Goal: Obtain resource: Obtain resource

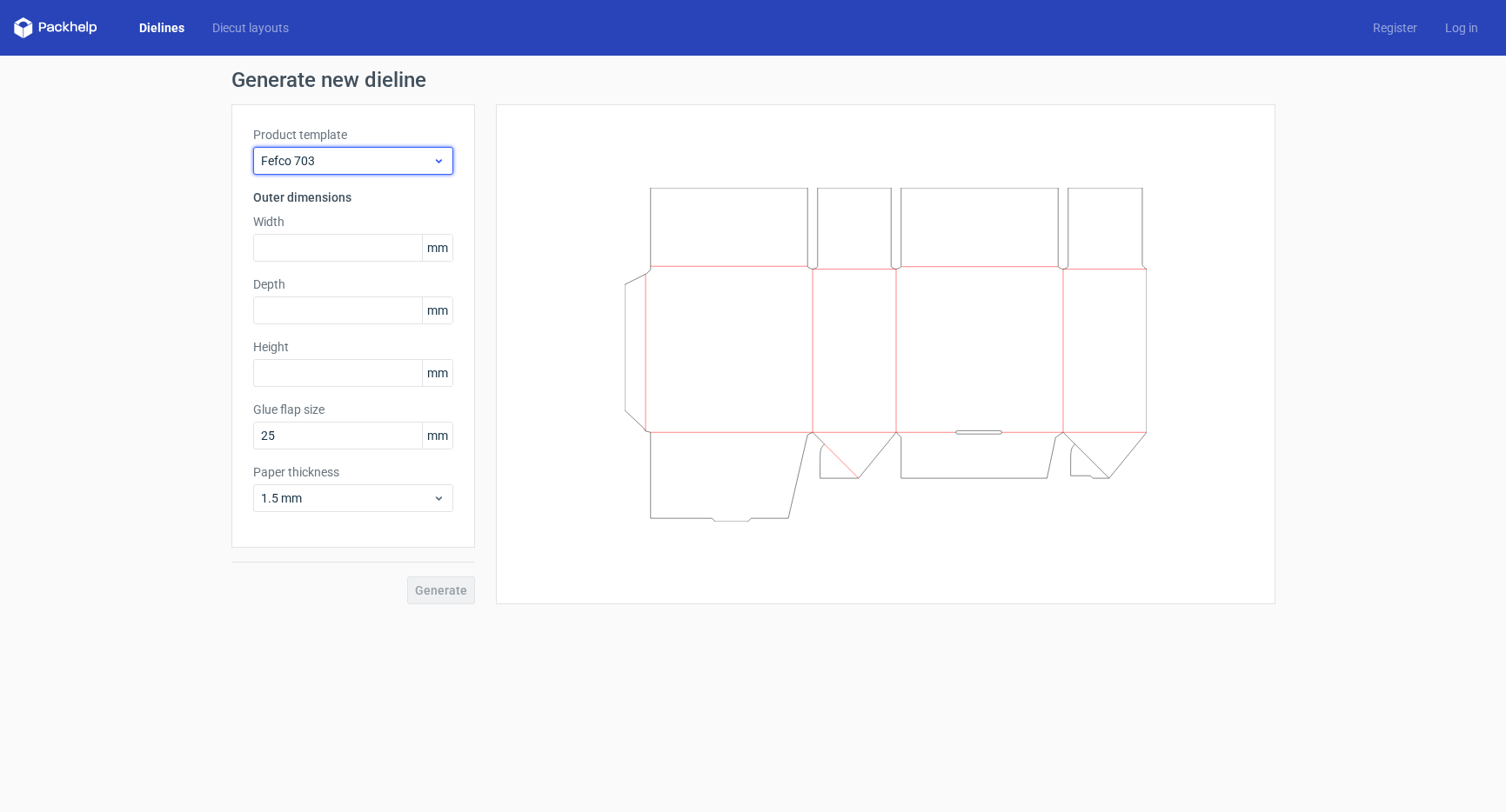
click at [328, 157] on span "Fefco 703" at bounding box center [346, 160] width 171 height 17
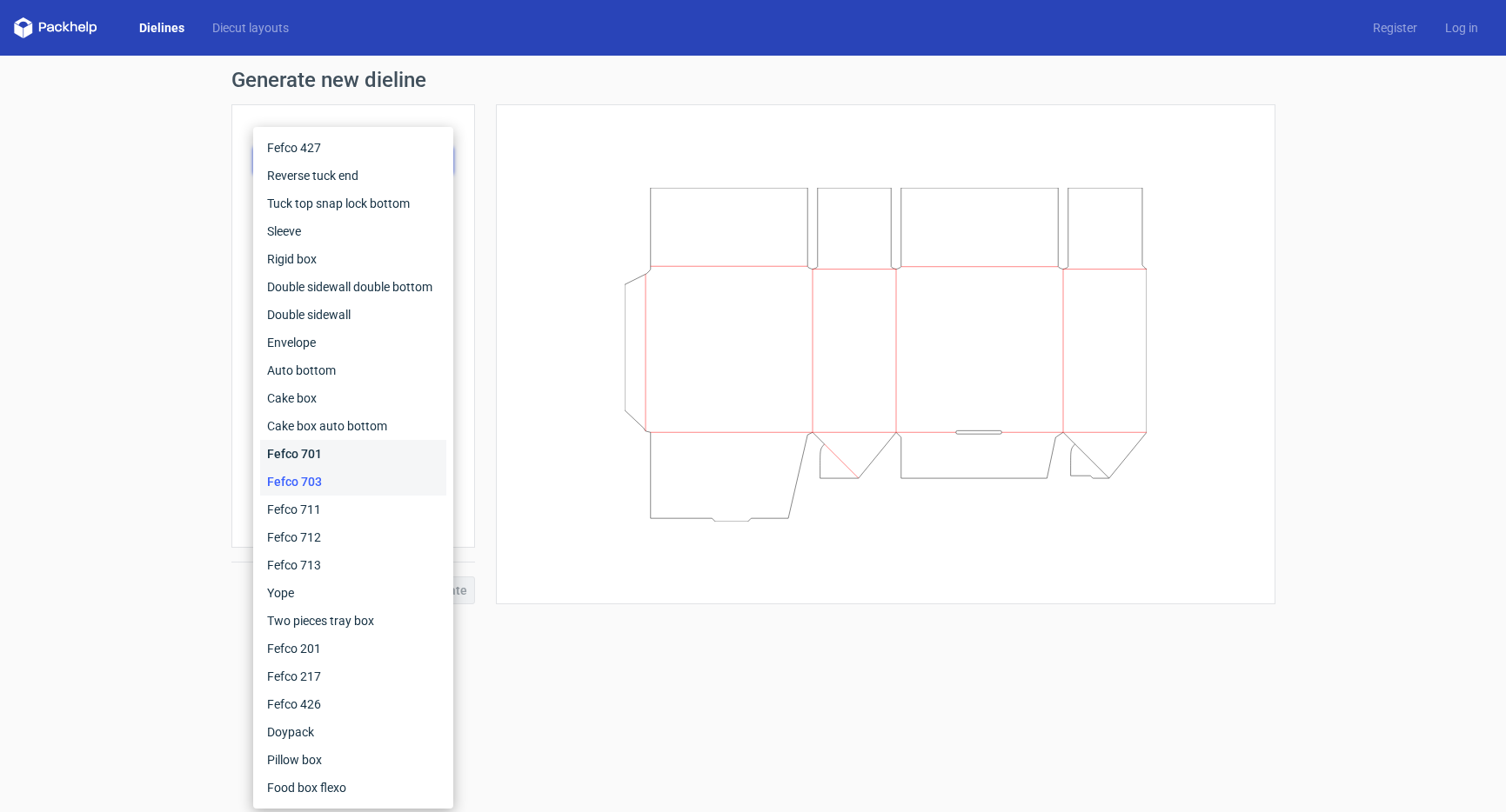
click at [300, 463] on div "Fefco 701" at bounding box center [353, 454] width 186 height 28
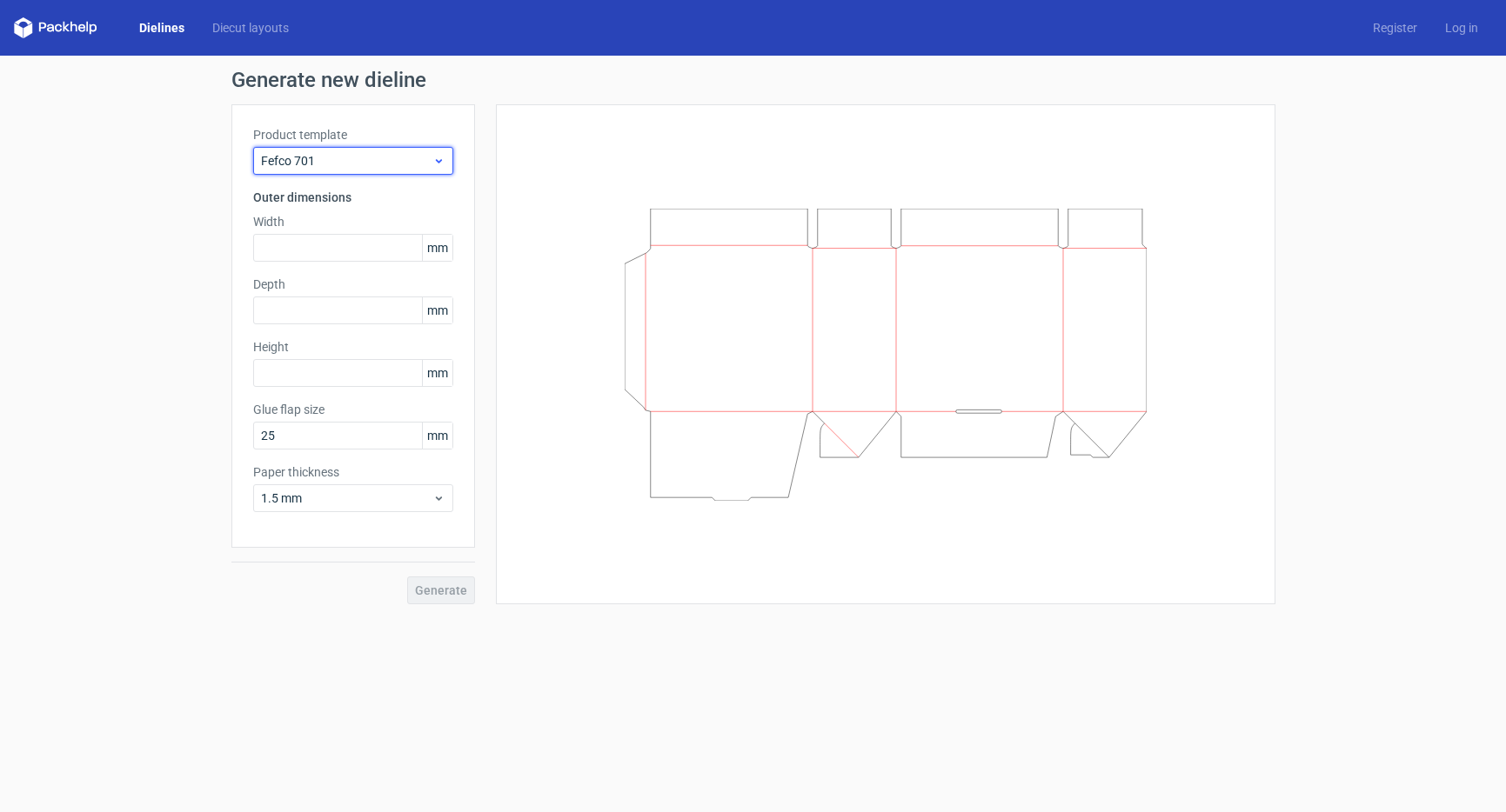
click at [298, 159] on span "Fefco 701" at bounding box center [346, 160] width 171 height 17
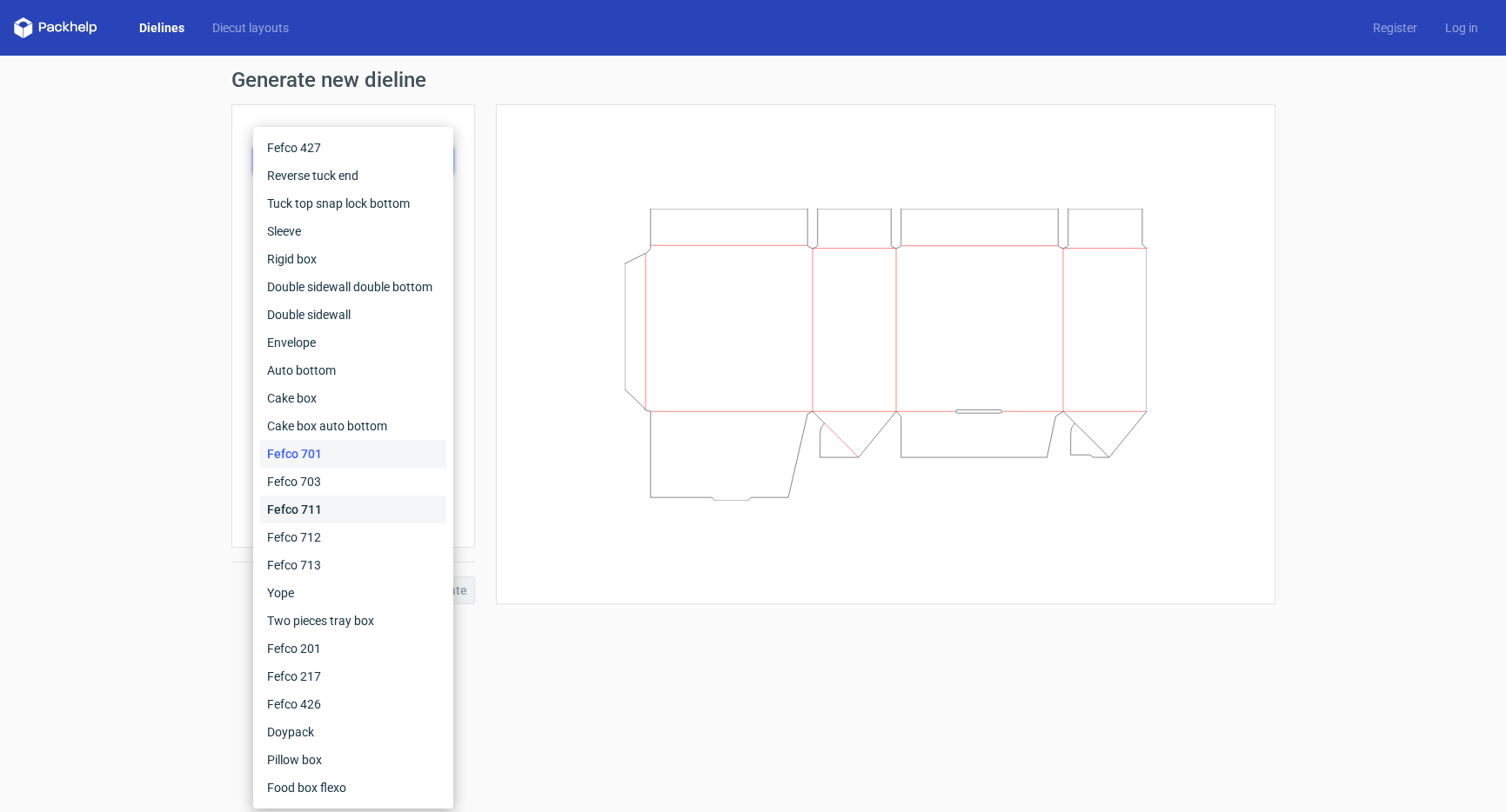
click at [312, 511] on div "Fefco 711" at bounding box center [353, 510] width 186 height 28
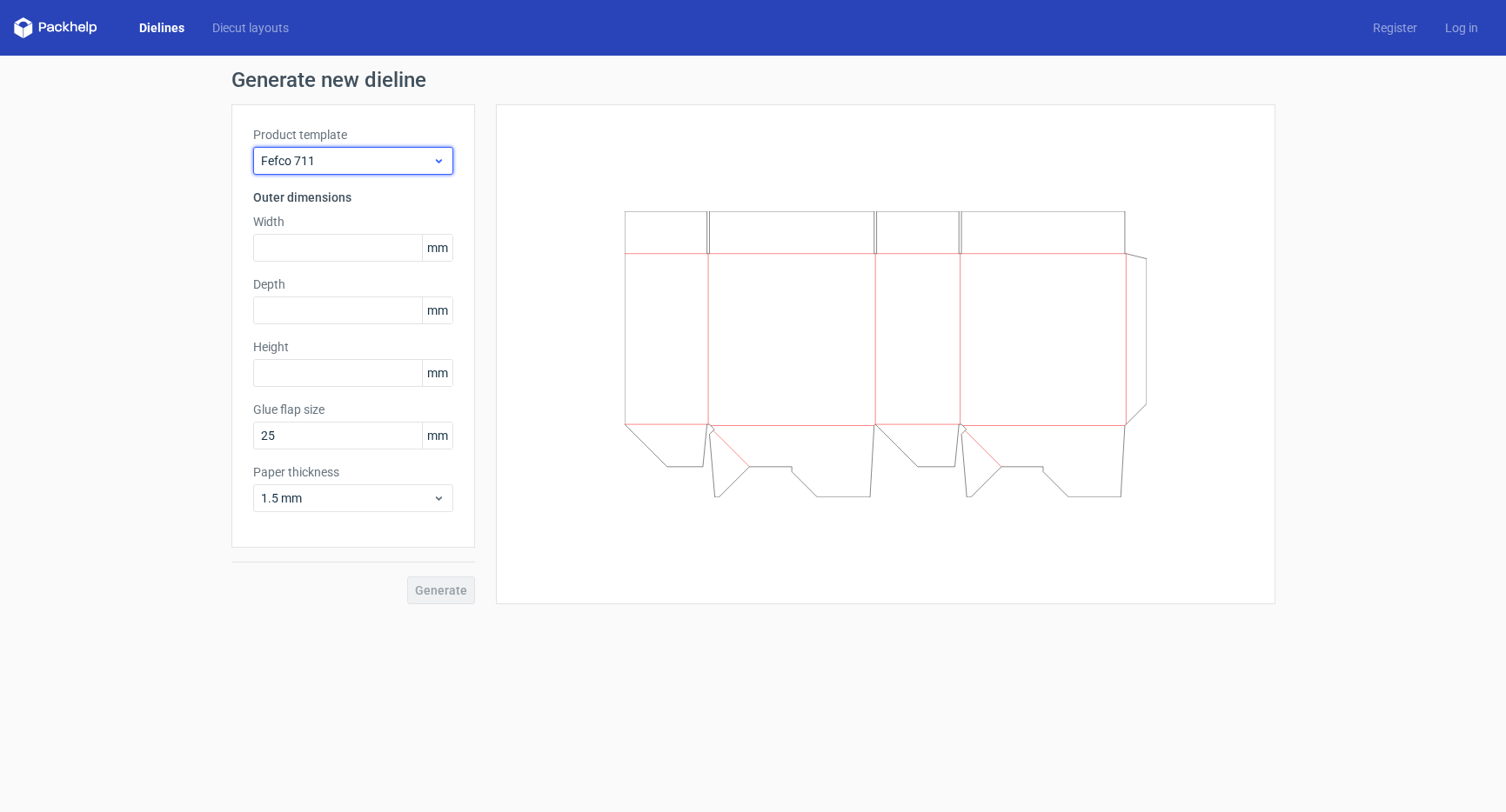
click at [300, 152] on span "Fefco 711" at bounding box center [346, 160] width 171 height 17
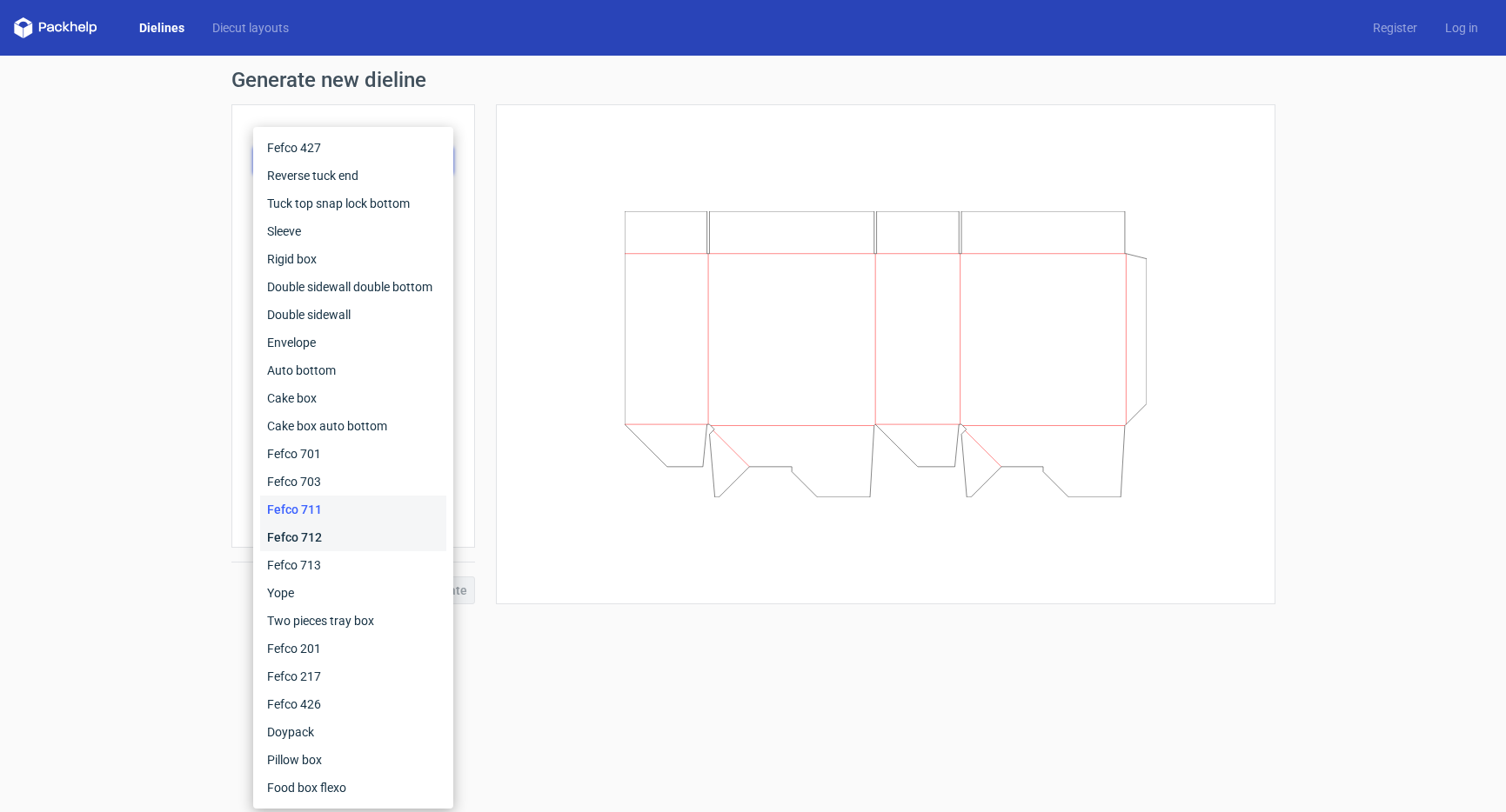
click at [303, 543] on div "Fefco 712" at bounding box center [353, 538] width 186 height 28
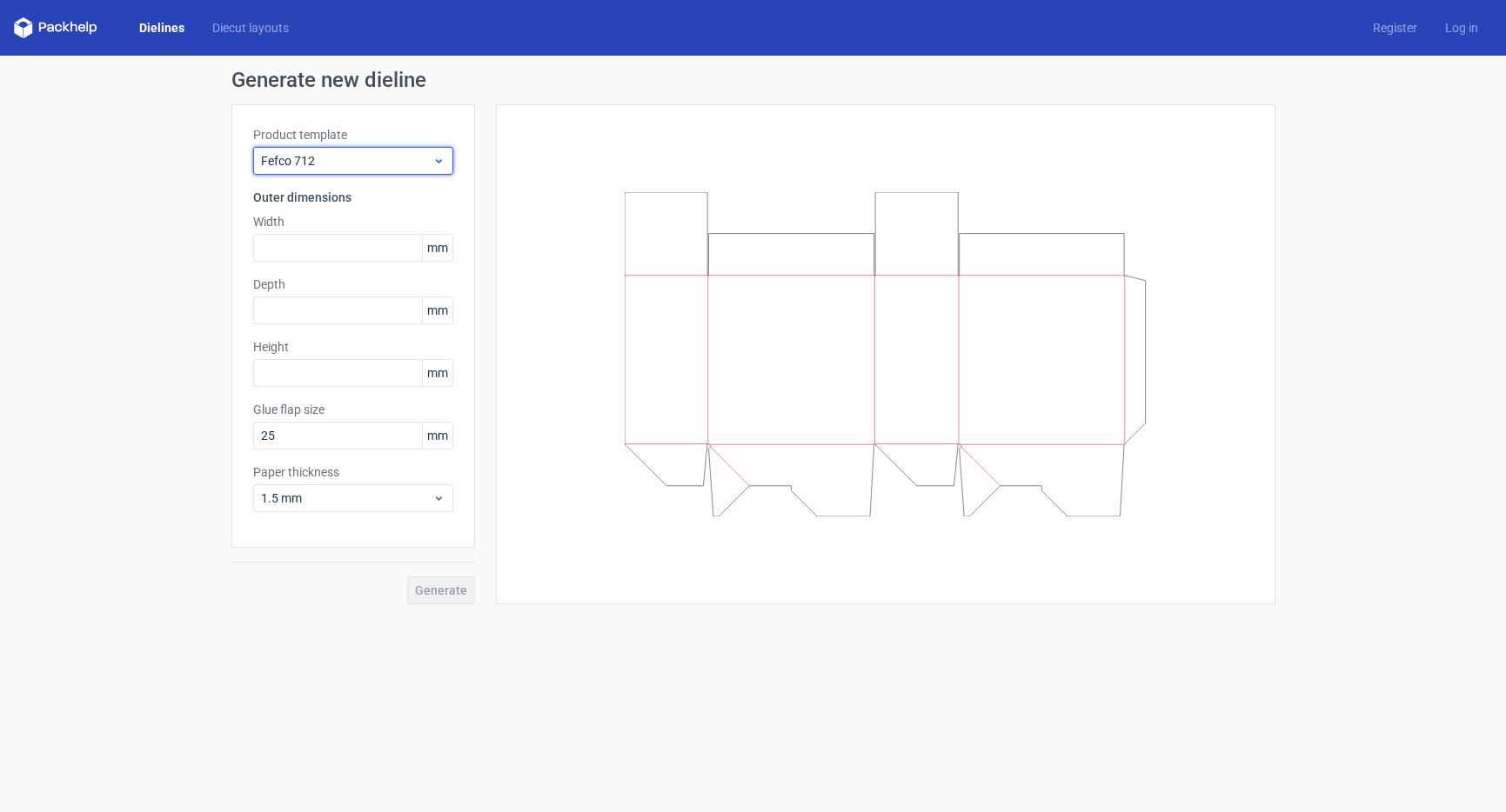
click at [317, 157] on span "Fefco 712" at bounding box center [346, 160] width 171 height 17
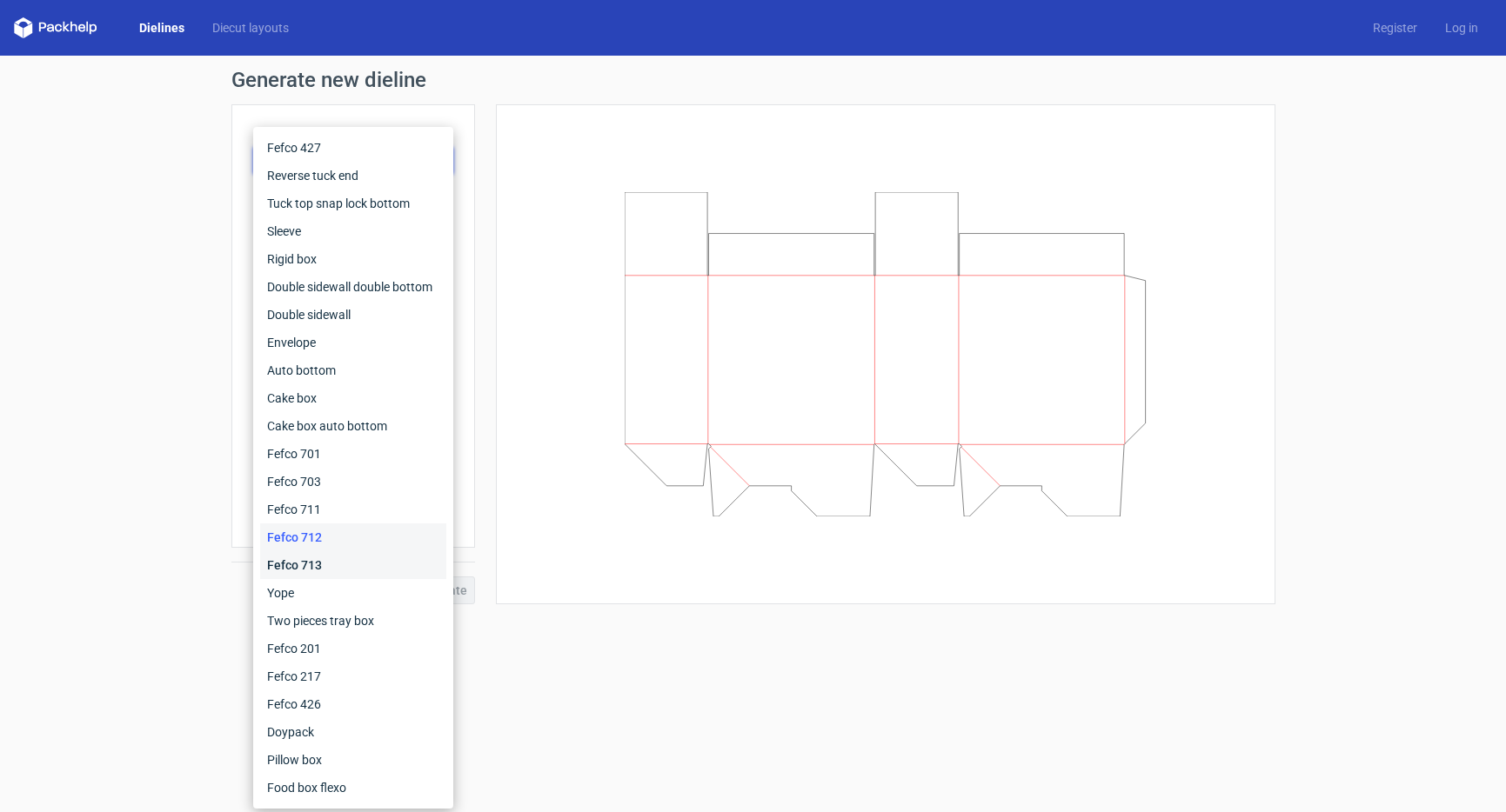
click at [314, 570] on div "Fefco 713" at bounding box center [353, 565] width 186 height 28
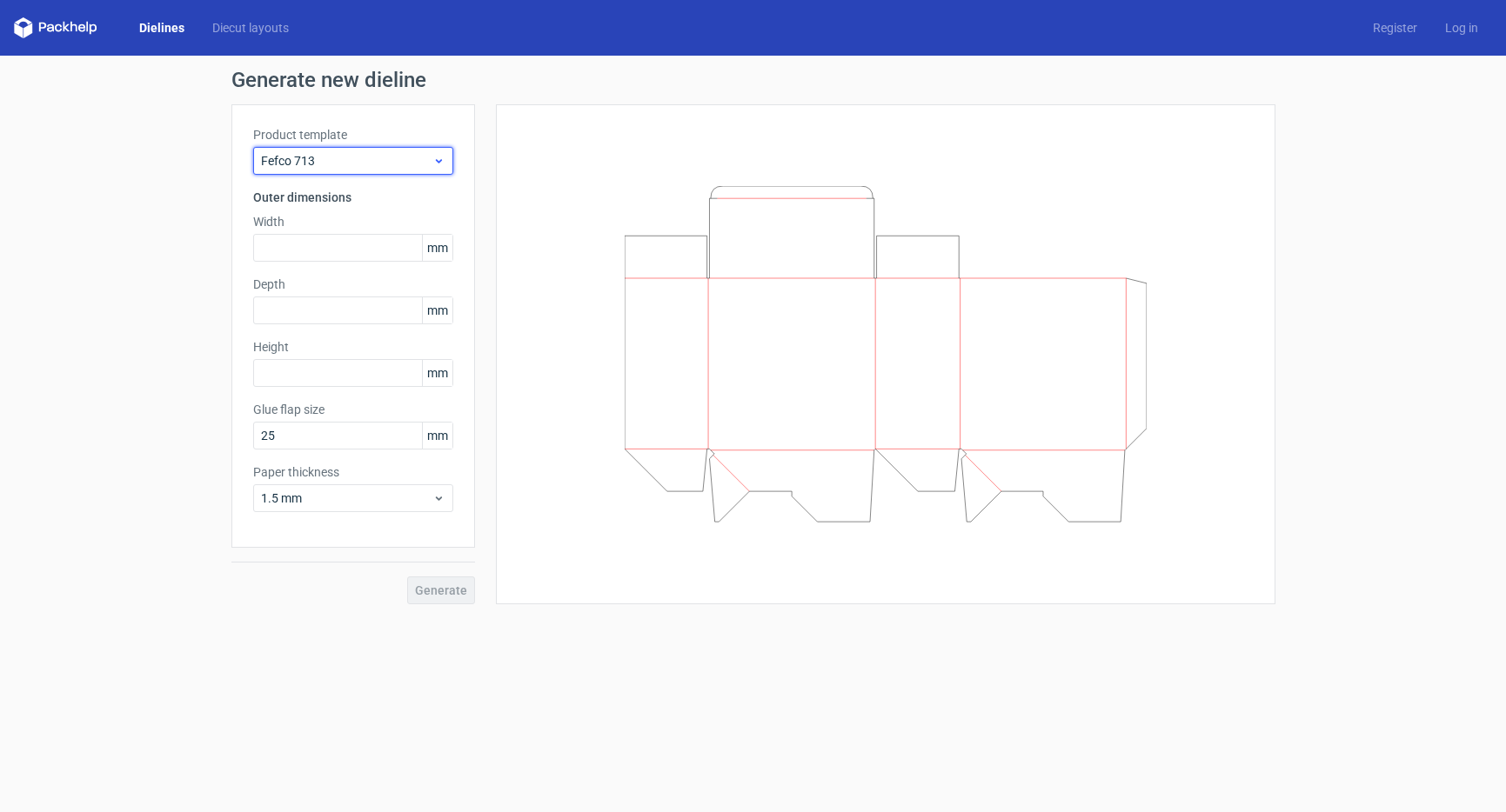
click at [320, 163] on span "Fefco 713" at bounding box center [346, 160] width 171 height 17
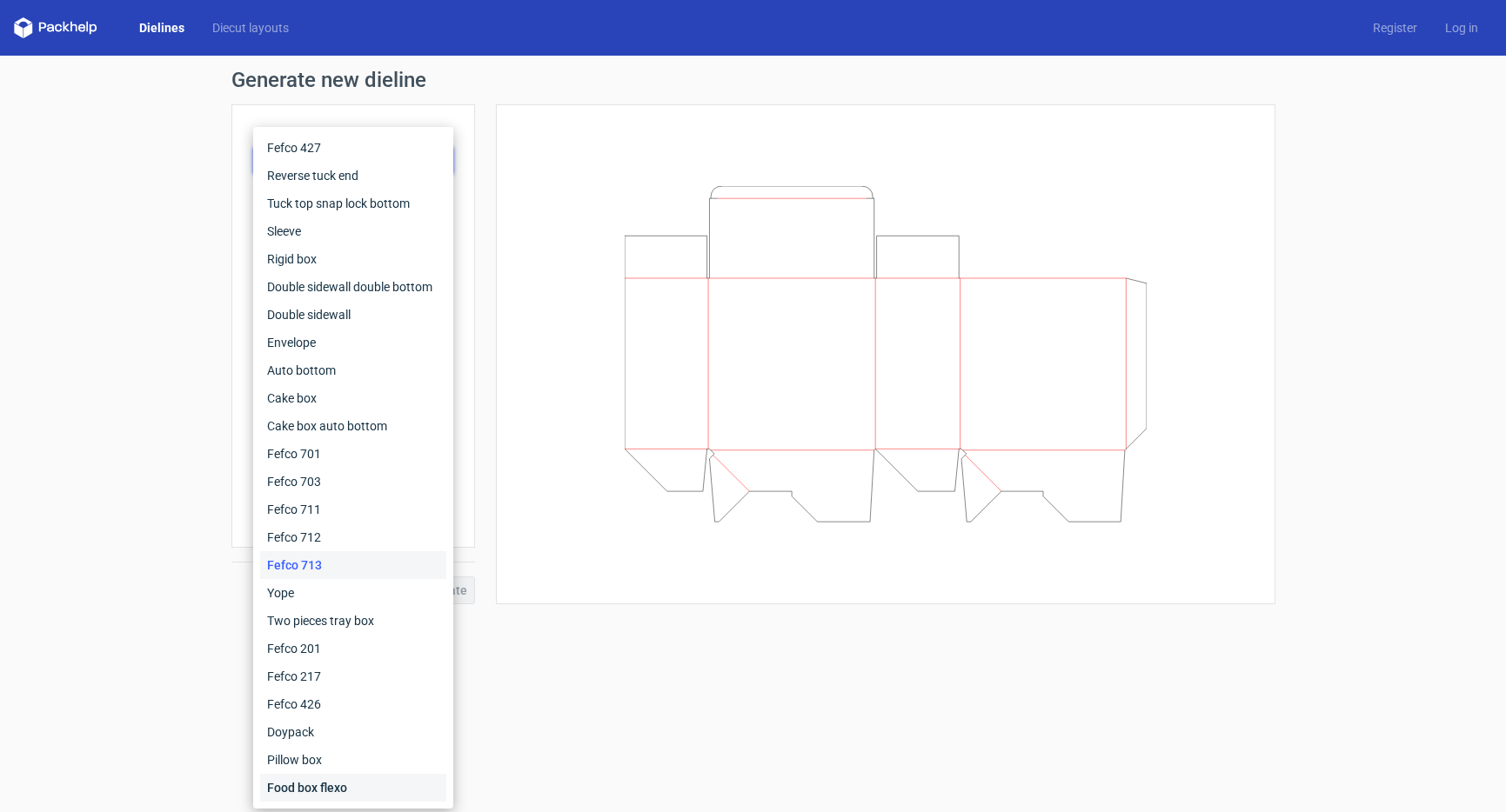
click at [324, 783] on div "Food box flexo" at bounding box center [353, 788] width 186 height 28
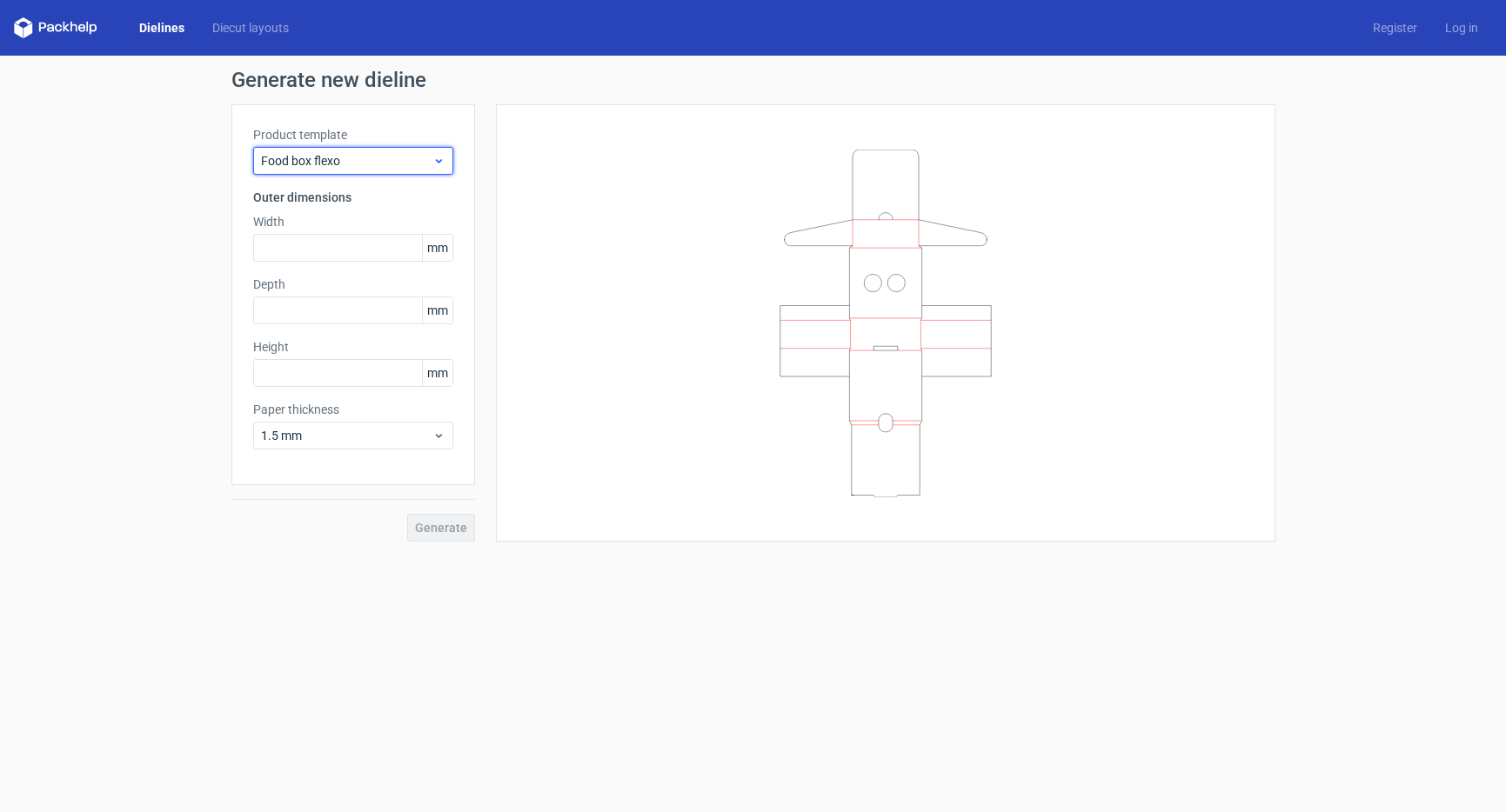
click at [312, 167] on span "Food box flexo" at bounding box center [346, 160] width 171 height 17
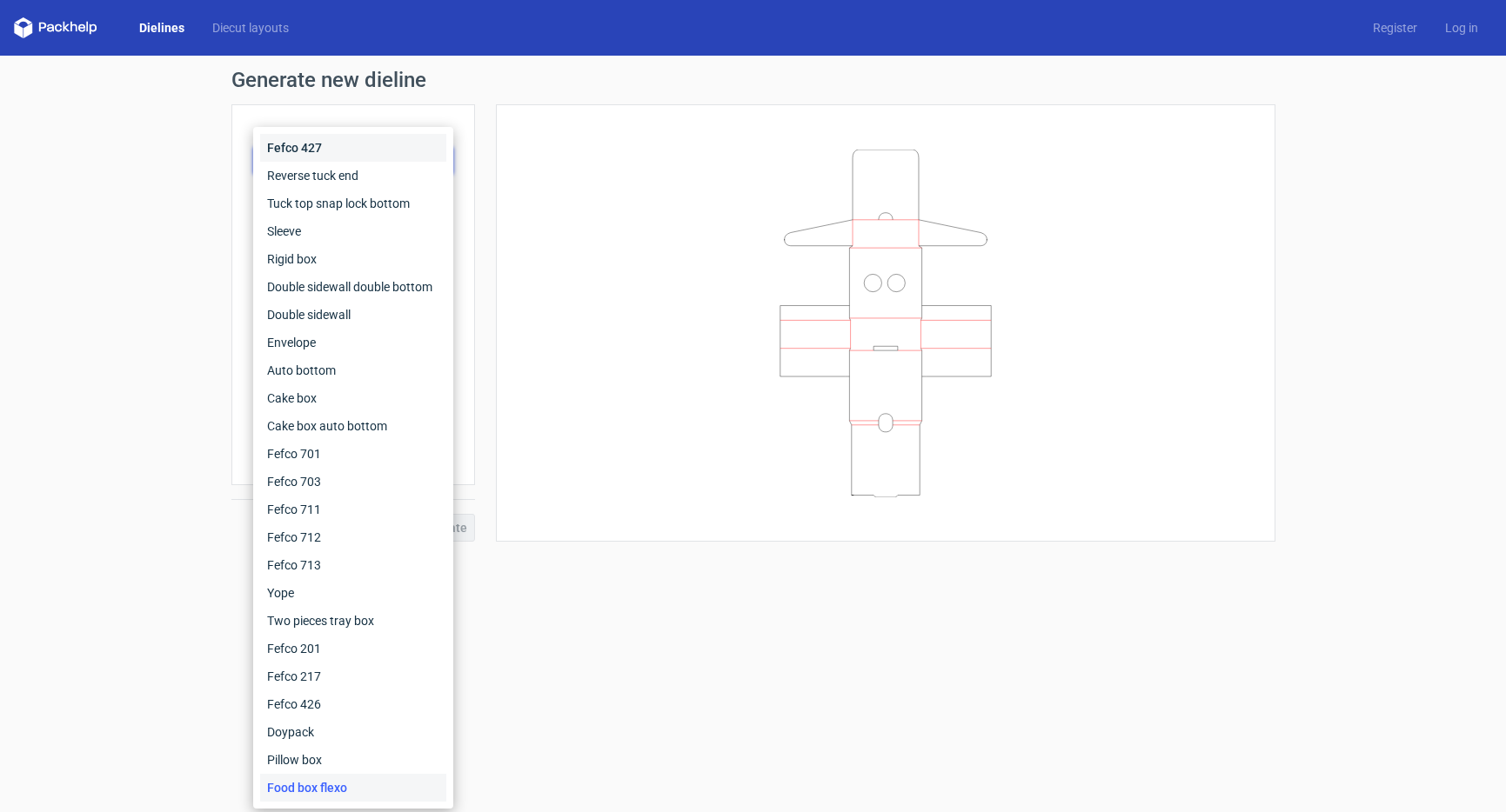
click at [316, 150] on div "Fefco 427" at bounding box center [353, 148] width 186 height 28
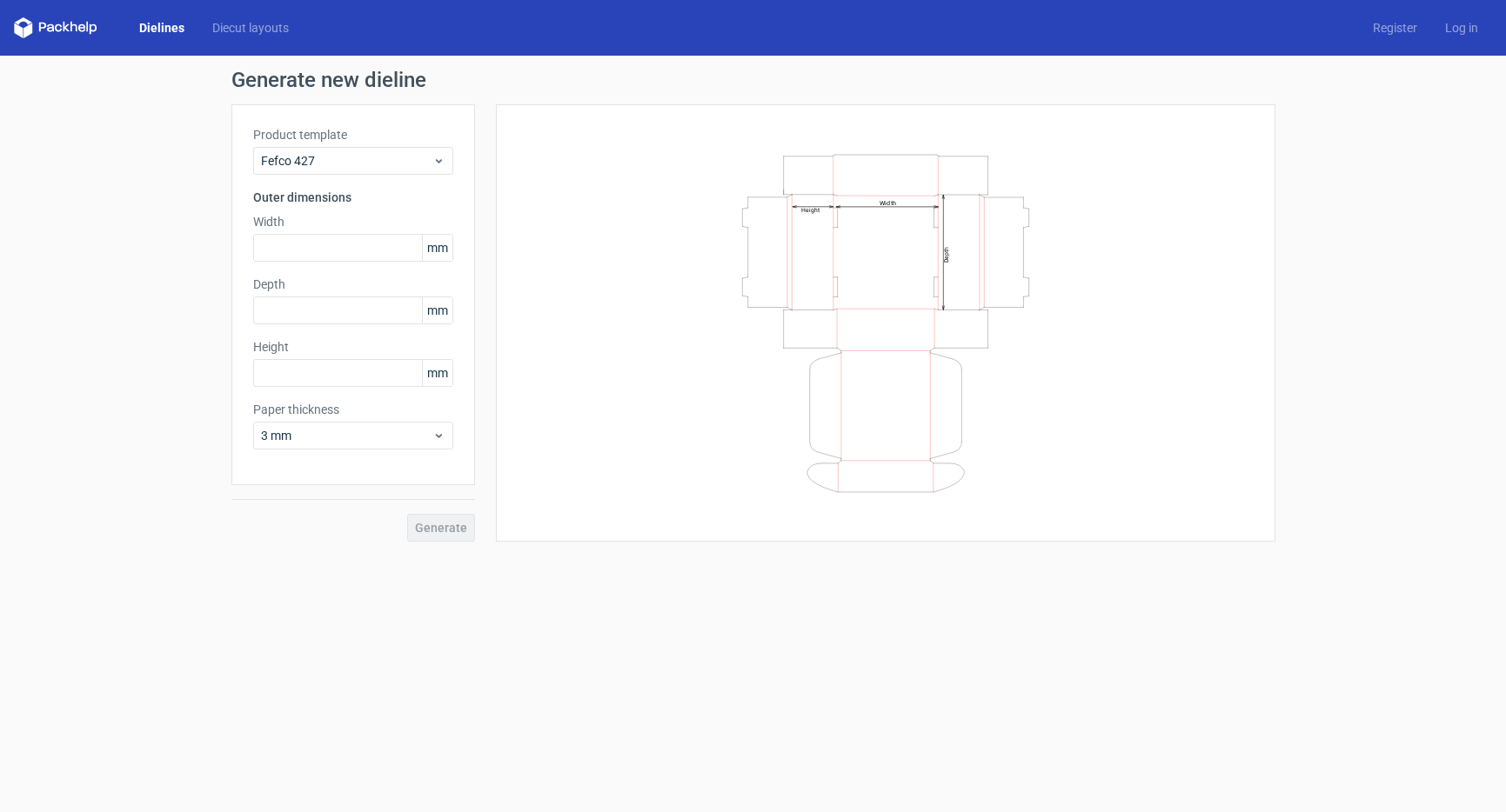
drag, startPoint x: 311, startPoint y: 142, endPoint x: 307, endPoint y: 155, distance: 13.8
click at [311, 142] on label "Product template" at bounding box center [353, 134] width 200 height 17
click at [307, 156] on span "Fefco 427" at bounding box center [346, 160] width 171 height 17
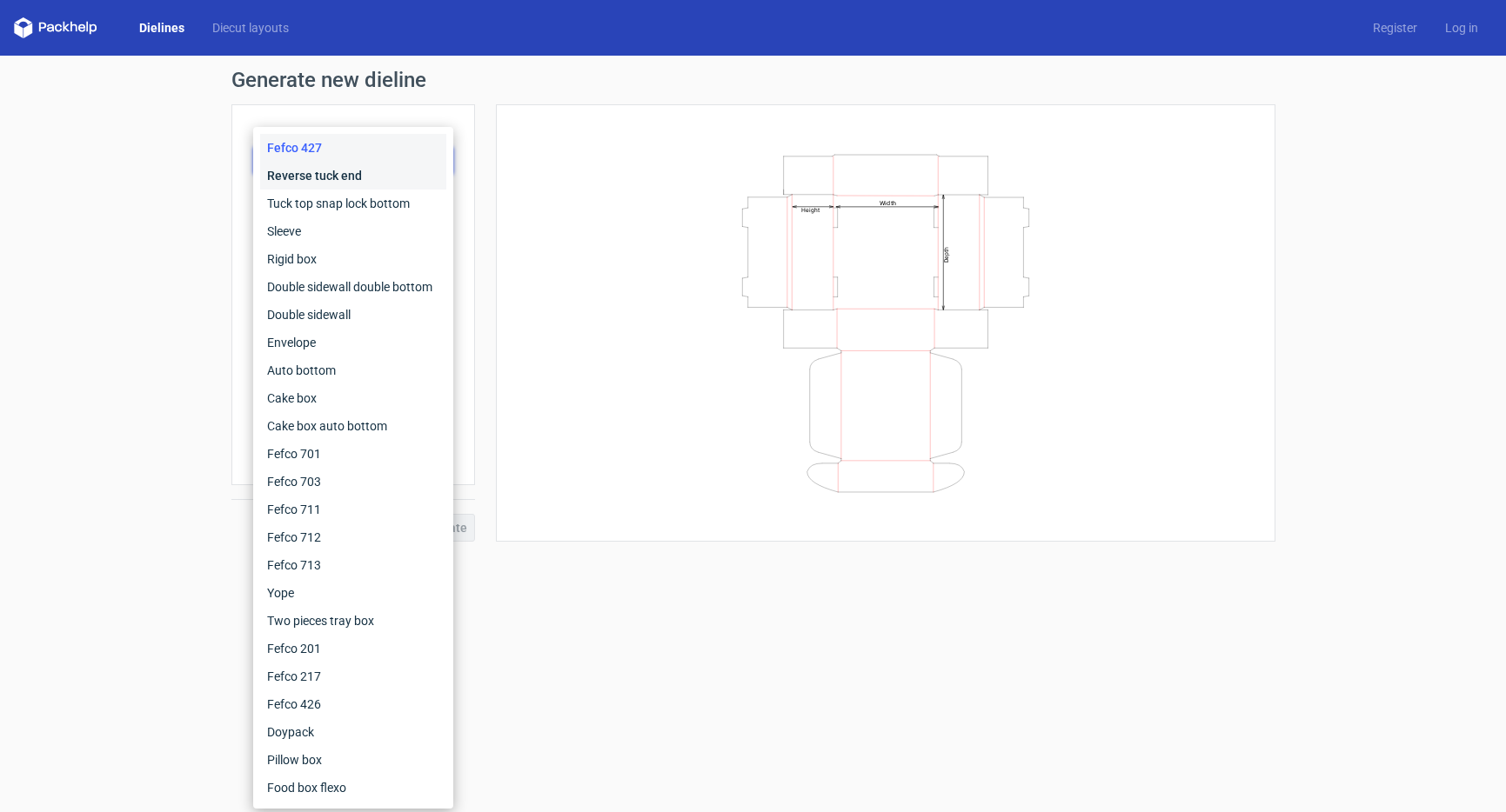
click at [310, 184] on div "Reverse tuck end" at bounding box center [353, 176] width 186 height 28
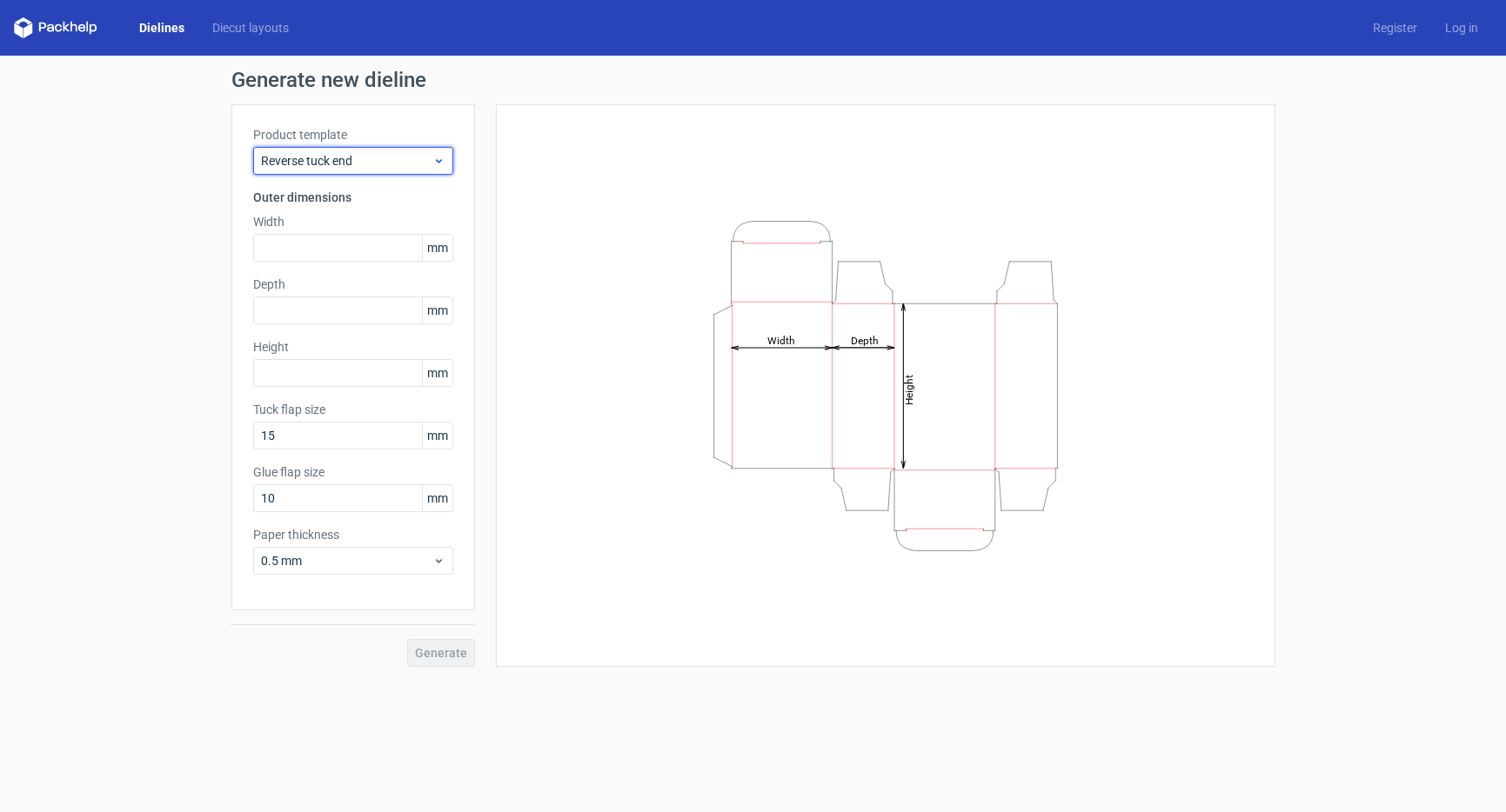
click at [307, 164] on span "Reverse tuck end" at bounding box center [346, 160] width 171 height 17
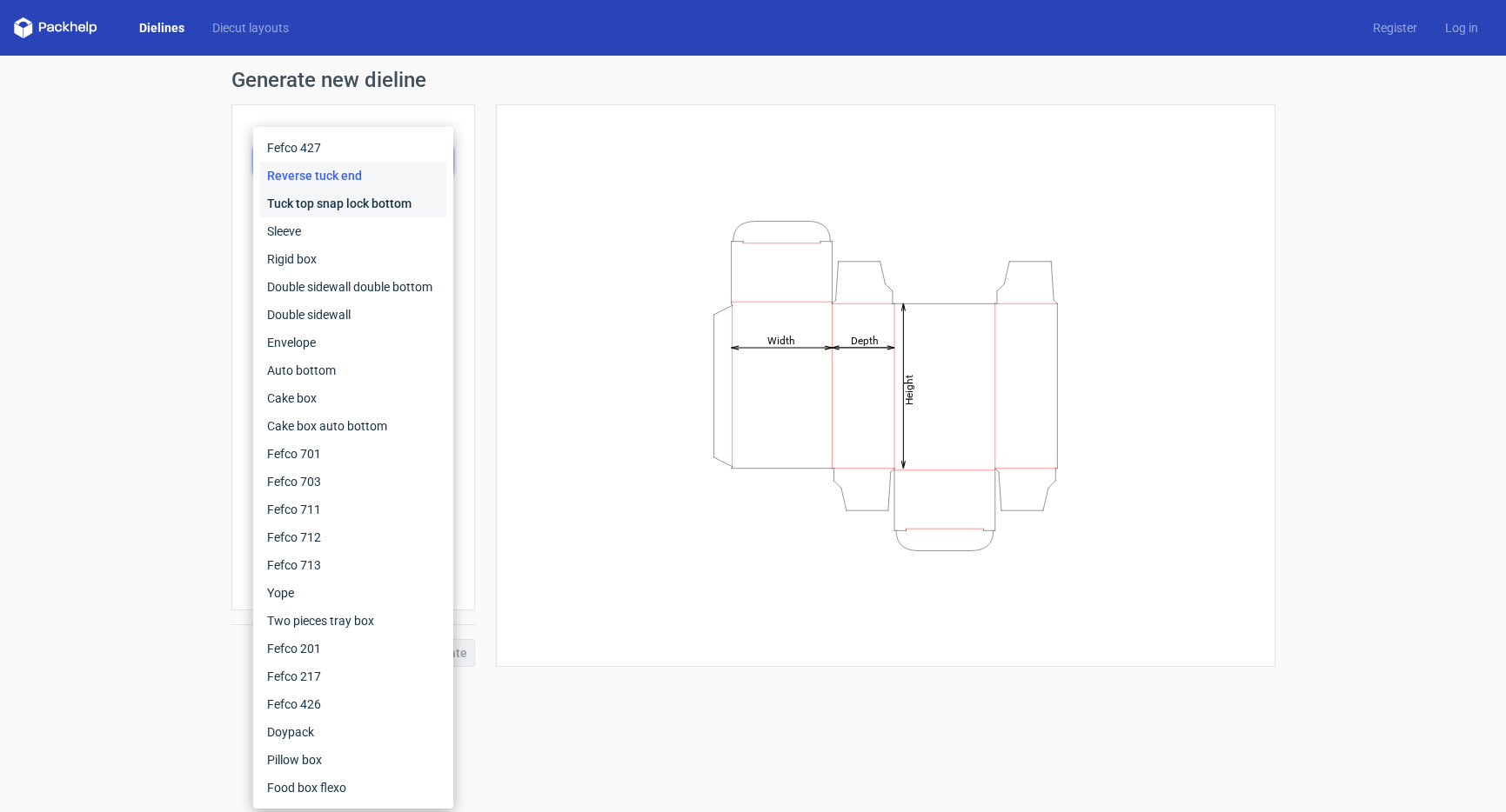
click at [304, 196] on div "Tuck top snap lock bottom" at bounding box center [353, 204] width 186 height 28
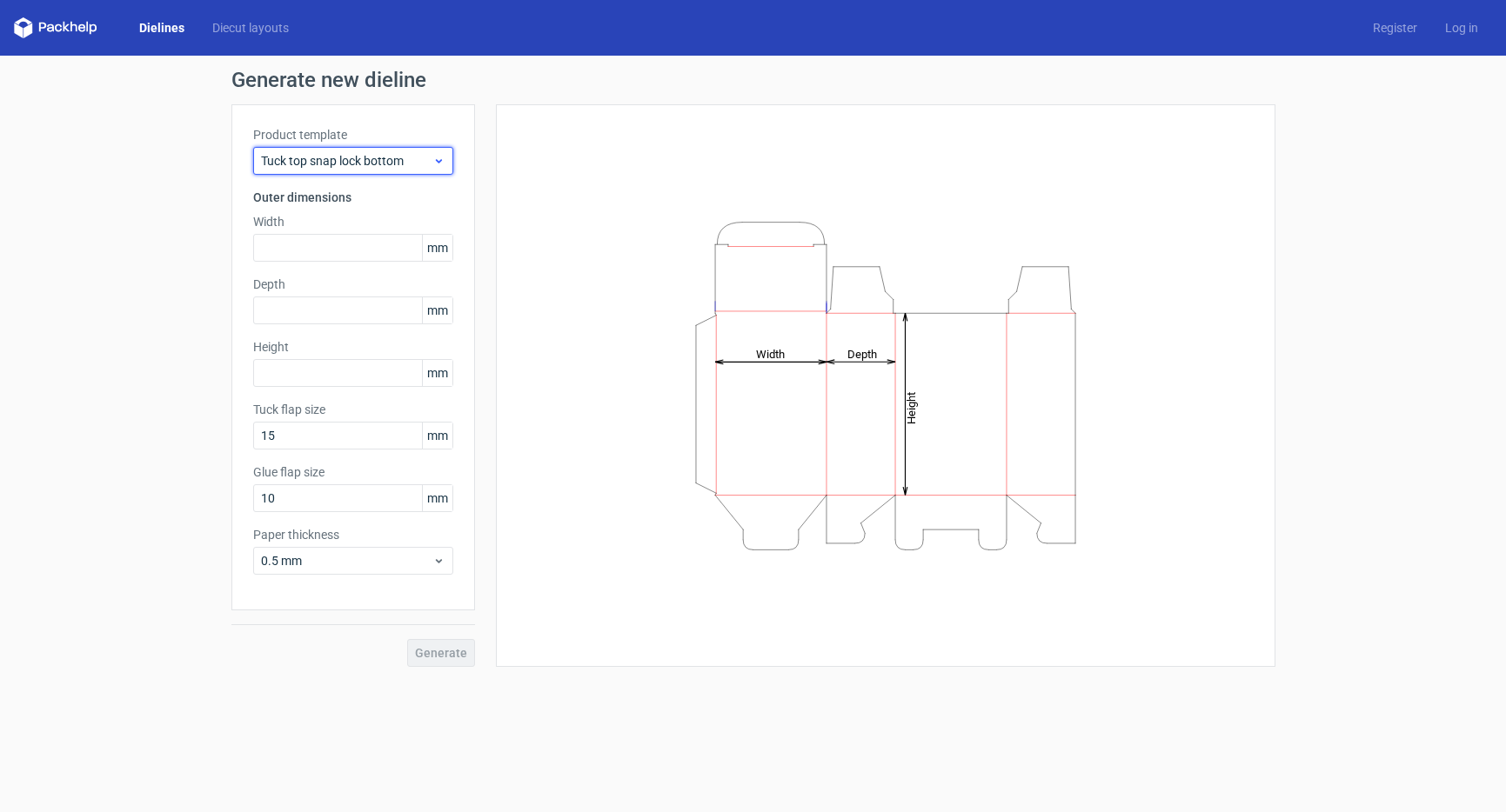
click at [305, 166] on span "Tuck top snap lock bottom" at bounding box center [346, 160] width 171 height 17
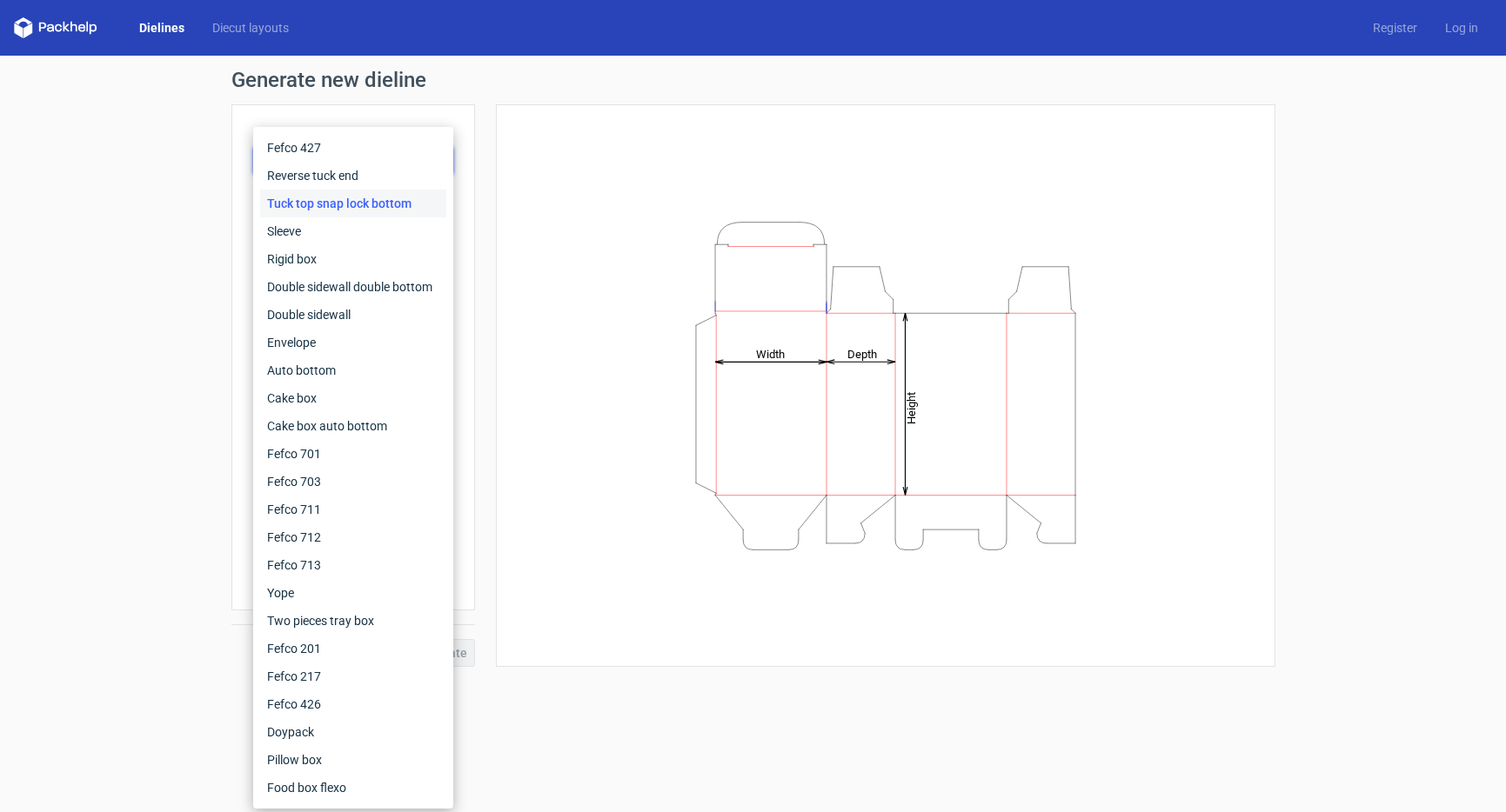
click at [293, 207] on div "Tuck top snap lock bottom" at bounding box center [353, 204] width 186 height 28
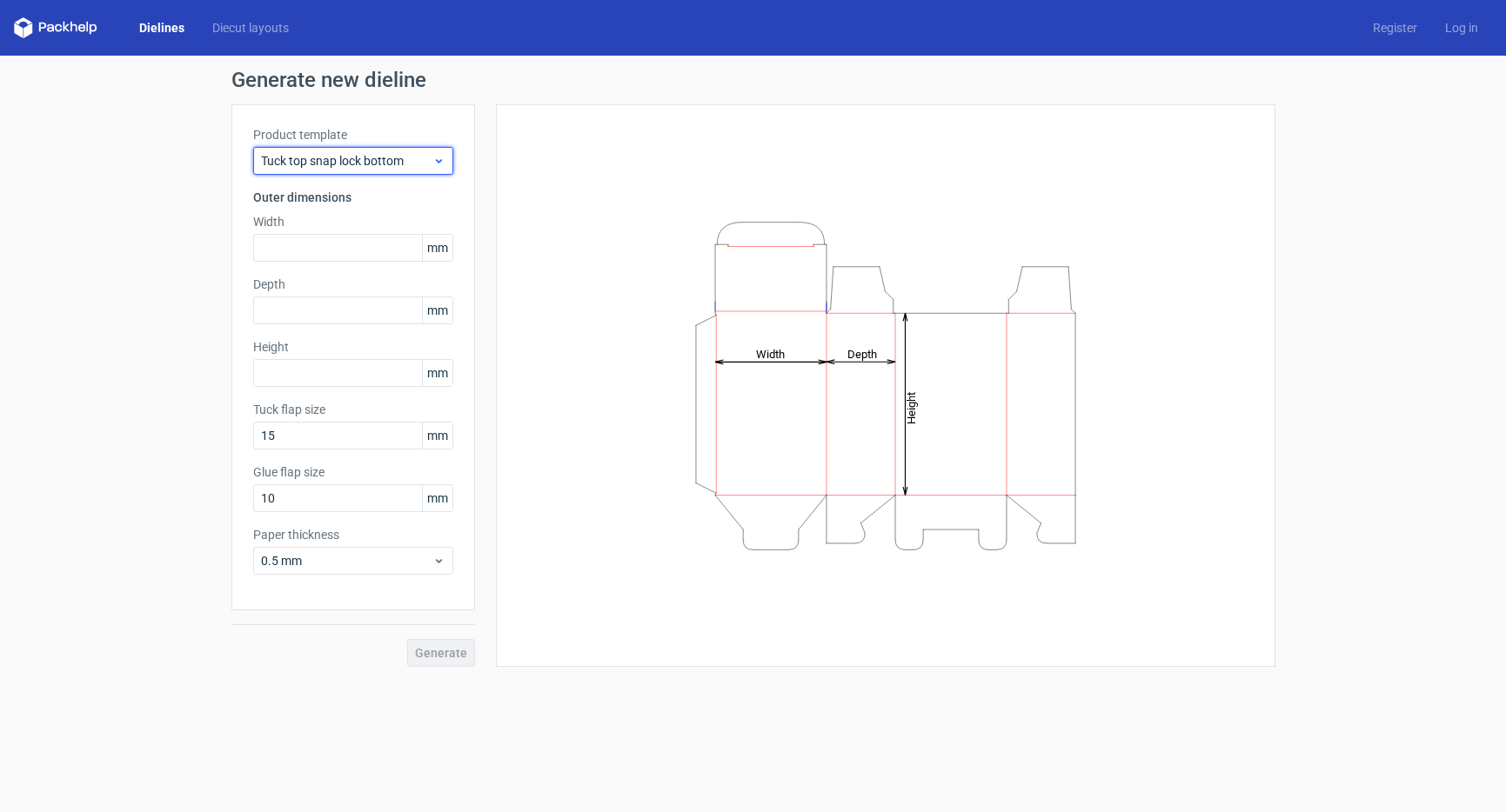
click at [294, 158] on span "Tuck top snap lock bottom" at bounding box center [346, 160] width 171 height 17
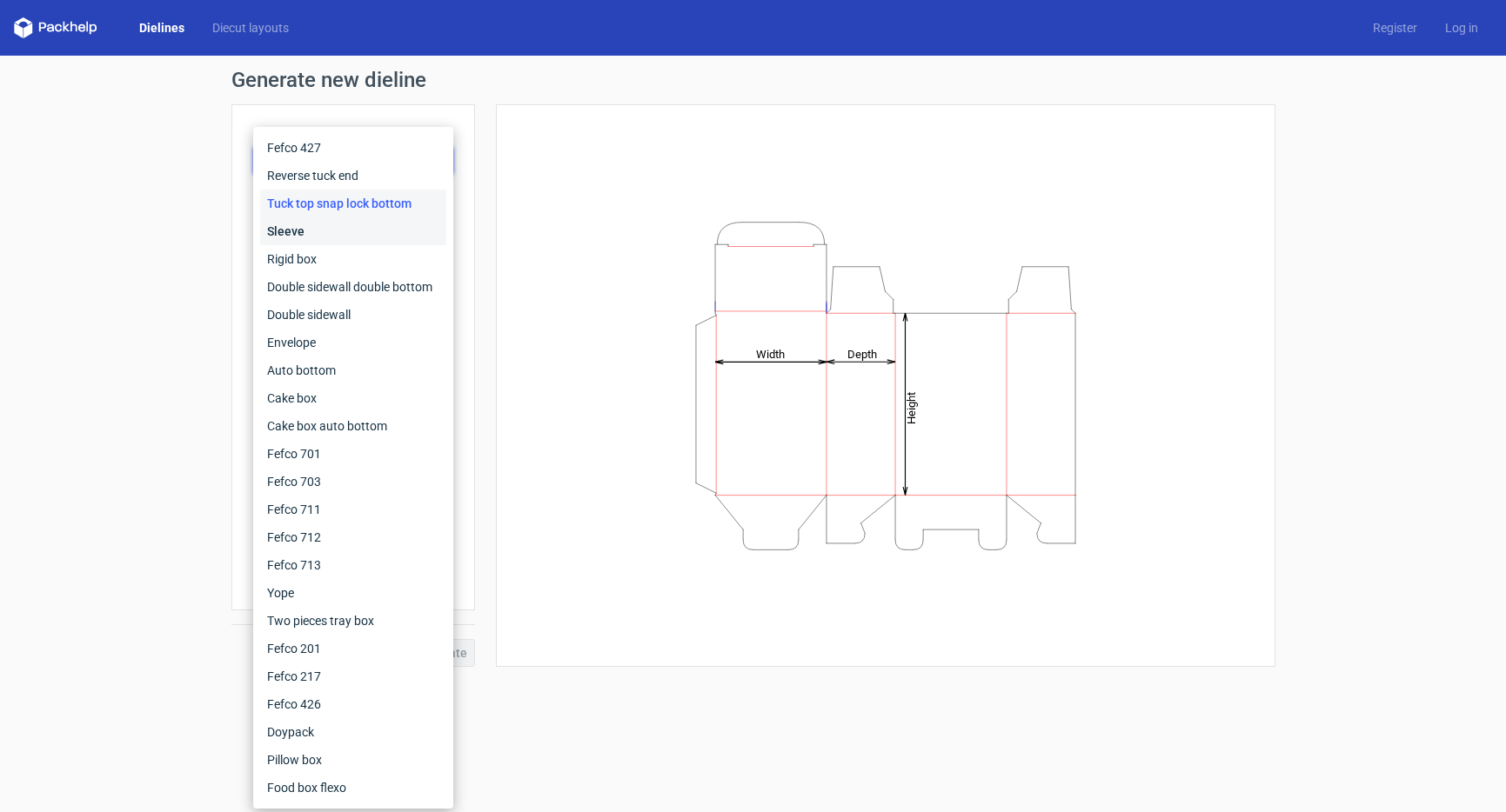
click at [289, 227] on div "Sleeve" at bounding box center [353, 231] width 186 height 28
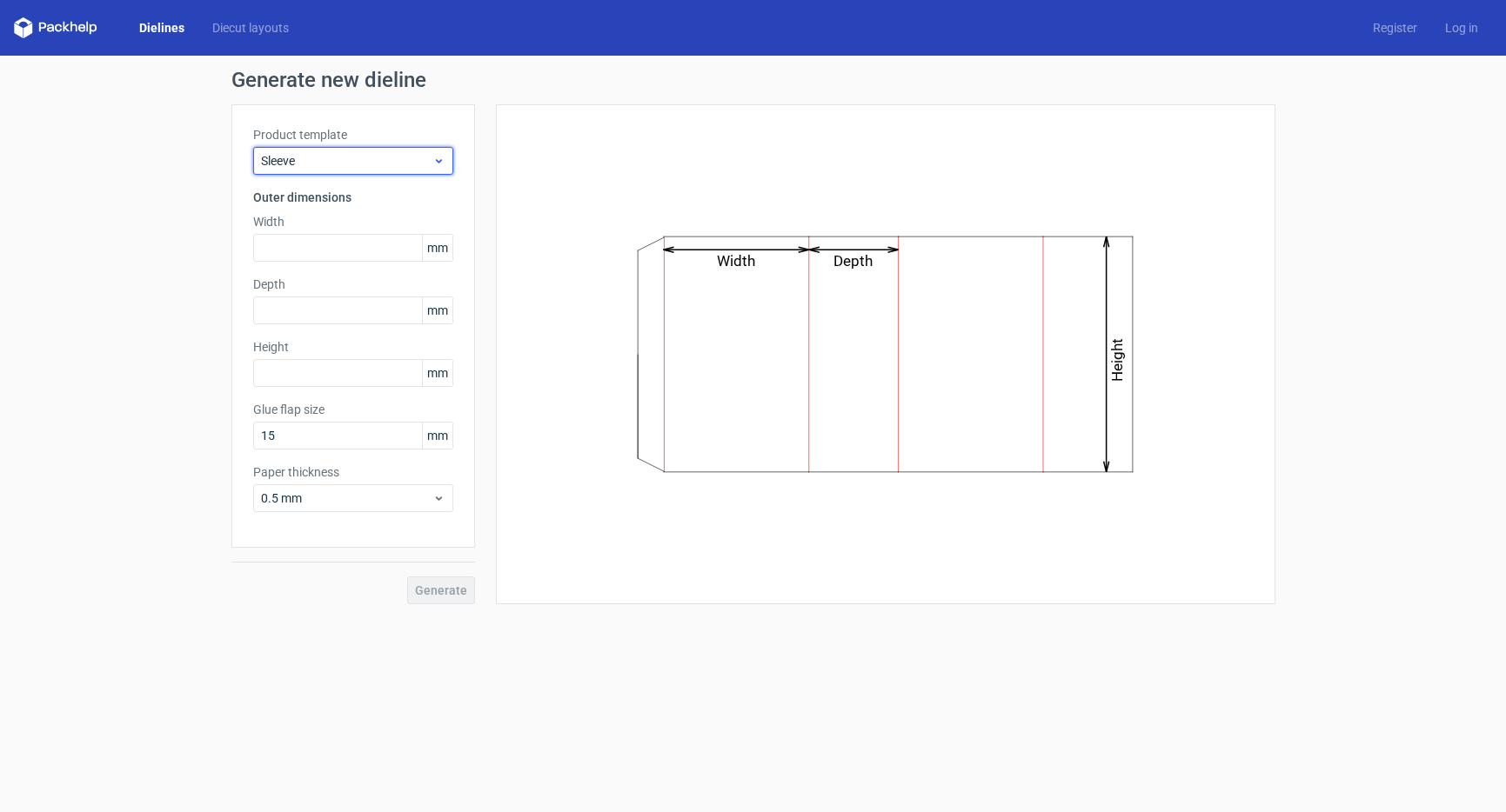
click at [302, 170] on div "Sleeve" at bounding box center [353, 161] width 200 height 28
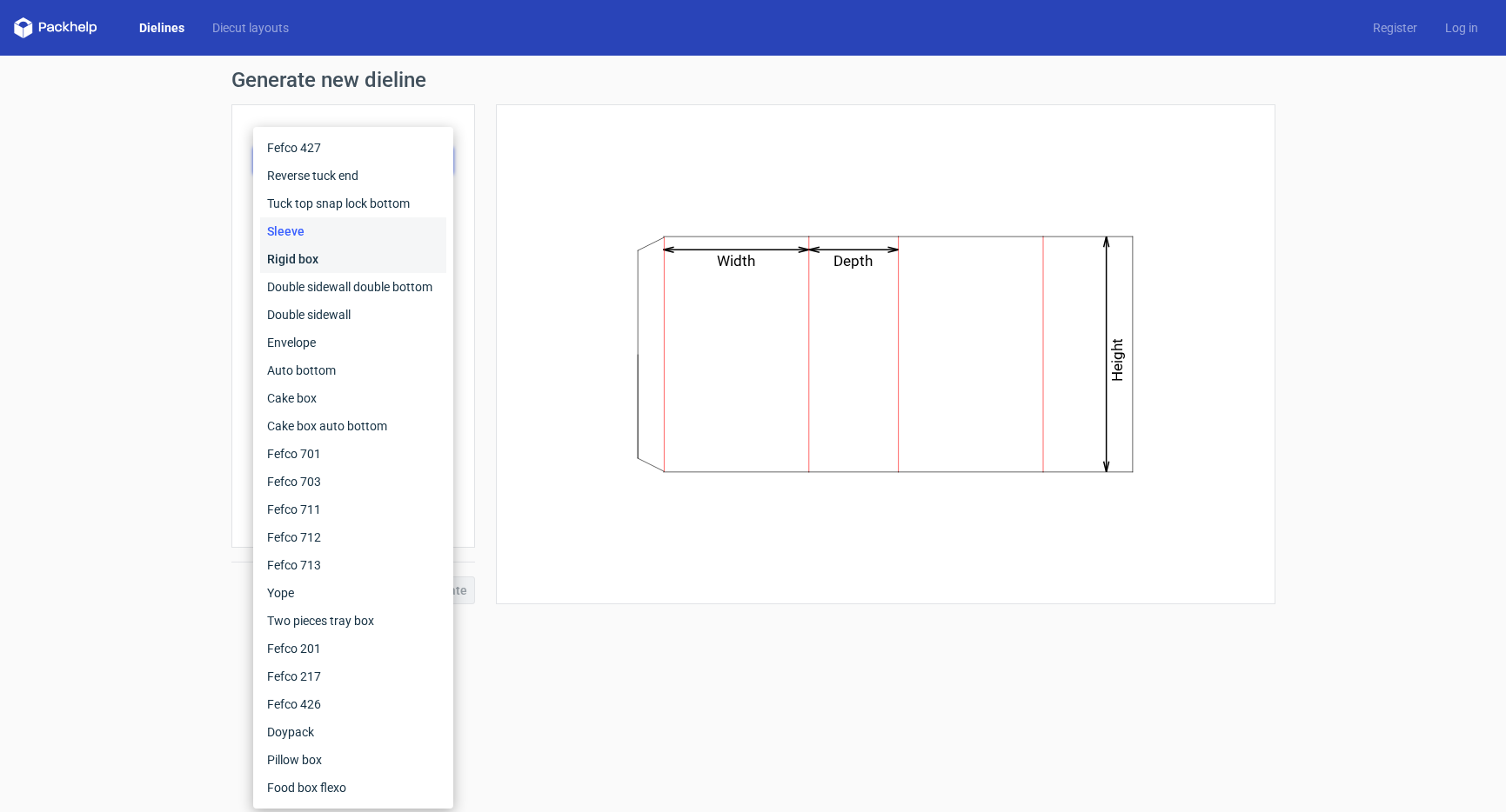
click at [291, 256] on div "Rigid box" at bounding box center [353, 259] width 186 height 28
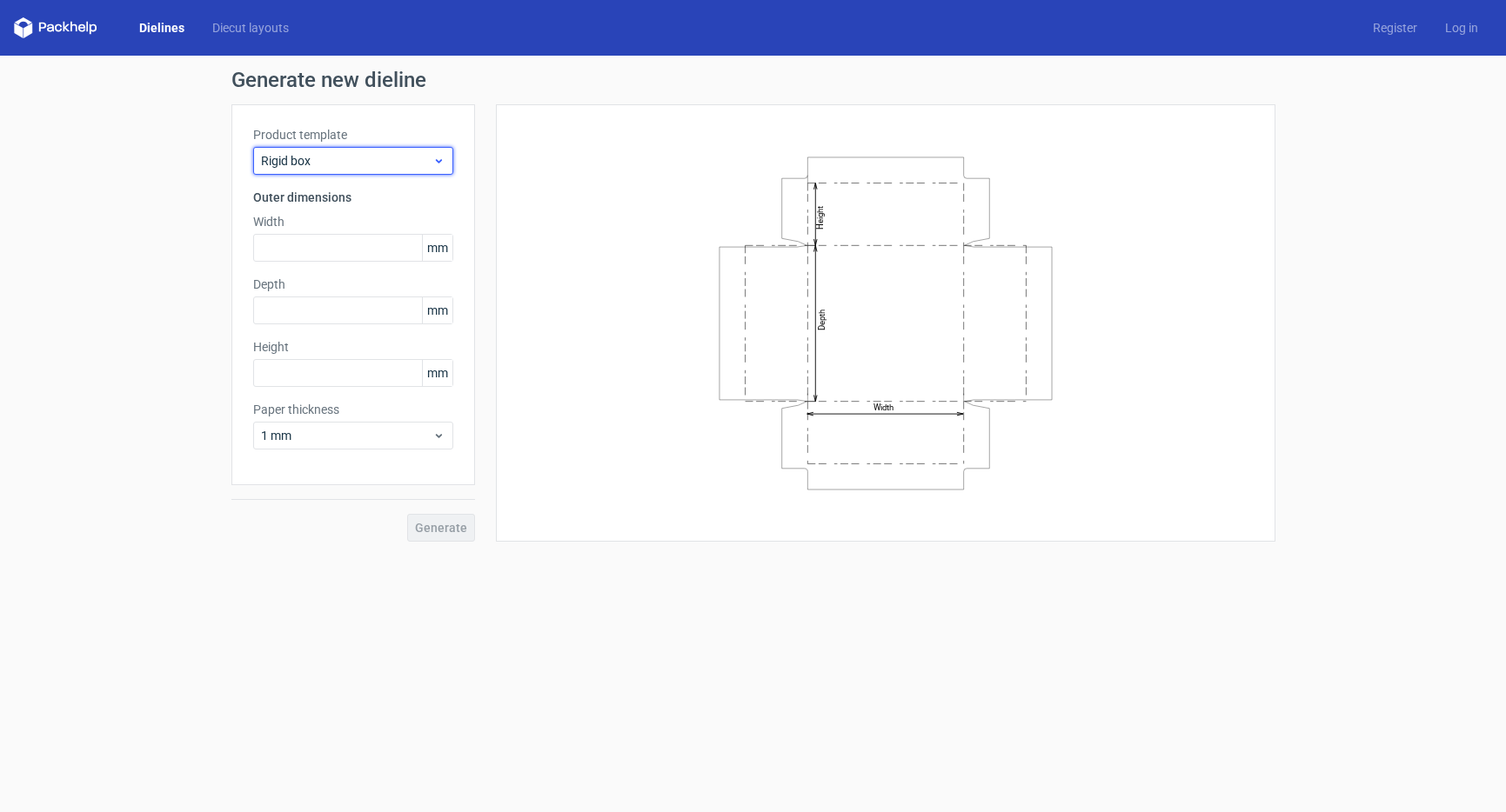
click at [310, 173] on div "Rigid box" at bounding box center [353, 161] width 200 height 28
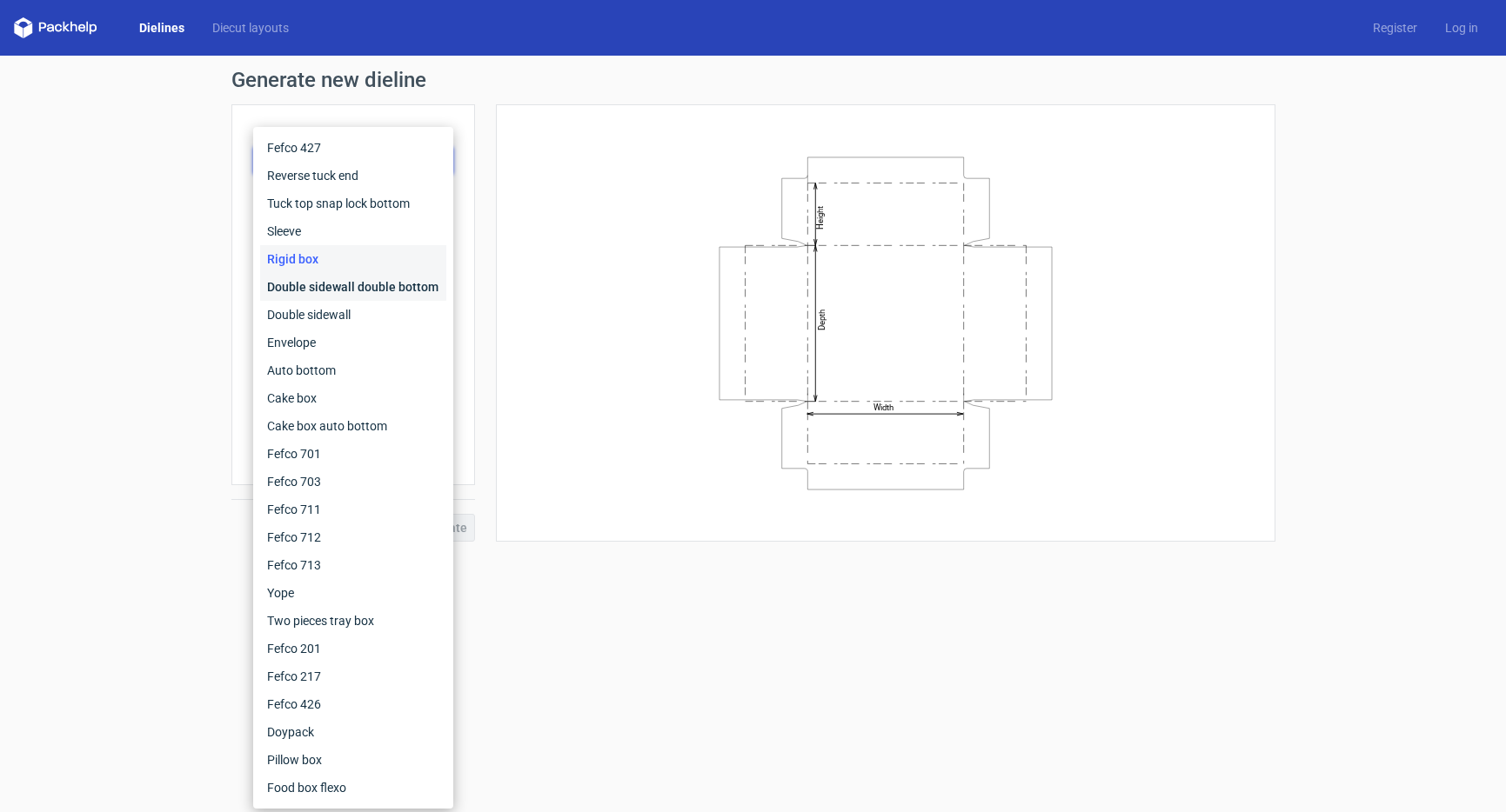
click at [301, 287] on div "Double sidewall double bottom" at bounding box center [353, 287] width 186 height 28
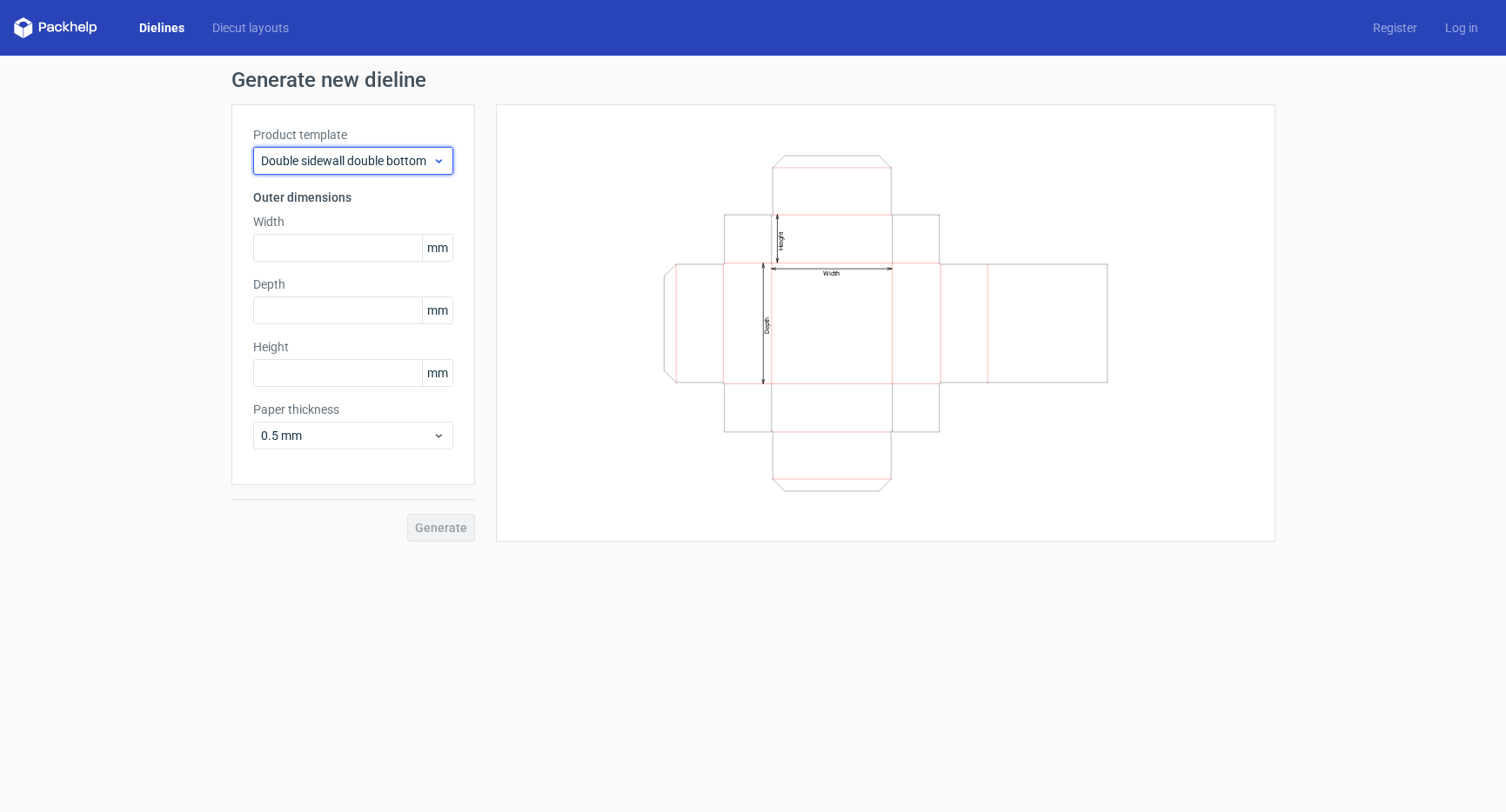
click at [324, 155] on span "Double sidewall double bottom" at bounding box center [346, 160] width 171 height 17
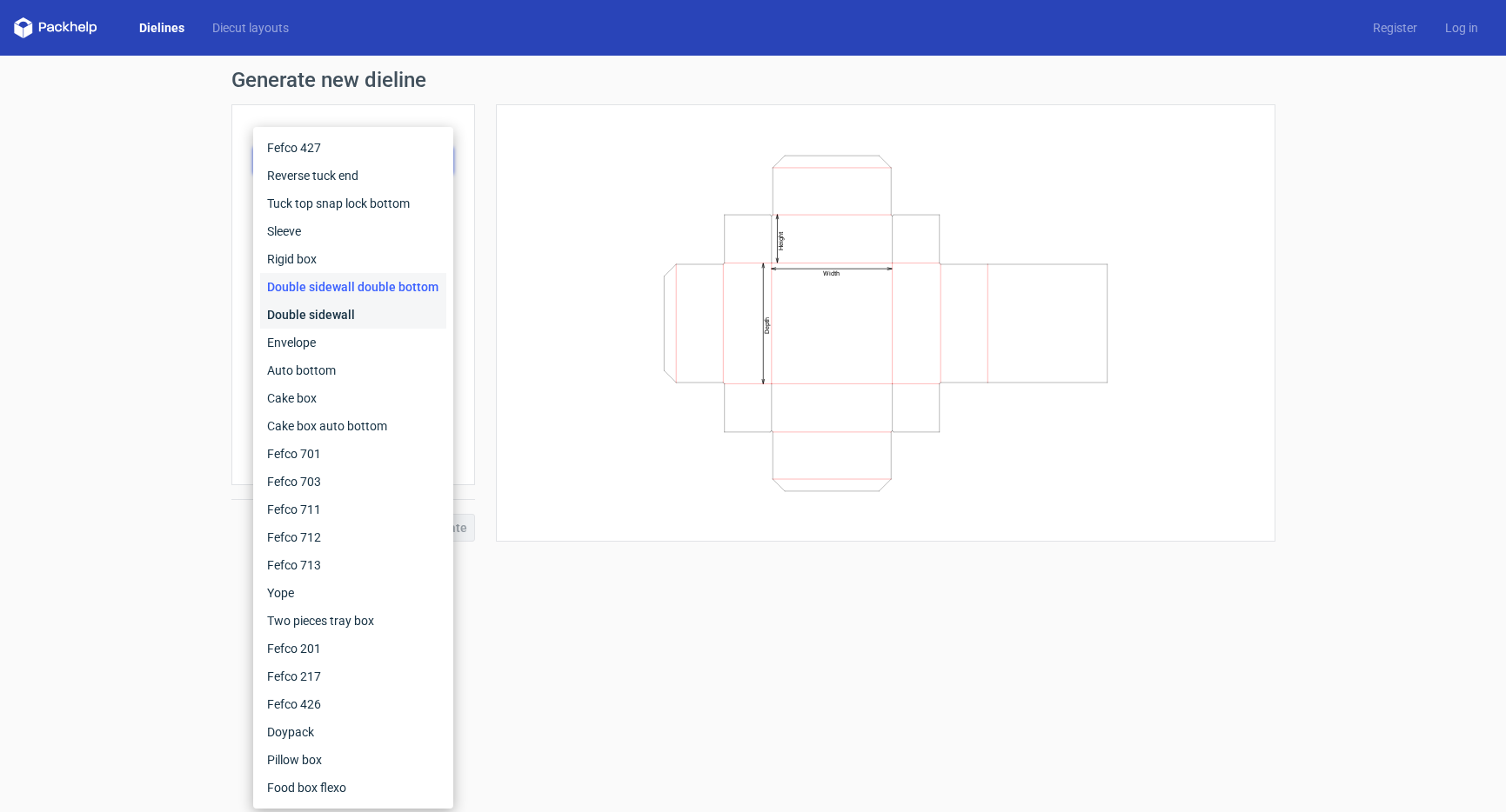
click at [308, 318] on div "Double sidewall" at bounding box center [353, 315] width 186 height 28
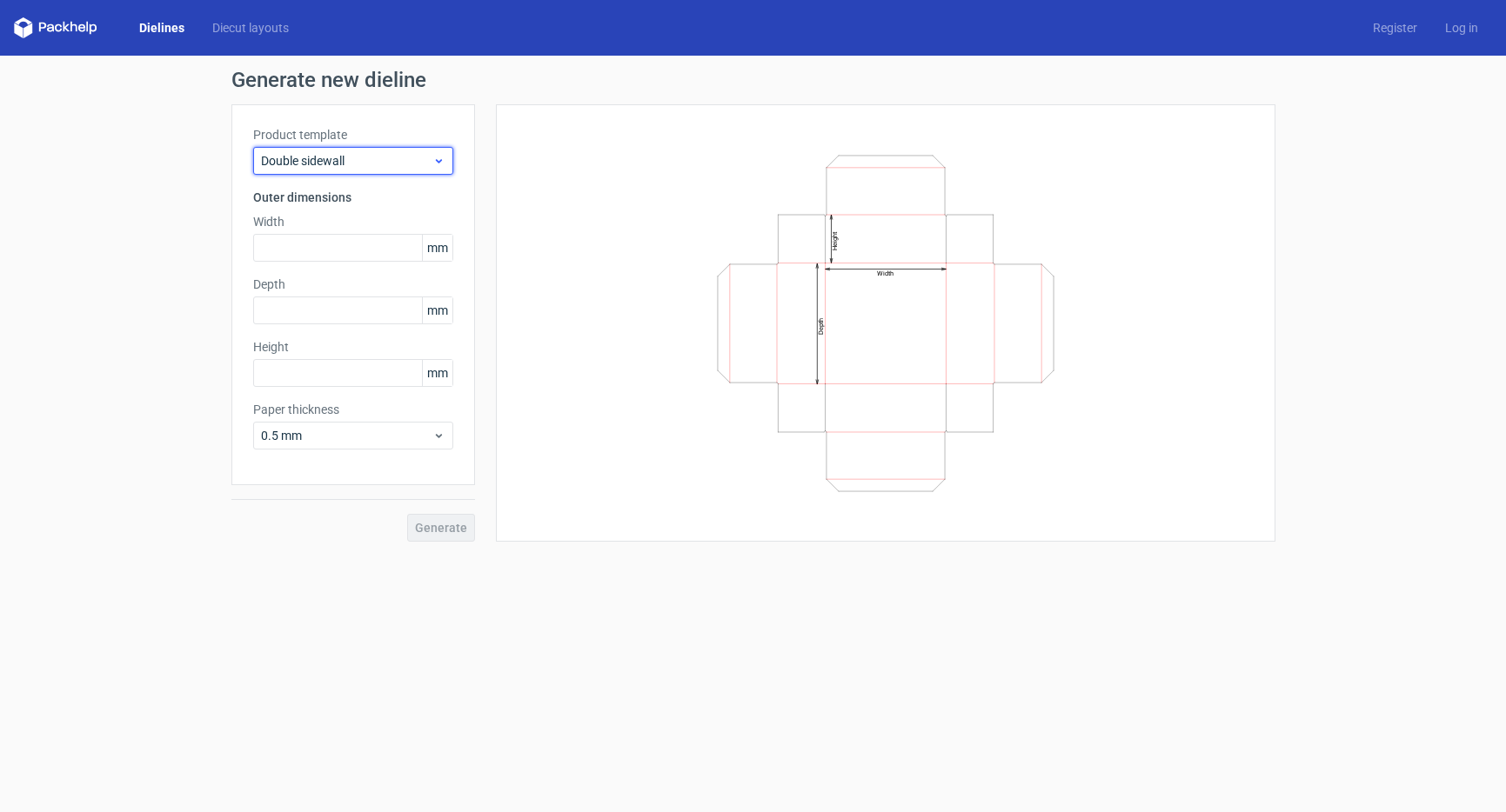
click at [314, 153] on span "Double sidewall" at bounding box center [346, 160] width 171 height 17
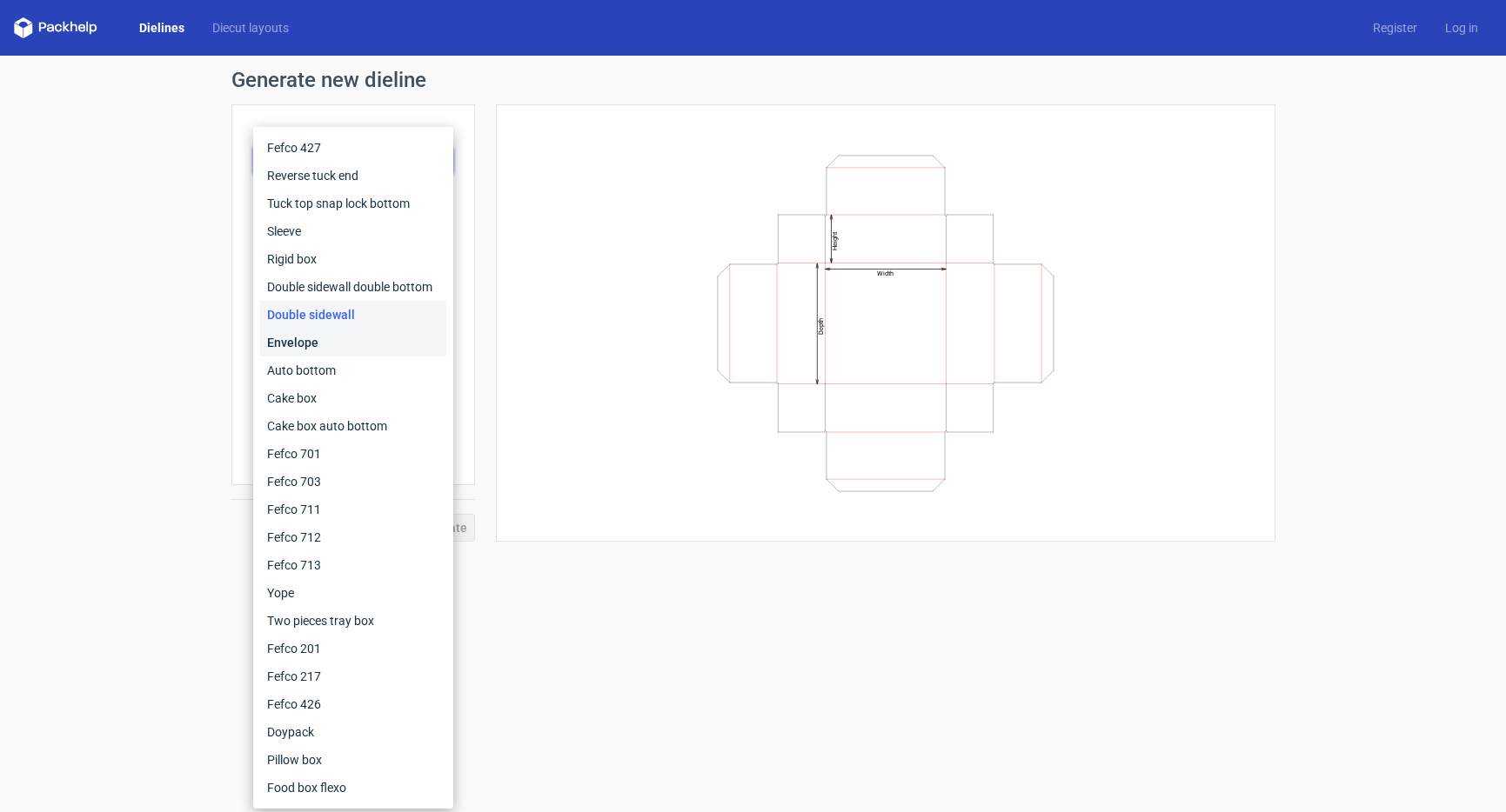
click at [320, 348] on div "Envelope" at bounding box center [353, 343] width 186 height 28
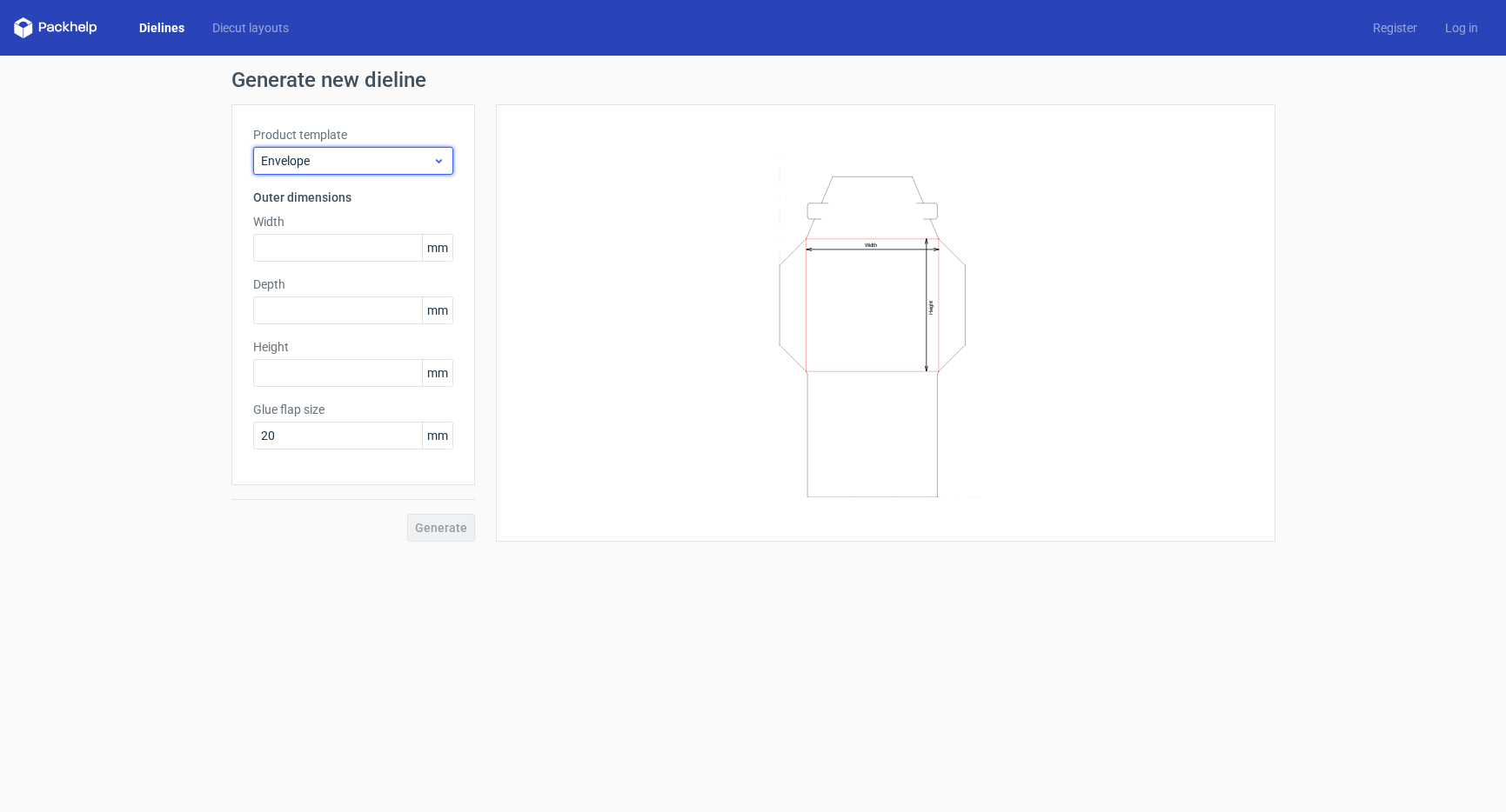
click at [344, 157] on span "Envelope" at bounding box center [346, 160] width 171 height 17
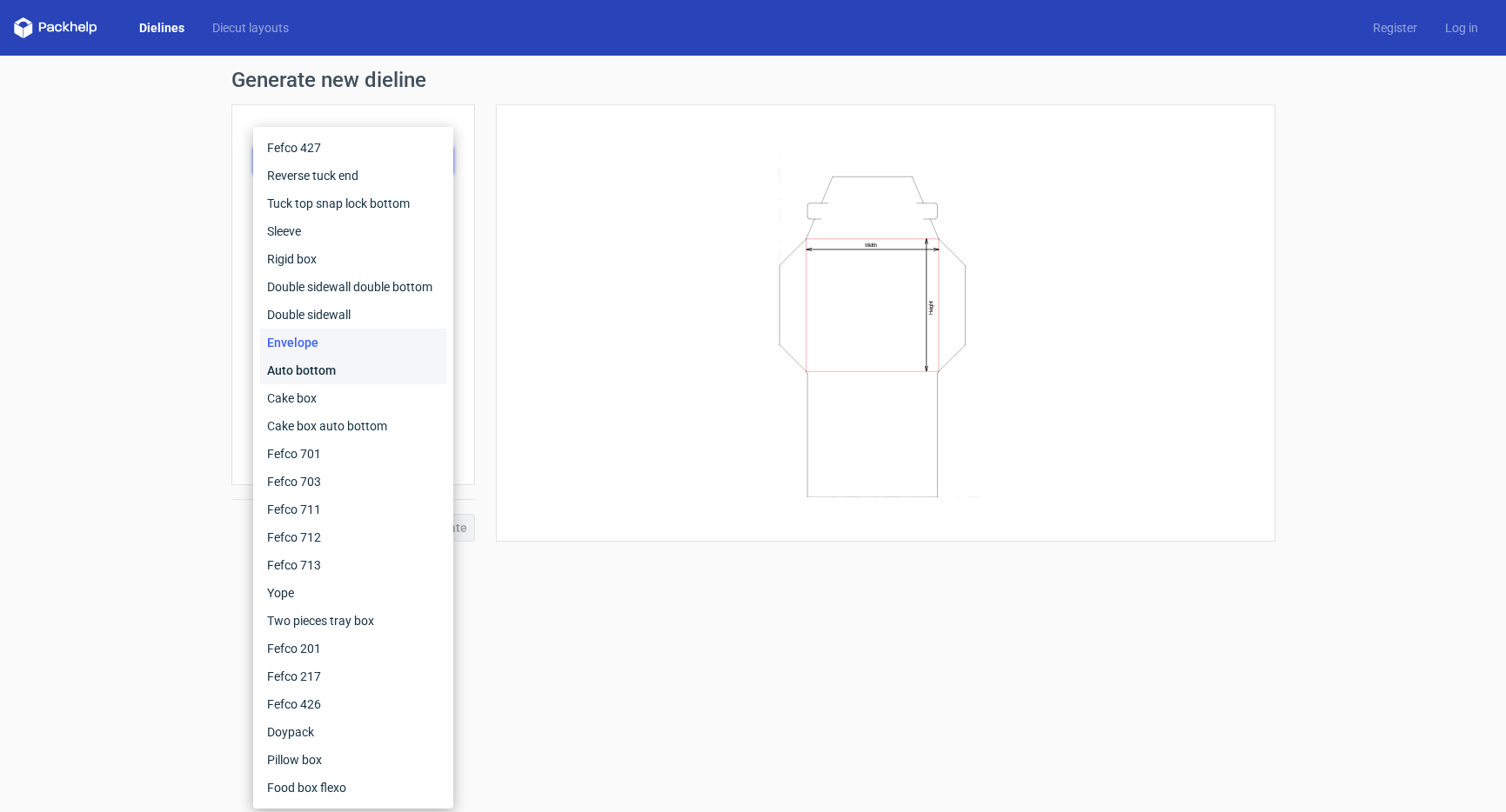
click at [303, 371] on div "Auto bottom" at bounding box center [353, 371] width 186 height 28
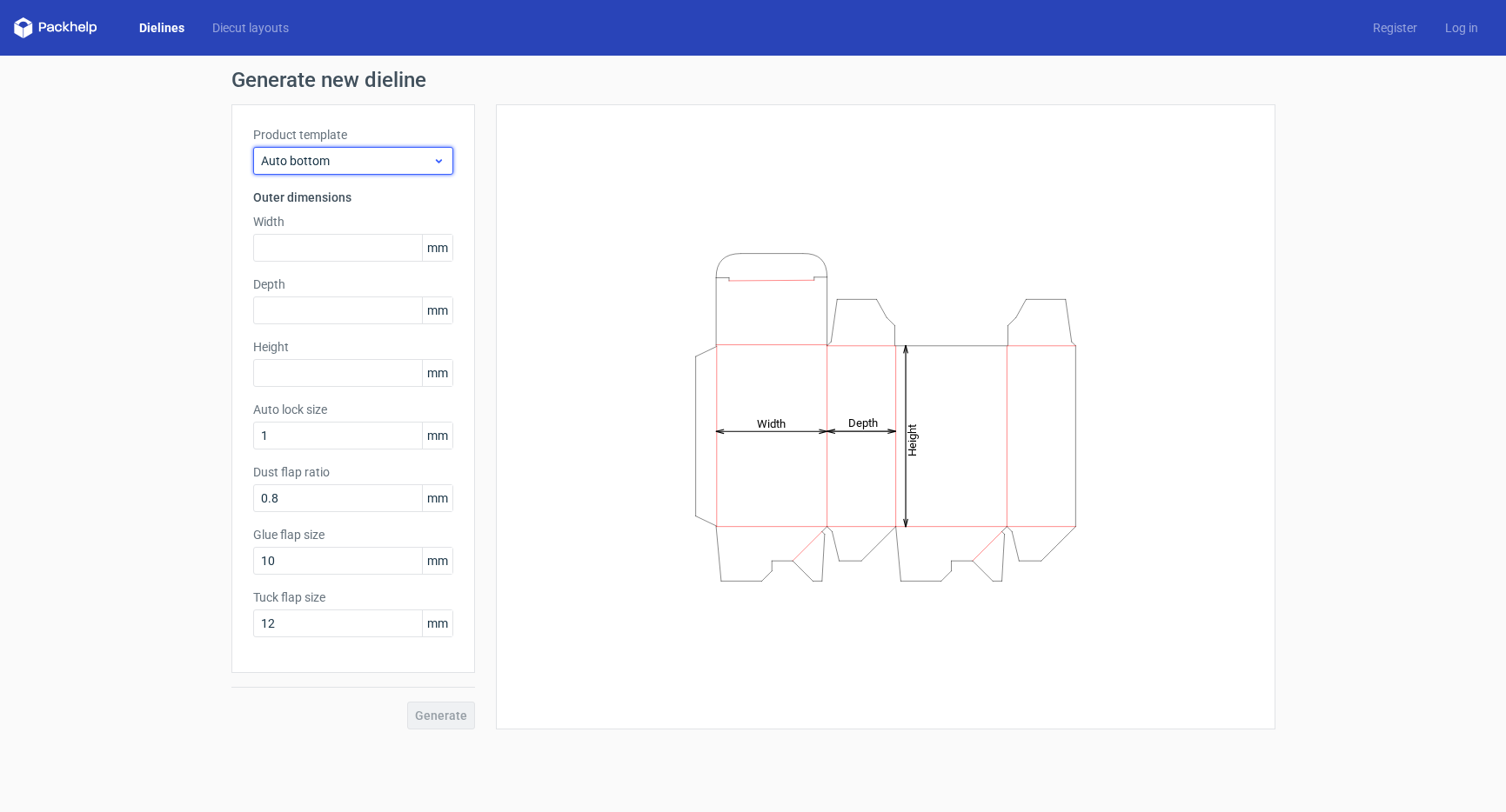
click at [324, 163] on span "Auto bottom" at bounding box center [346, 160] width 171 height 17
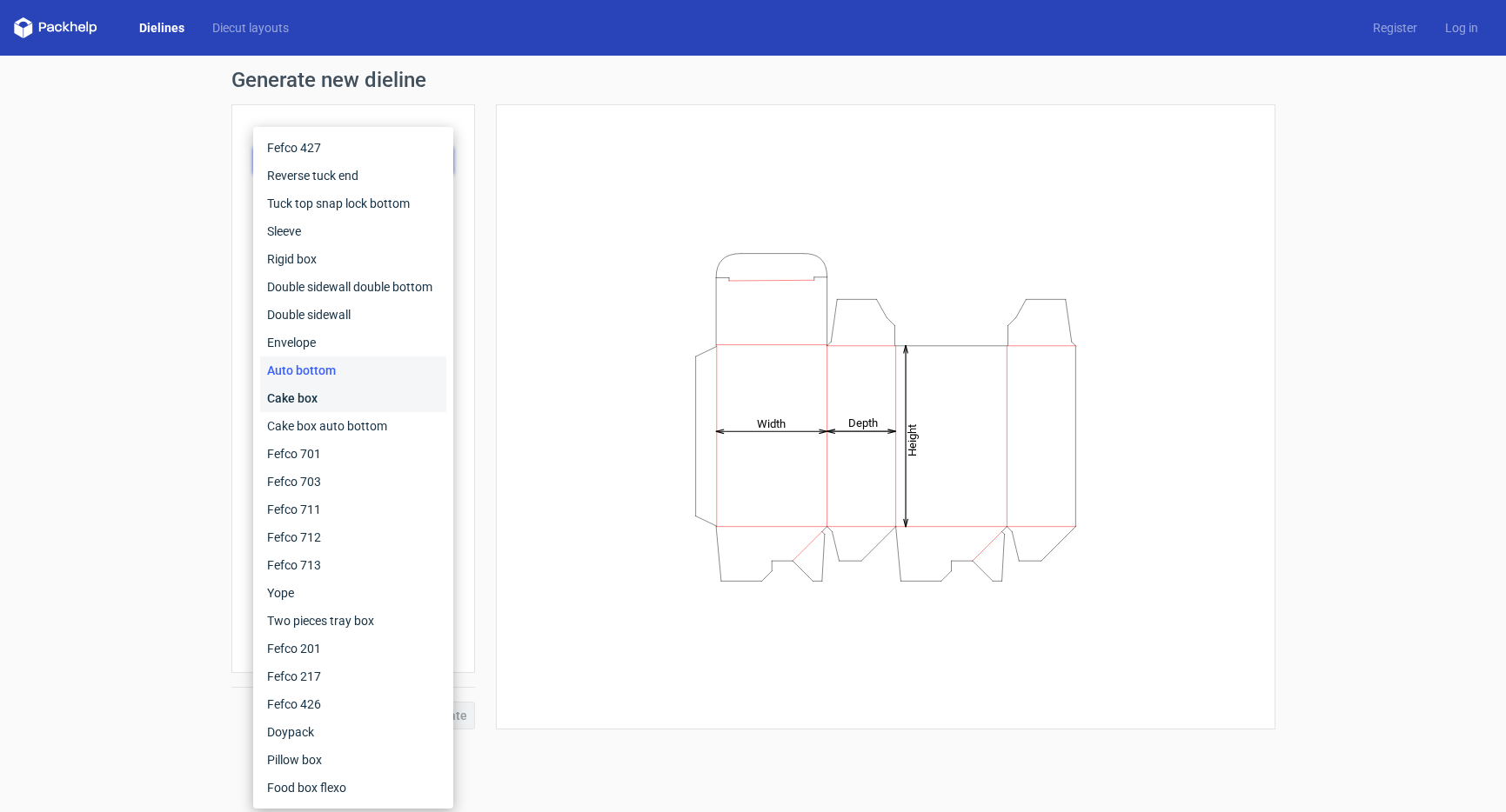
click at [277, 402] on div "Cake box" at bounding box center [353, 398] width 186 height 28
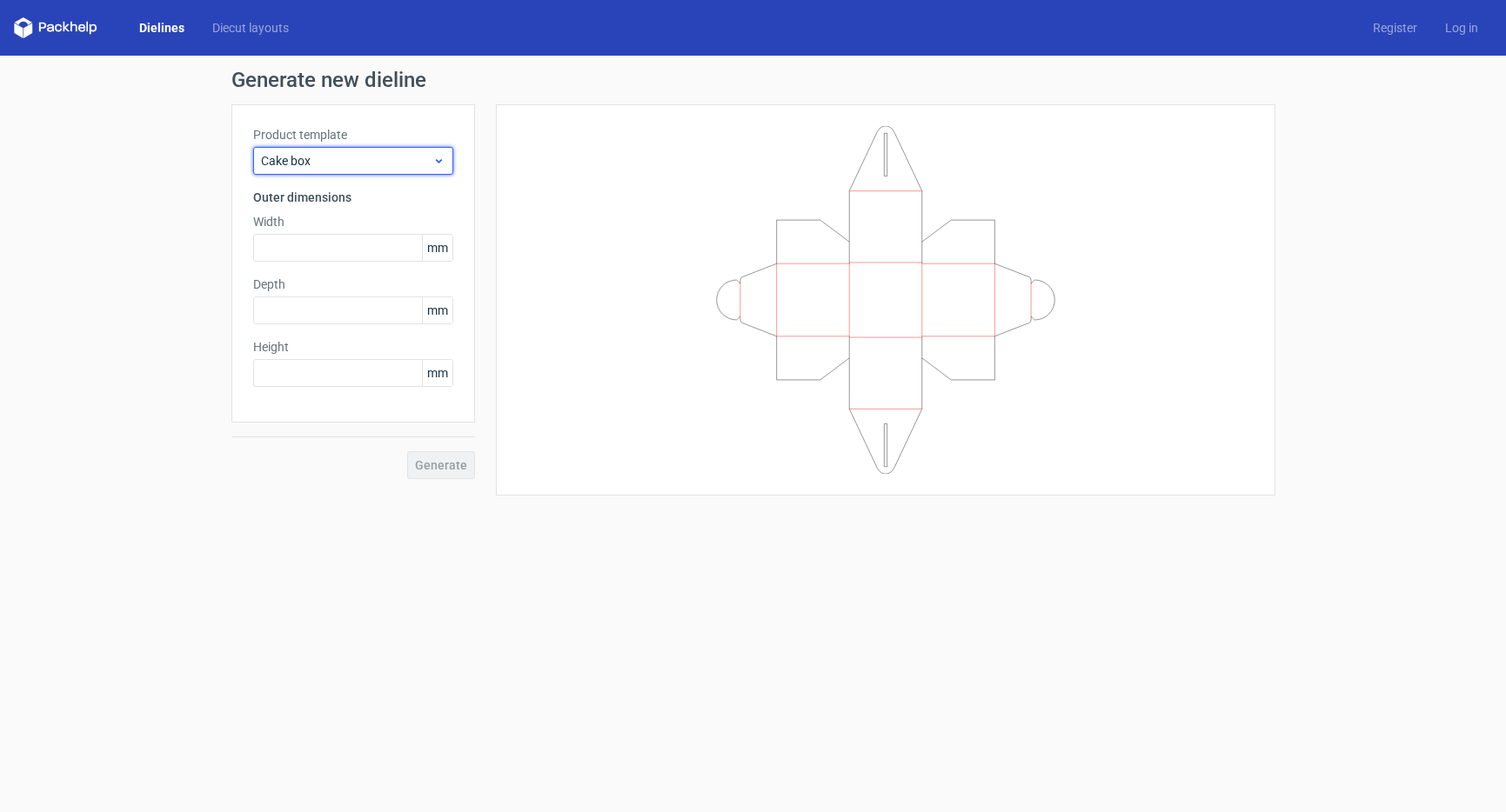
click at [305, 160] on span "Cake box" at bounding box center [346, 160] width 171 height 17
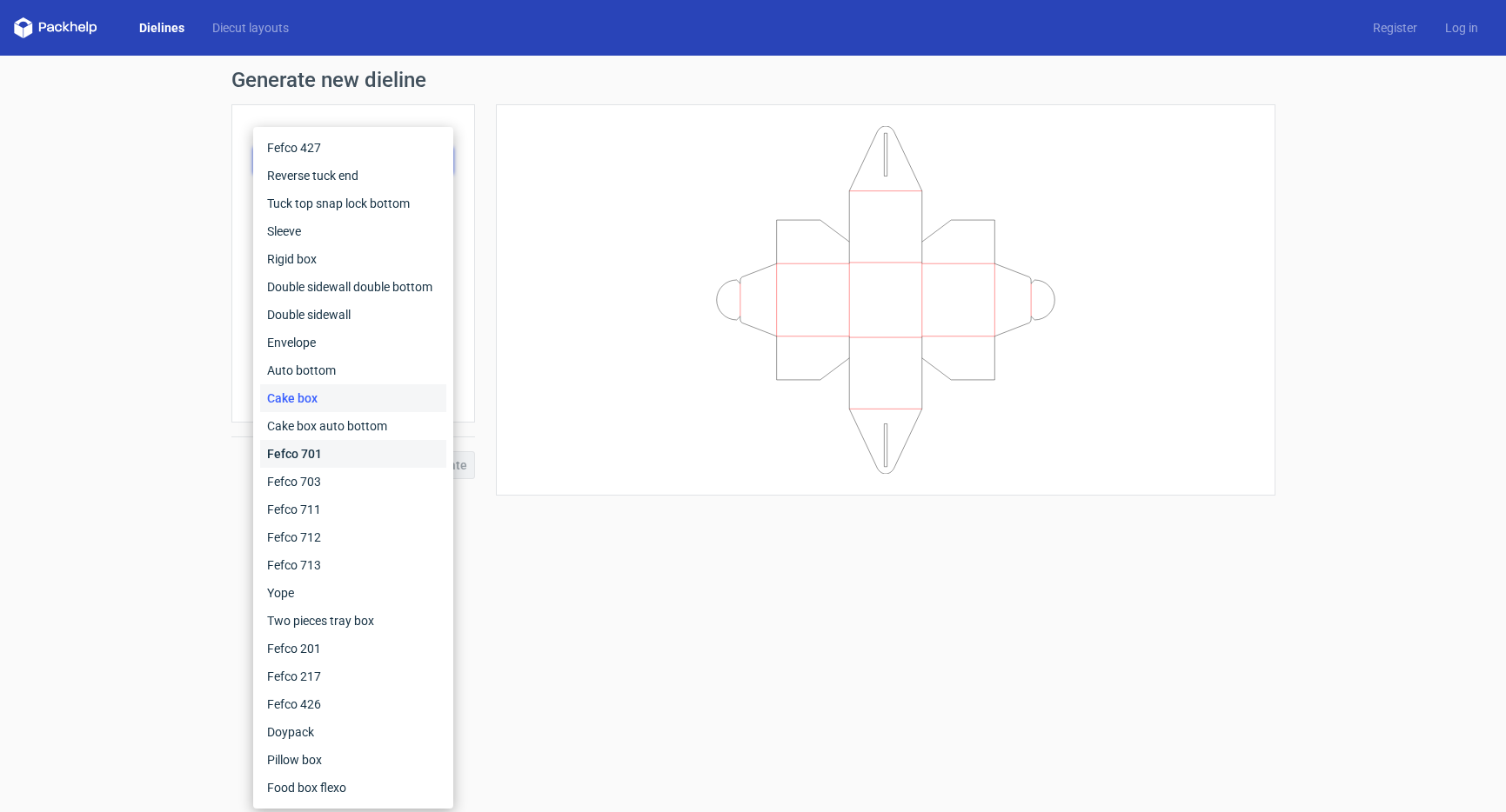
click at [312, 451] on div "Fefco 701" at bounding box center [353, 454] width 186 height 28
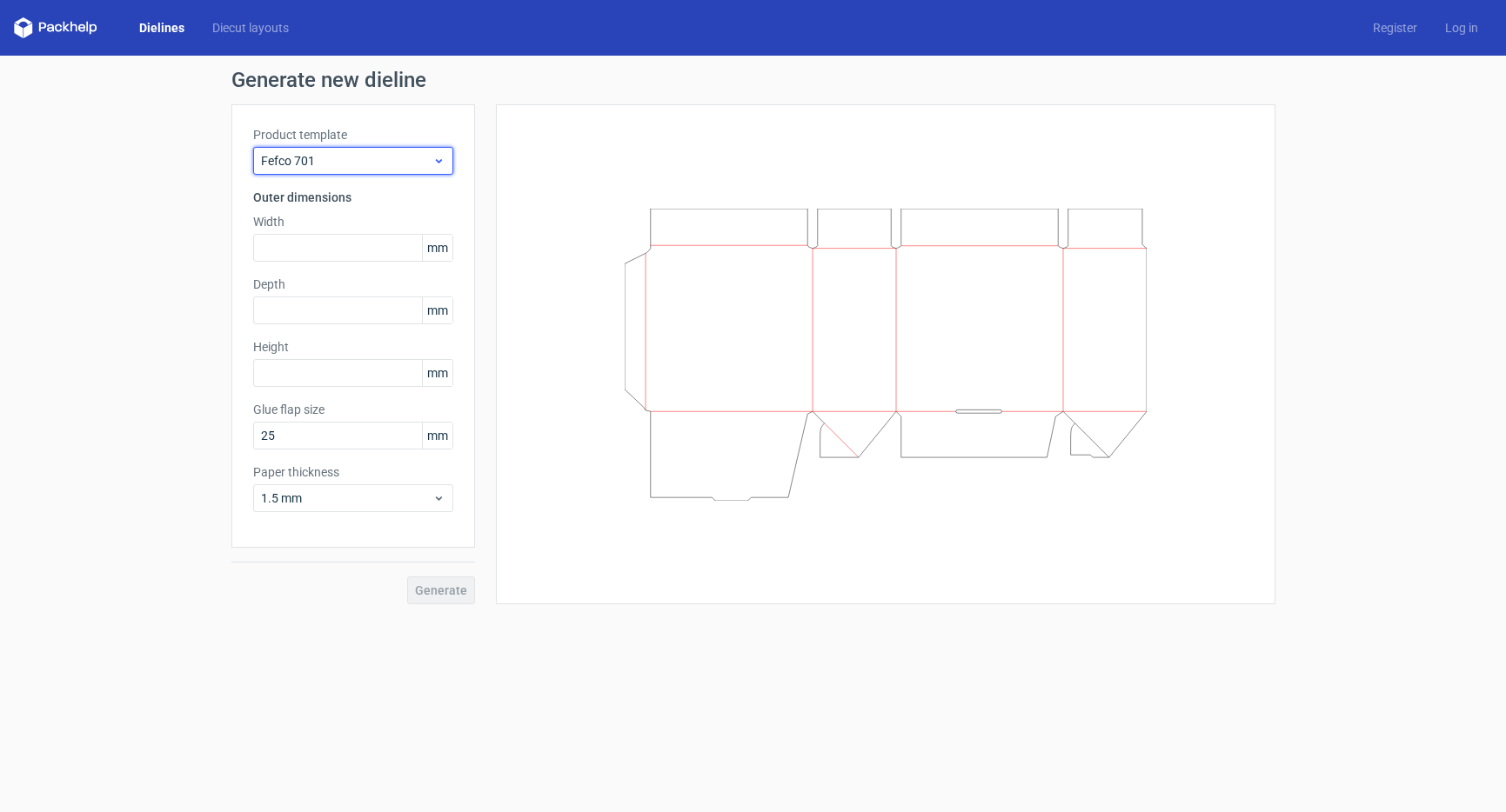
click at [309, 158] on span "Fefco 701" at bounding box center [346, 160] width 171 height 17
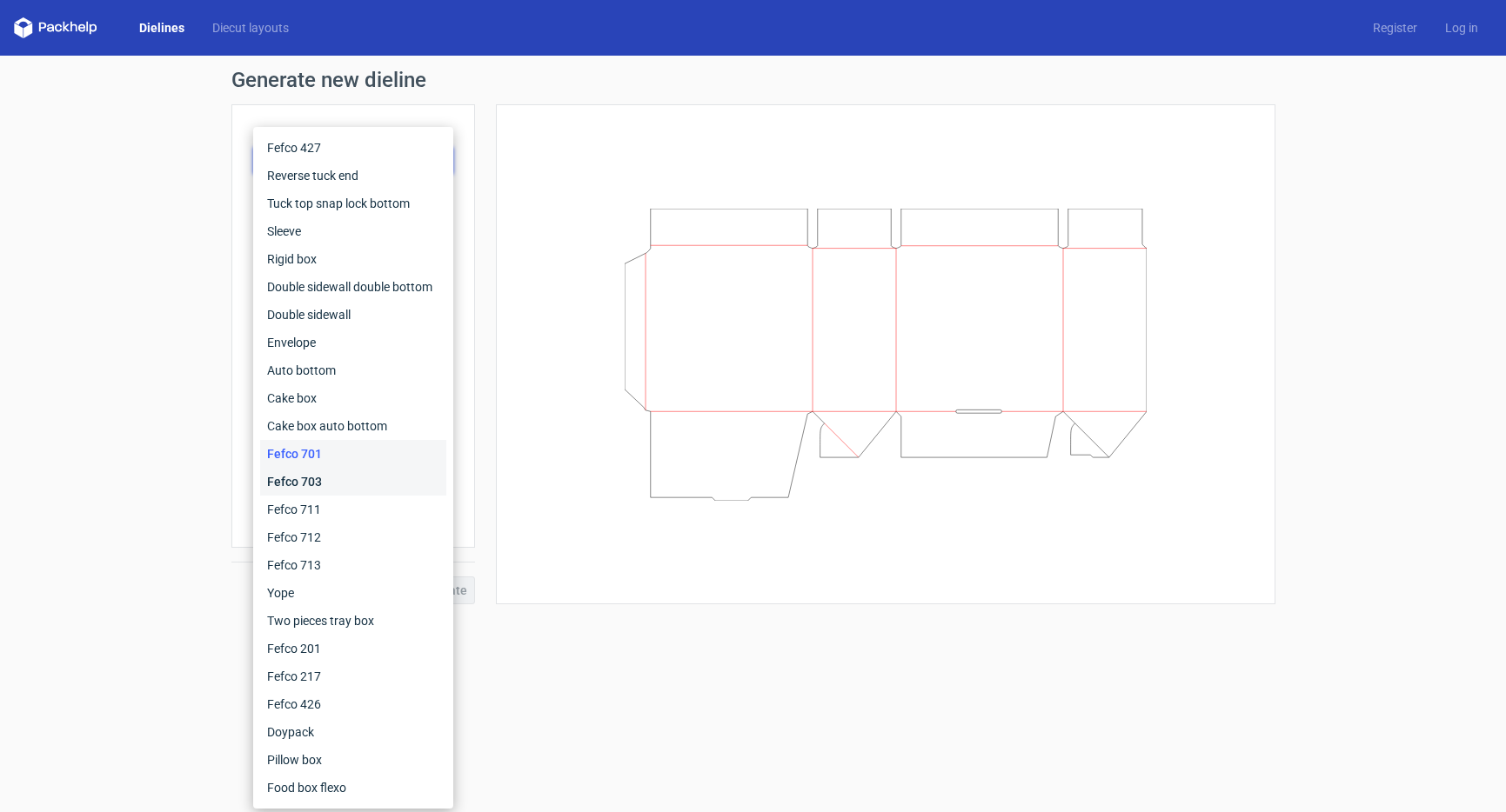
click at [311, 486] on div "Fefco 703" at bounding box center [353, 482] width 186 height 28
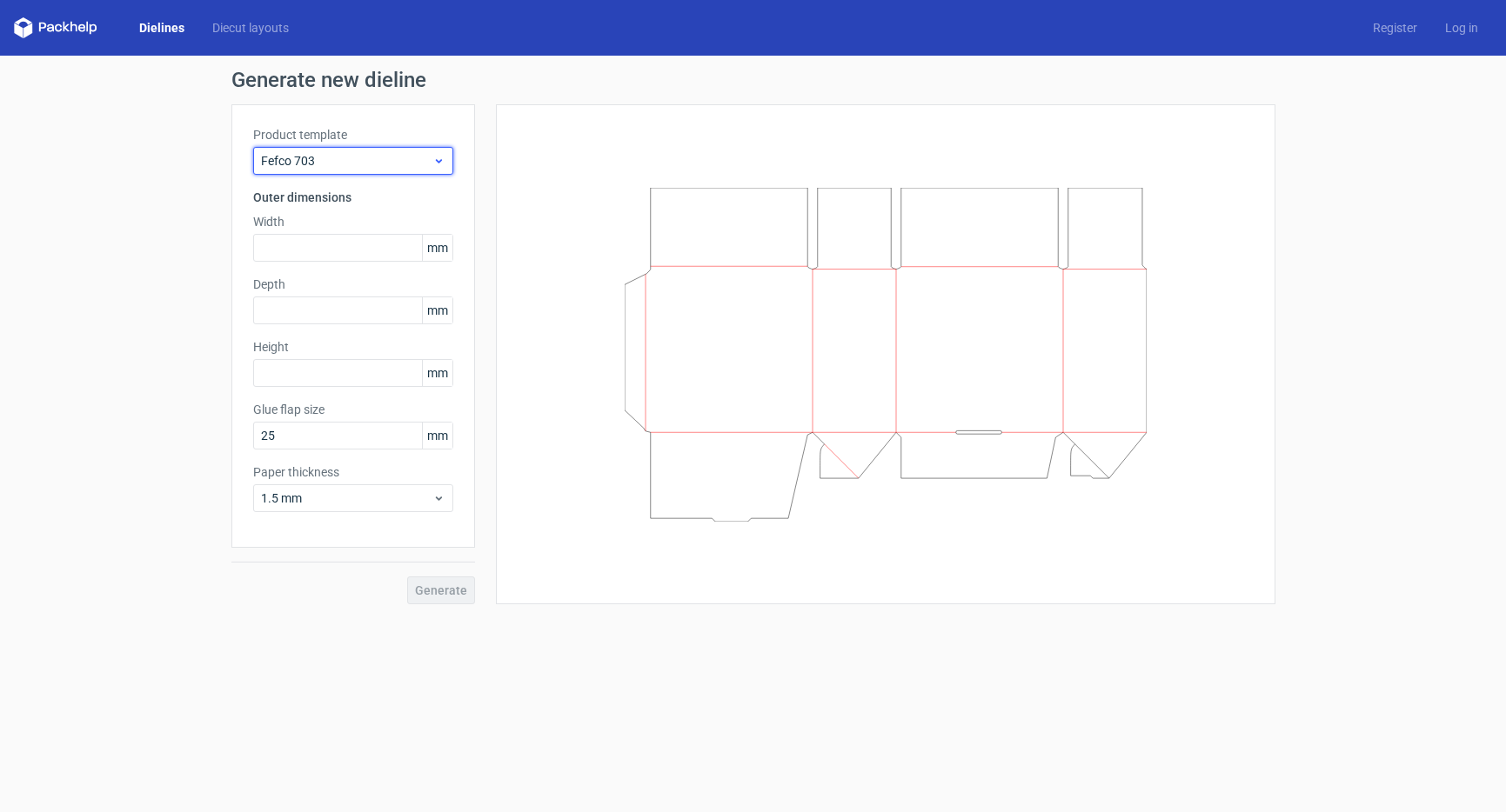
click at [345, 153] on span "Fefco 703" at bounding box center [346, 160] width 171 height 17
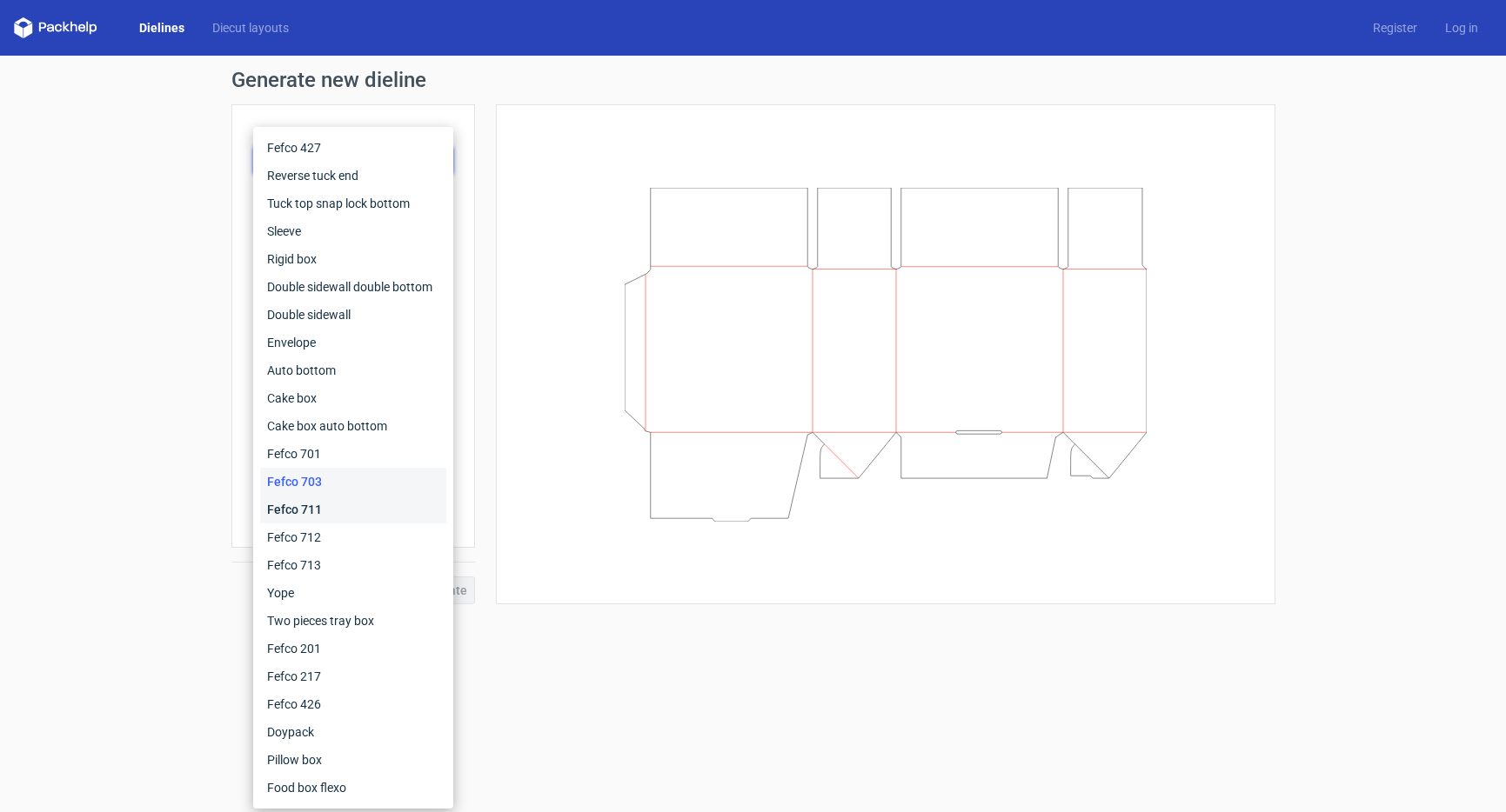
click at [313, 515] on div "Fefco 711" at bounding box center [353, 510] width 186 height 28
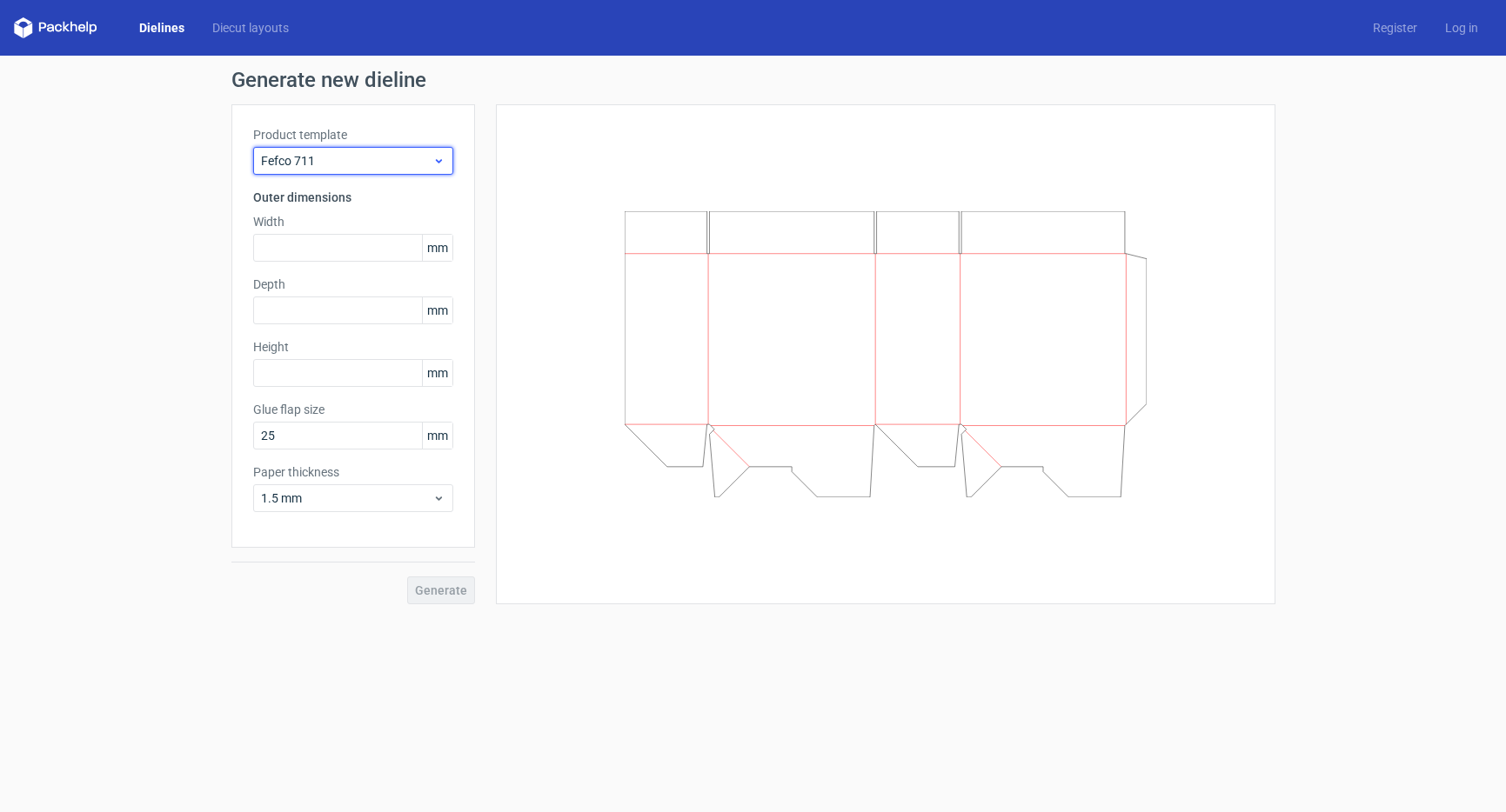
click at [322, 160] on span "Fefco 711" at bounding box center [346, 160] width 171 height 17
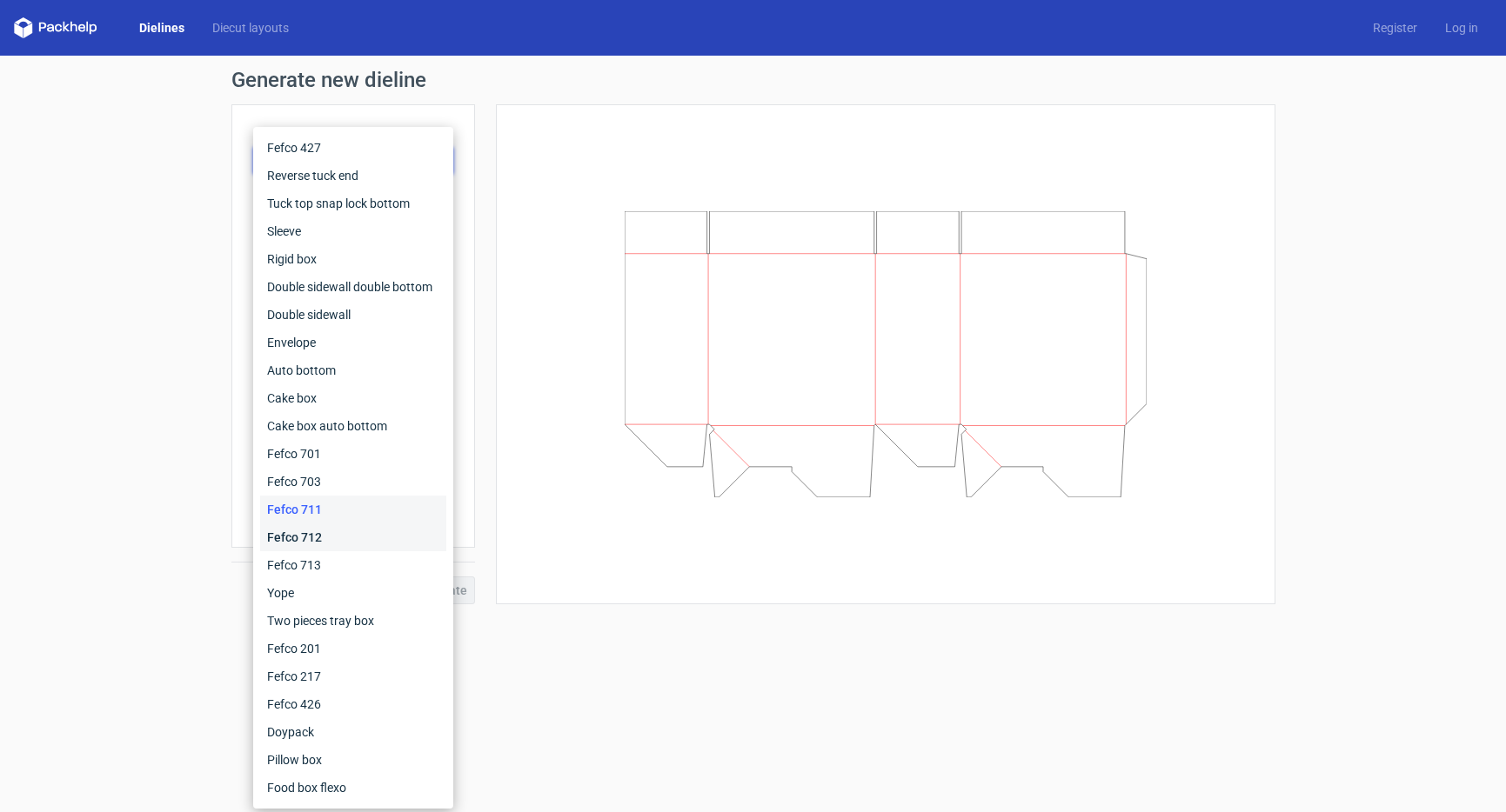
click at [303, 535] on div "Fefco 712" at bounding box center [353, 538] width 186 height 28
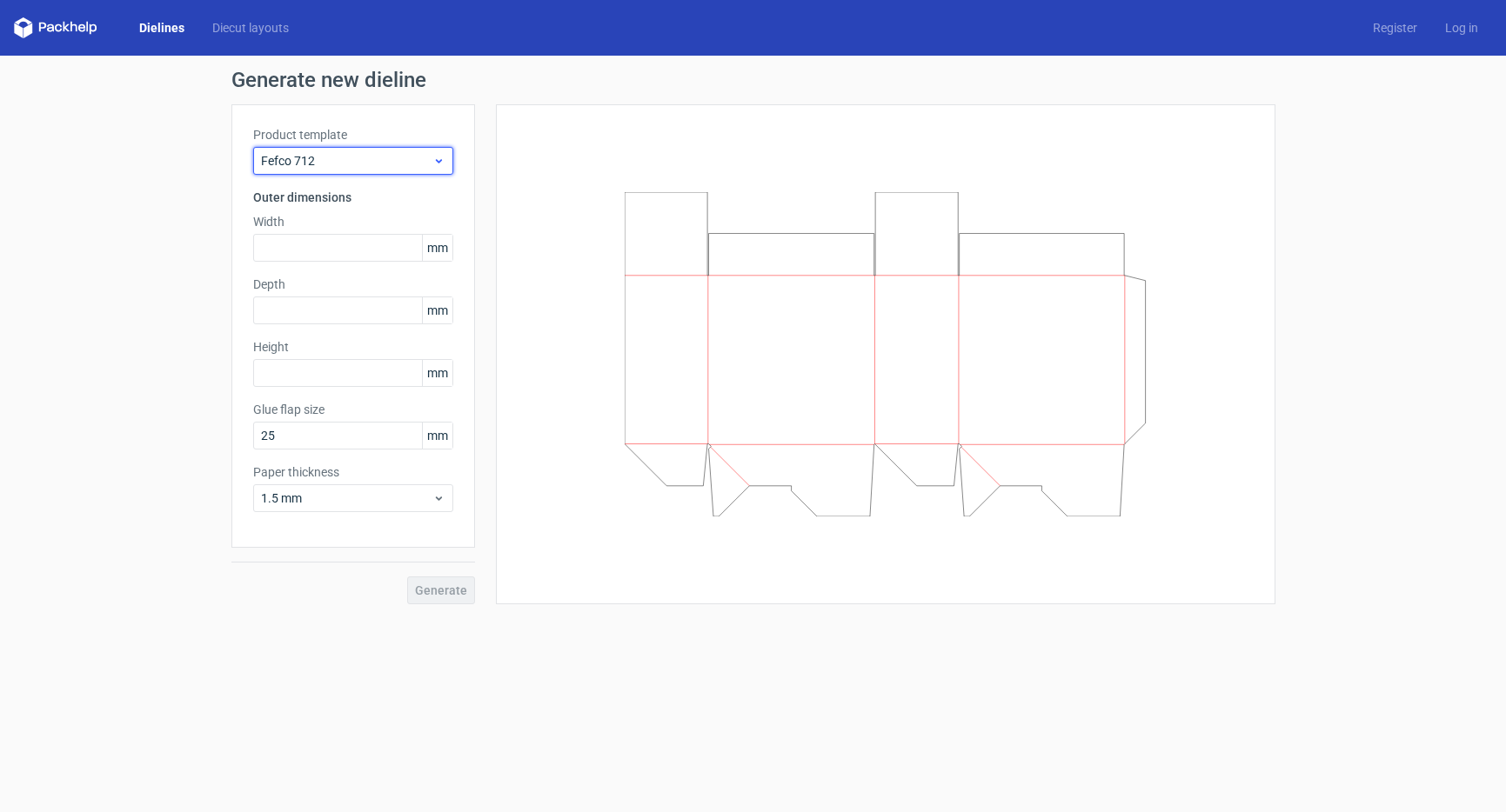
click at [310, 168] on span "Fefco 712" at bounding box center [346, 160] width 171 height 17
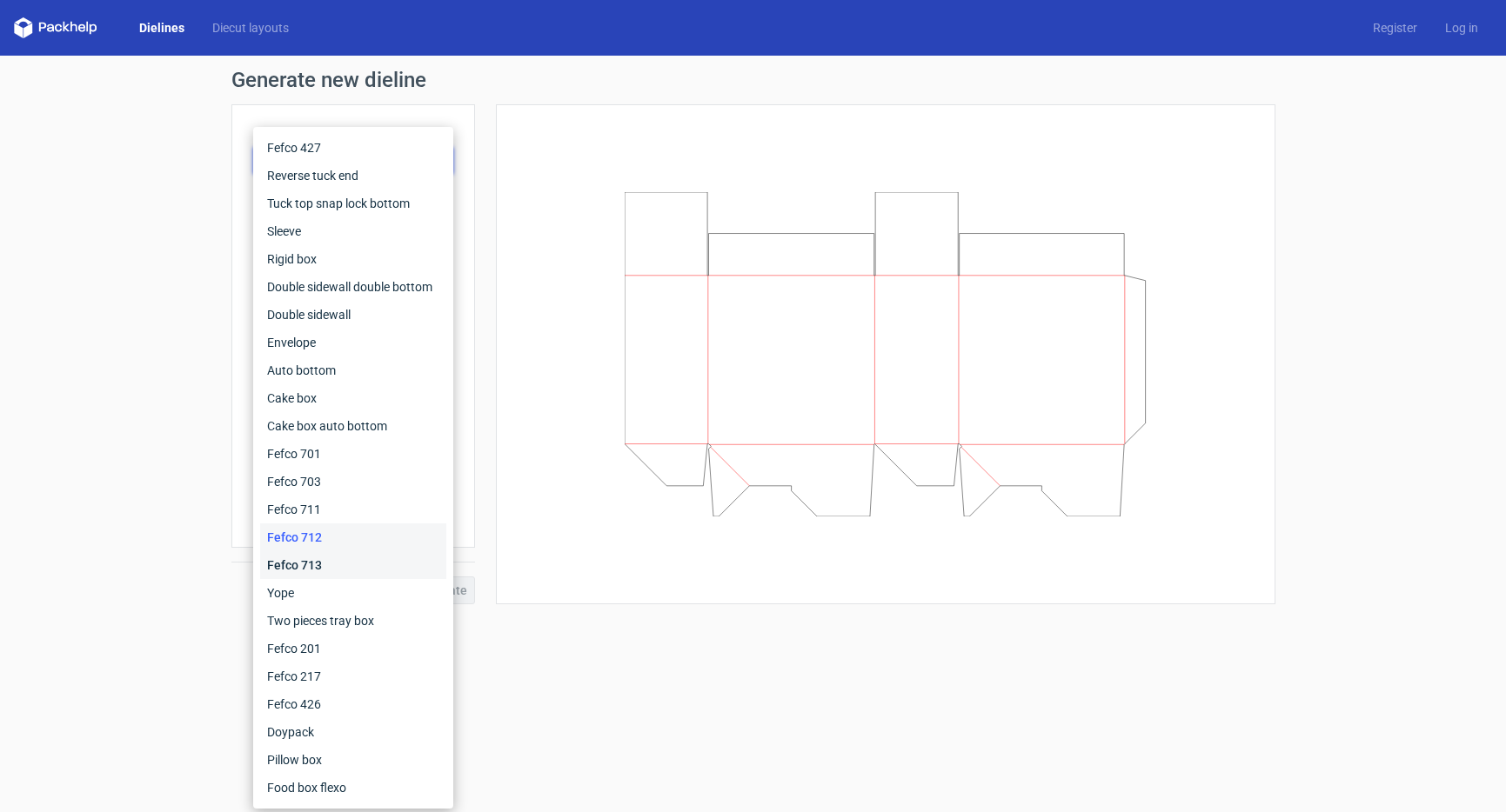
click at [293, 569] on div "Fefco 713" at bounding box center [353, 565] width 186 height 28
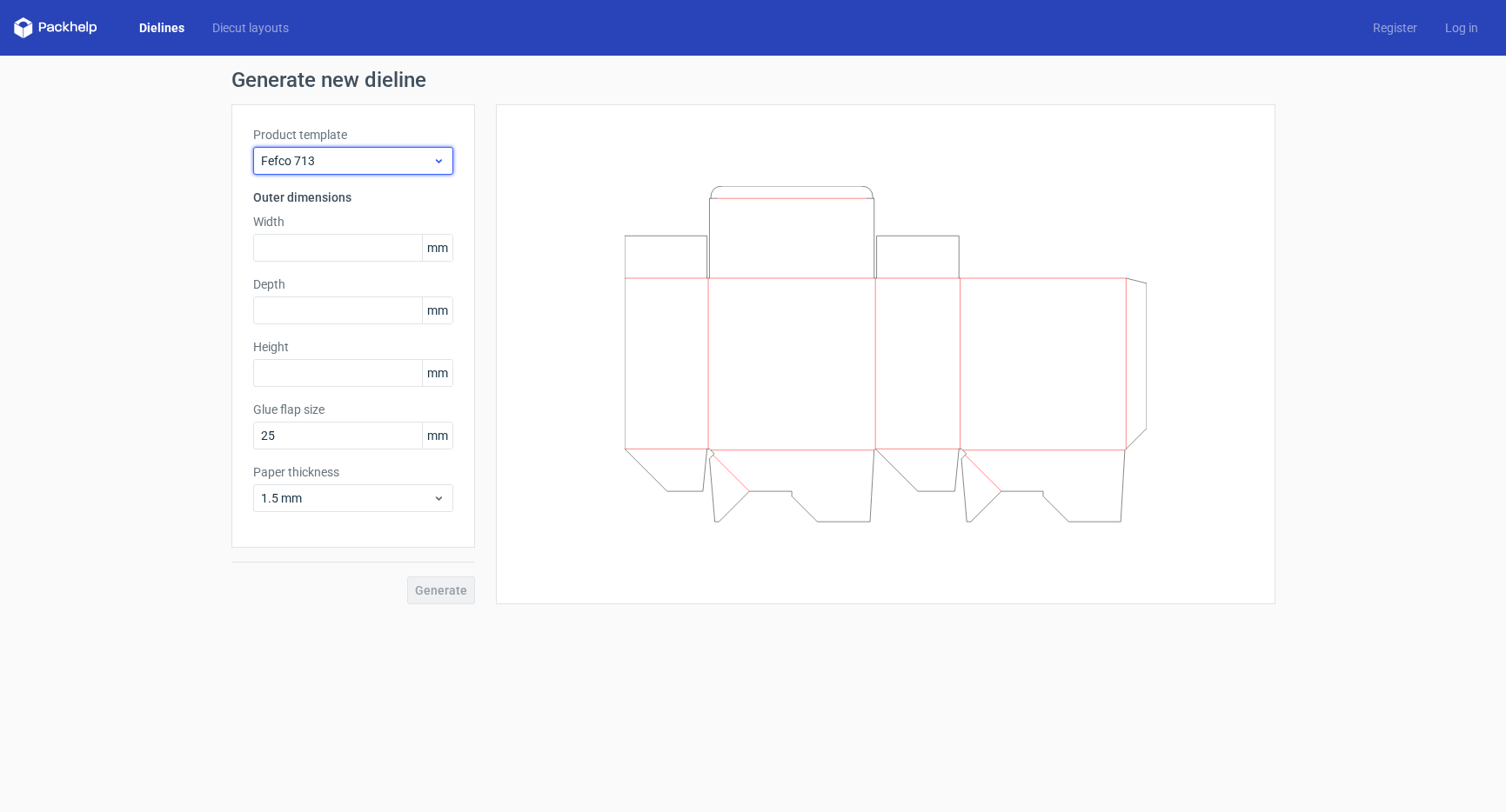
click at [311, 158] on span "Fefco 713" at bounding box center [346, 160] width 171 height 17
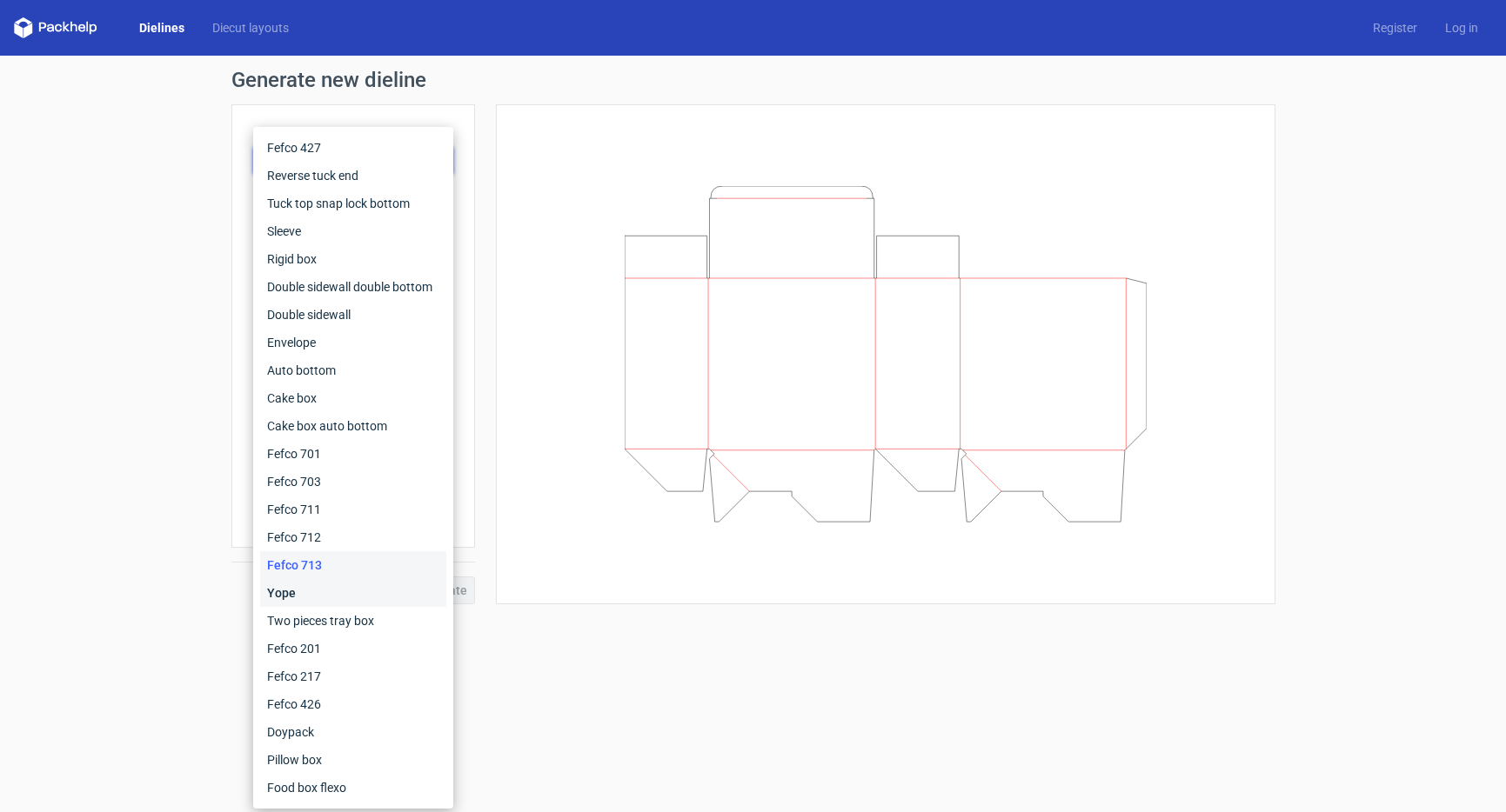
click at [322, 586] on div "Yope" at bounding box center [353, 593] width 186 height 28
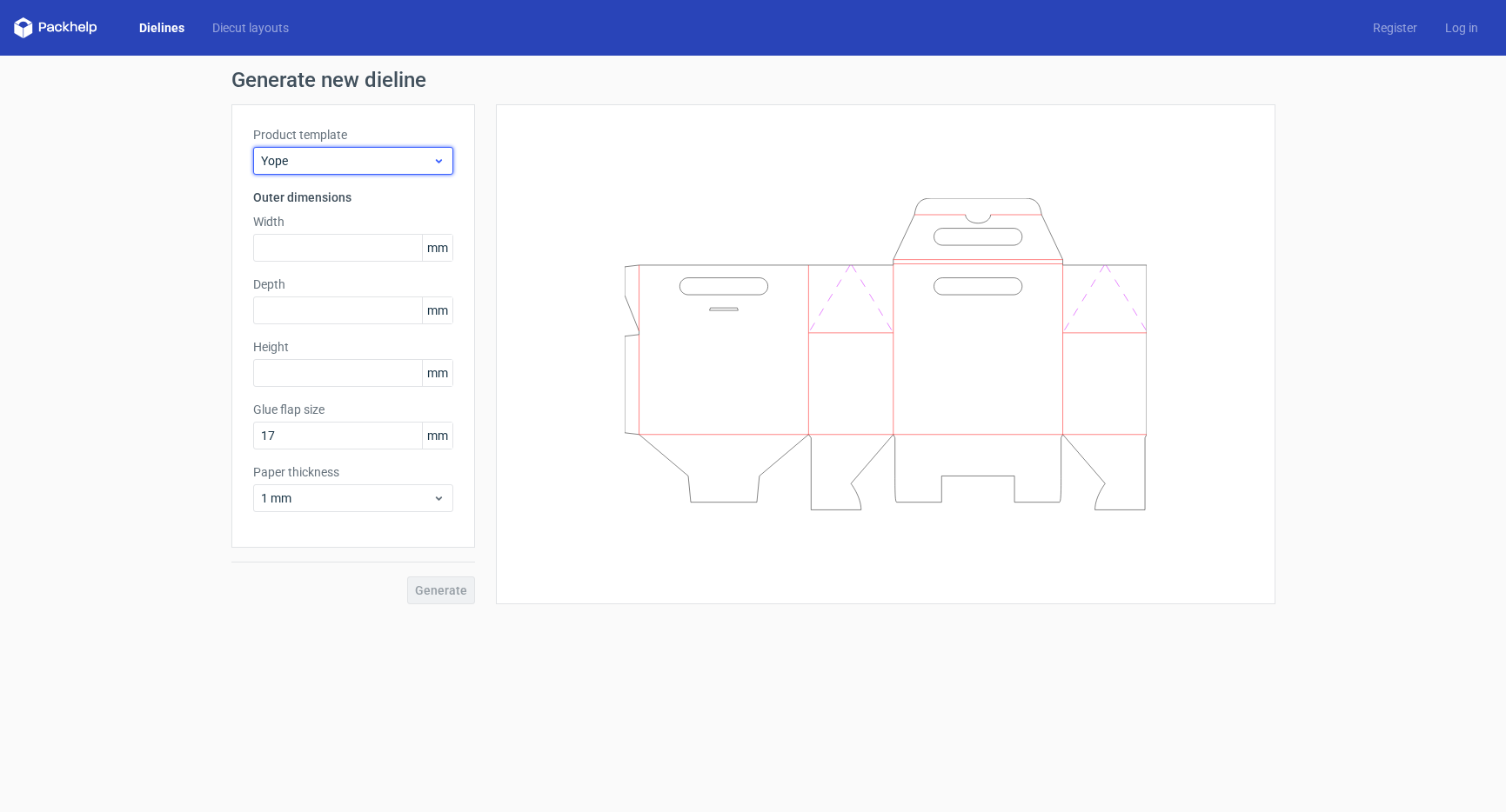
click at [294, 163] on span "Yope" at bounding box center [346, 160] width 171 height 17
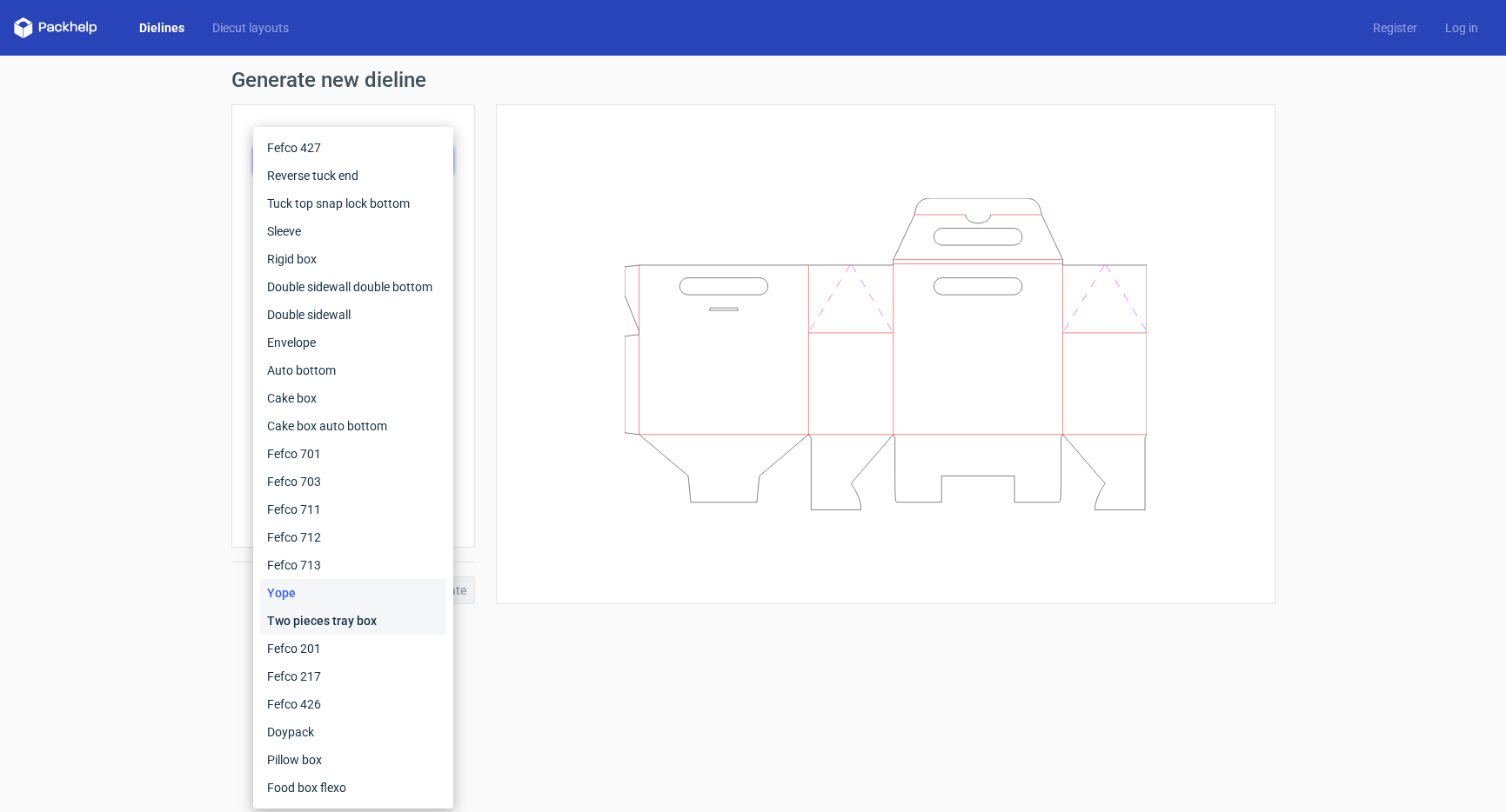
drag, startPoint x: 324, startPoint y: 618, endPoint x: 304, endPoint y: 572, distance: 49.1
click at [322, 616] on div "Two pieces tray box" at bounding box center [353, 621] width 186 height 28
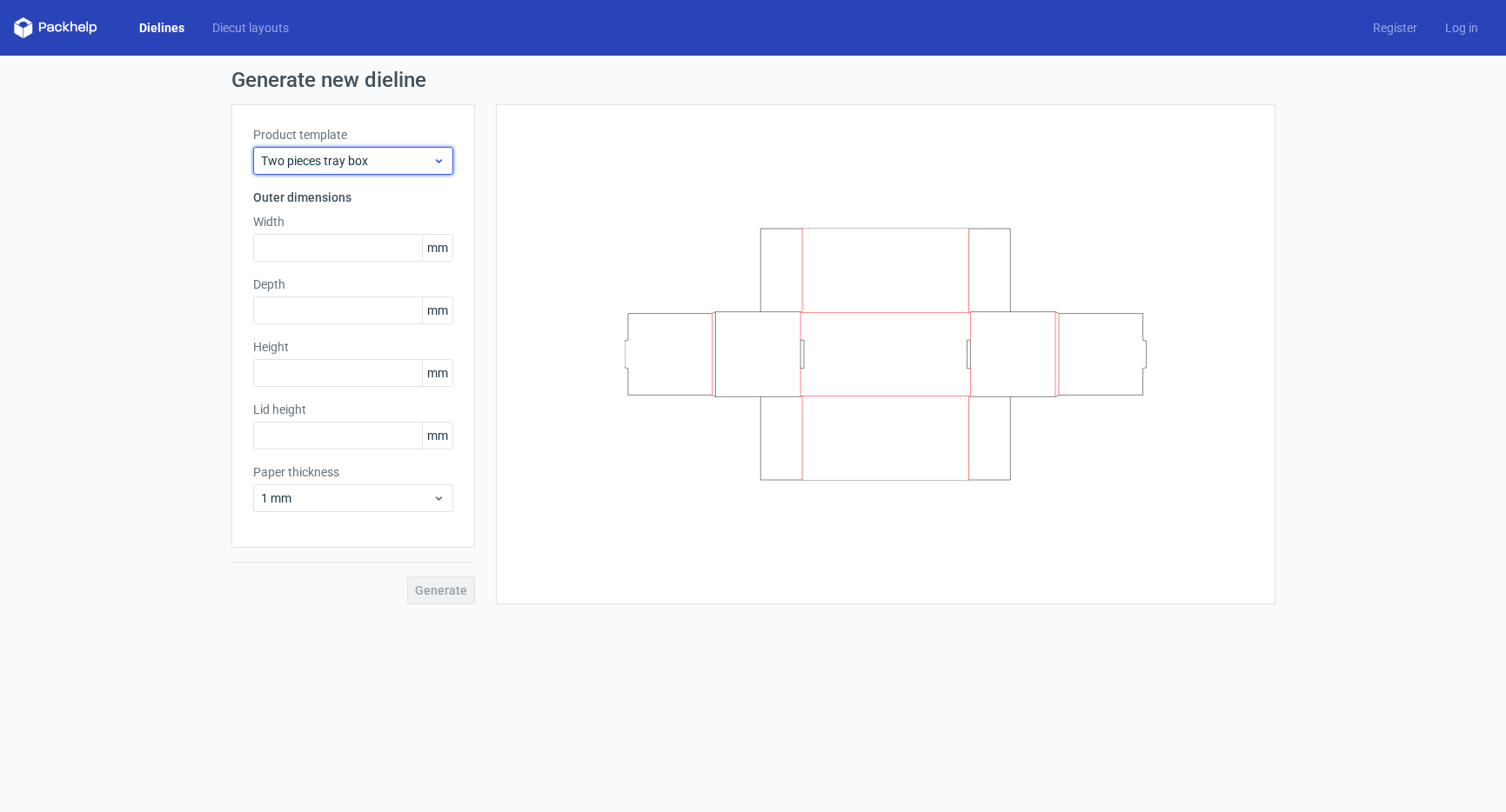
click at [324, 164] on span "Two pieces tray box" at bounding box center [346, 160] width 171 height 17
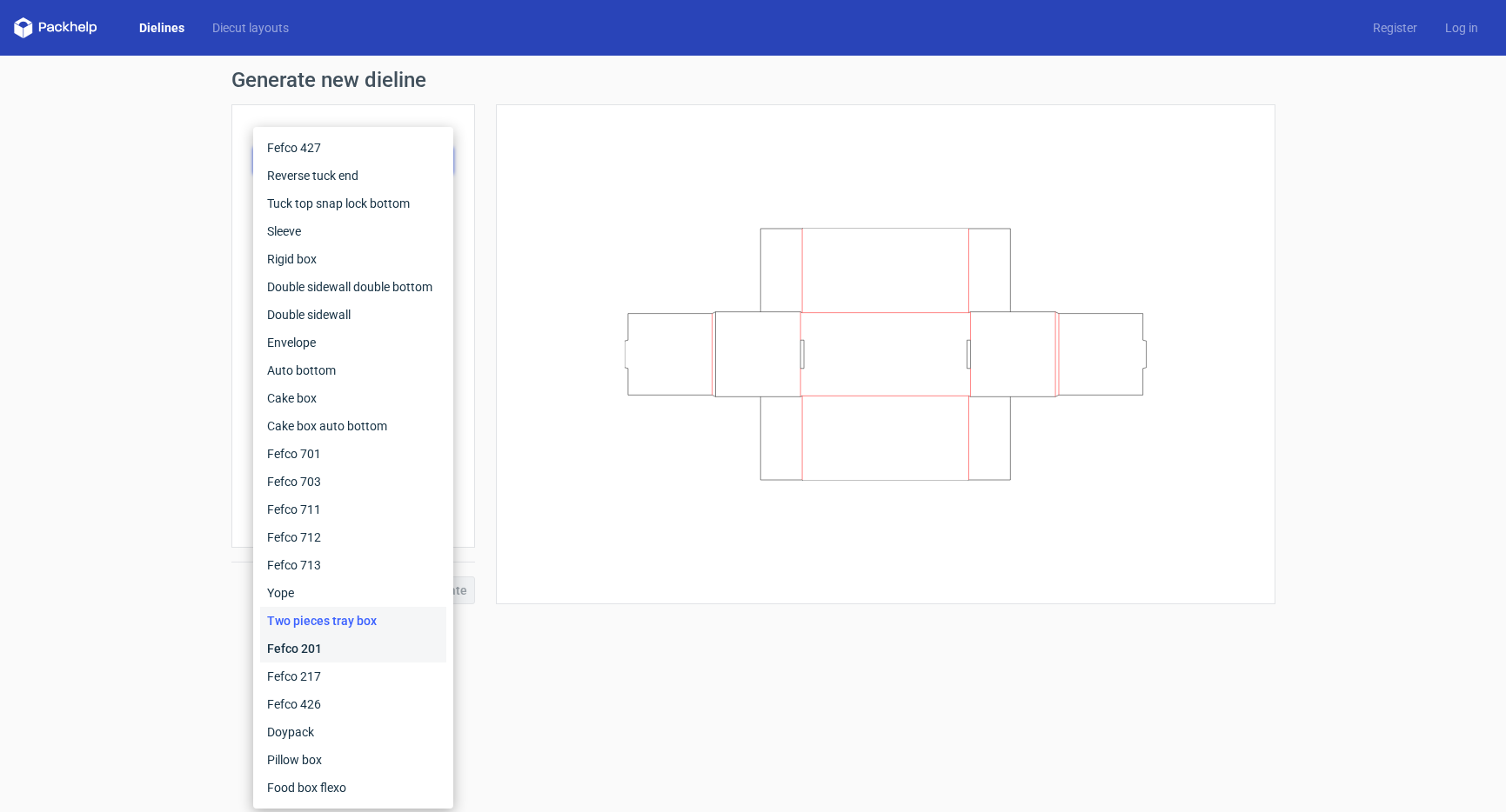
click at [311, 650] on div "Fefco 201" at bounding box center [353, 649] width 186 height 28
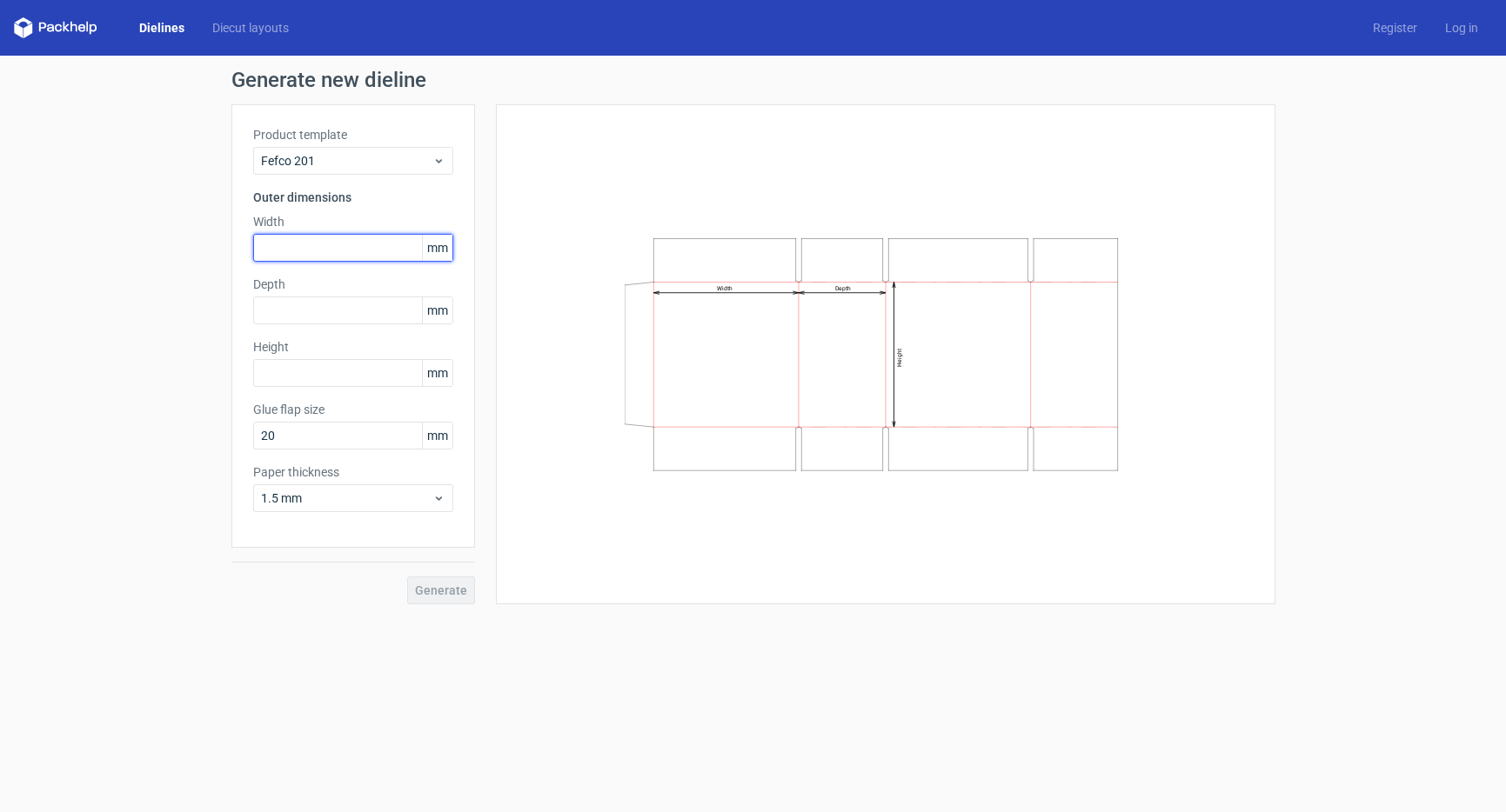
click at [339, 254] on input "text" at bounding box center [353, 248] width 200 height 28
type input "220"
type input "173"
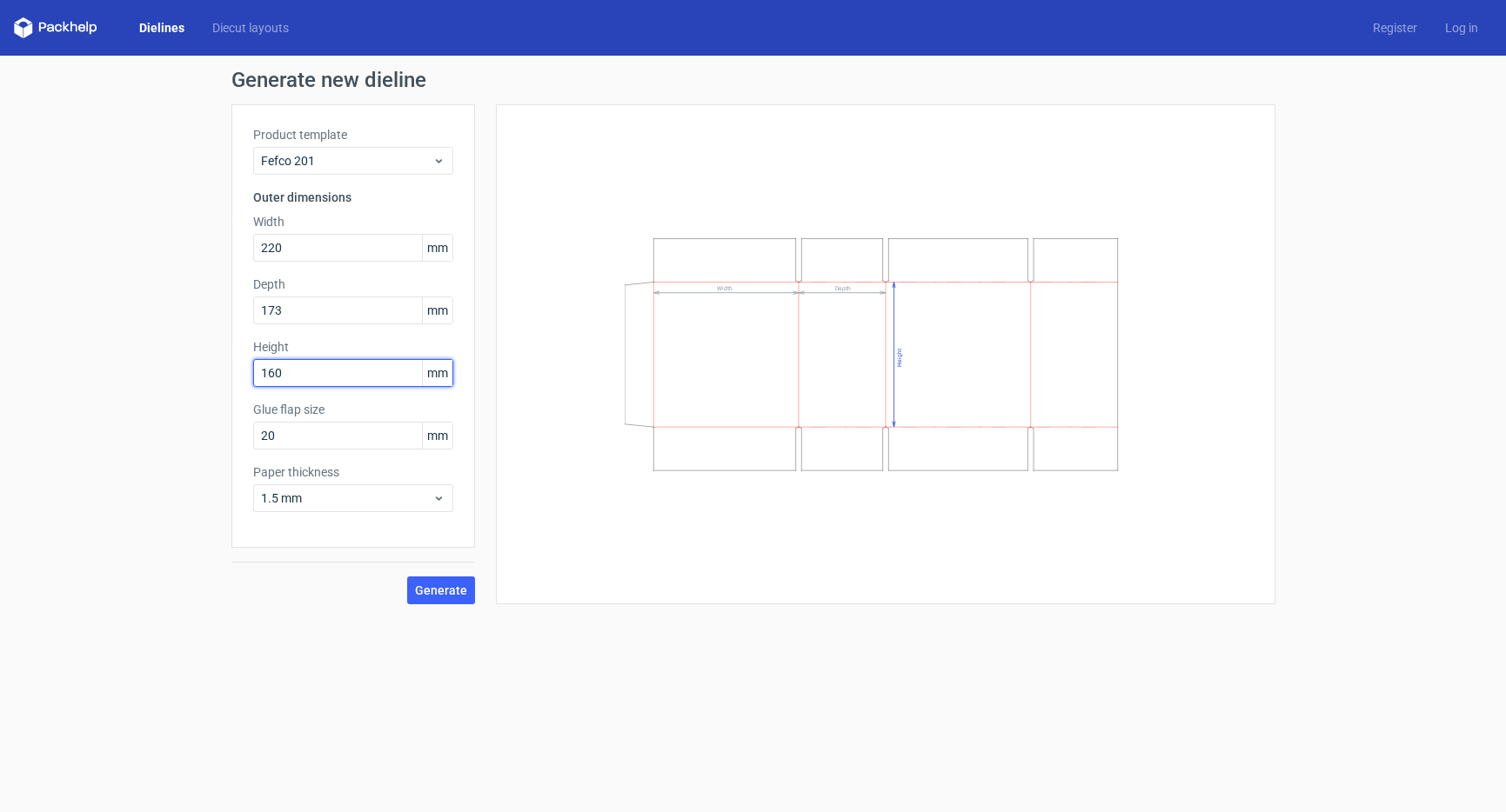
type input "160"
click at [437, 591] on span "Generate" at bounding box center [441, 591] width 52 height 12
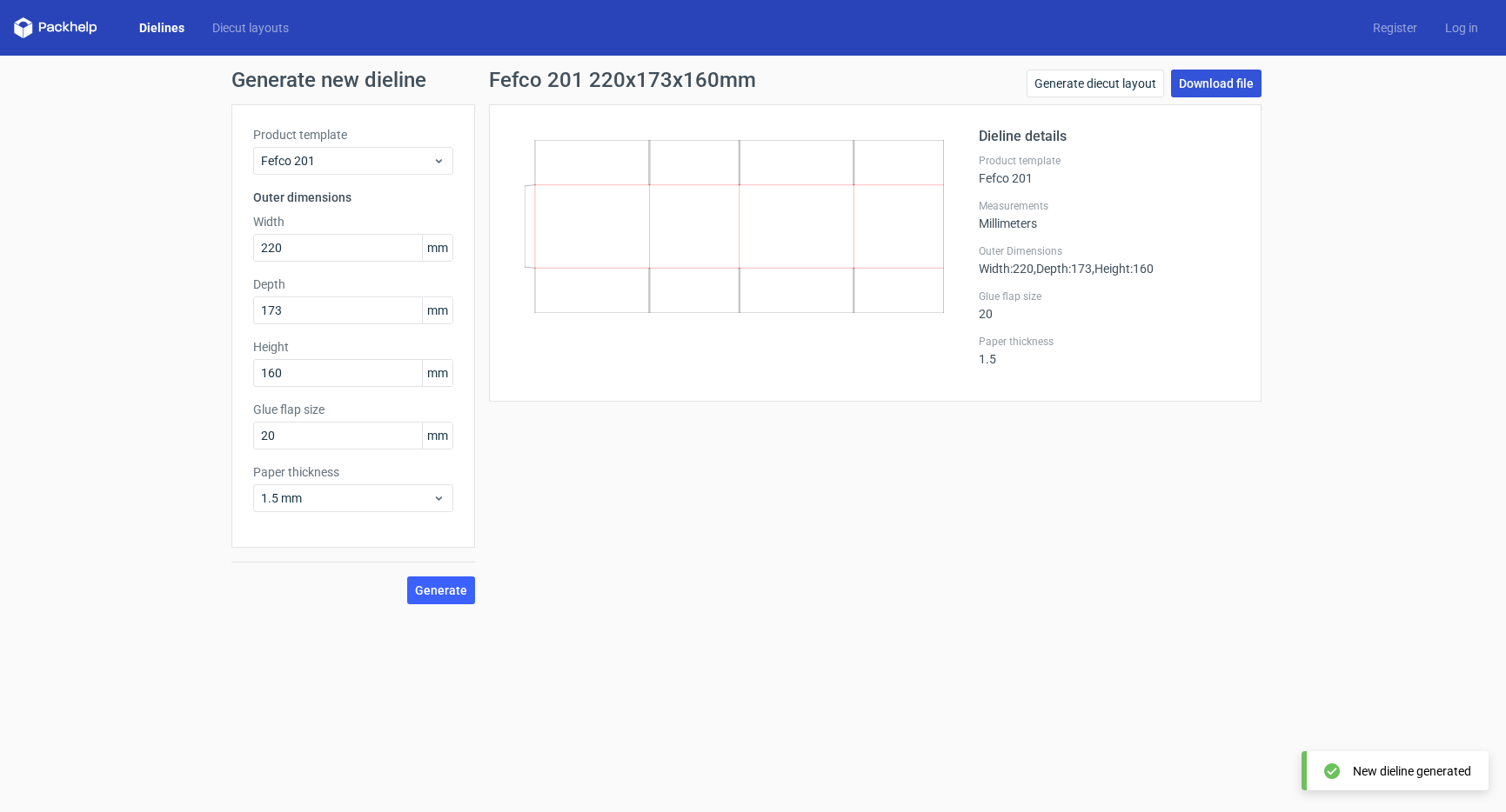
click at [1199, 86] on link "Download file" at bounding box center [1216, 84] width 90 height 28
click at [231, 37] on div "Dielines Diecut layouts" at bounding box center [158, 27] width 289 height 21
click at [235, 30] on link "Diecut layouts" at bounding box center [250, 27] width 104 height 17
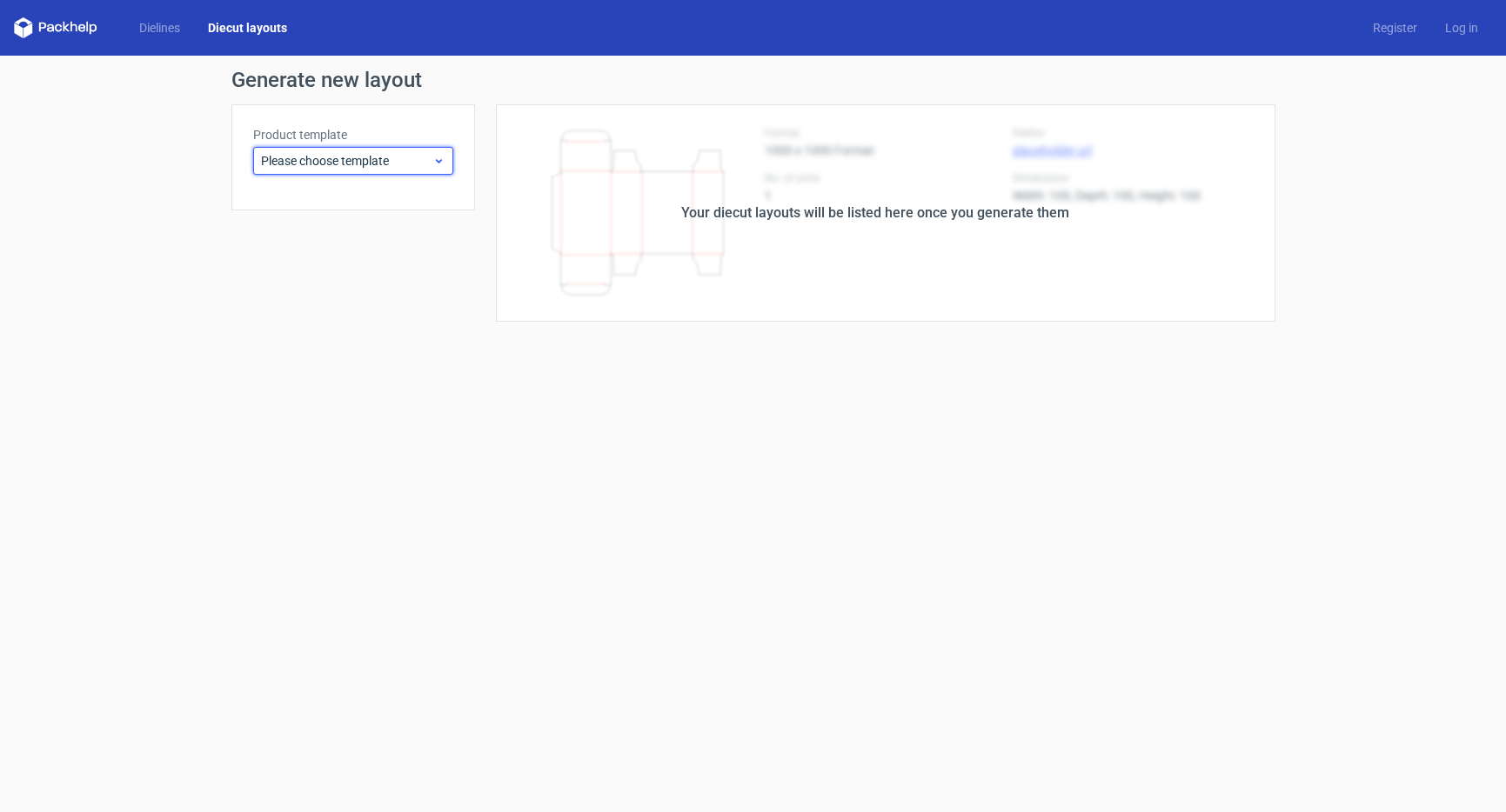
click at [332, 157] on span "Please choose template" at bounding box center [346, 160] width 171 height 17
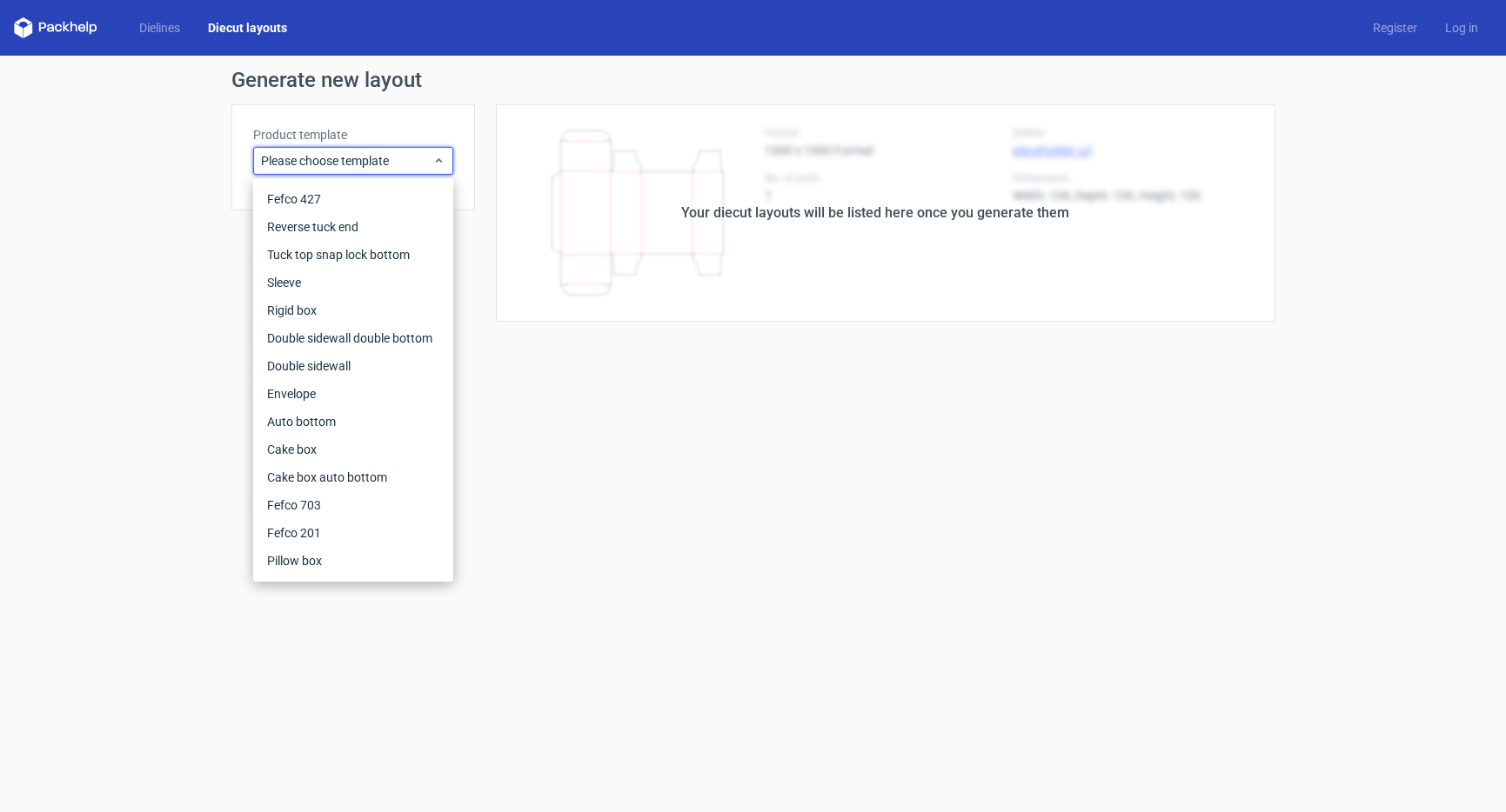
click at [195, 61] on div "Generate new layout Product template Please choose template Your diecut layouts…" at bounding box center [753, 196] width 1506 height 280
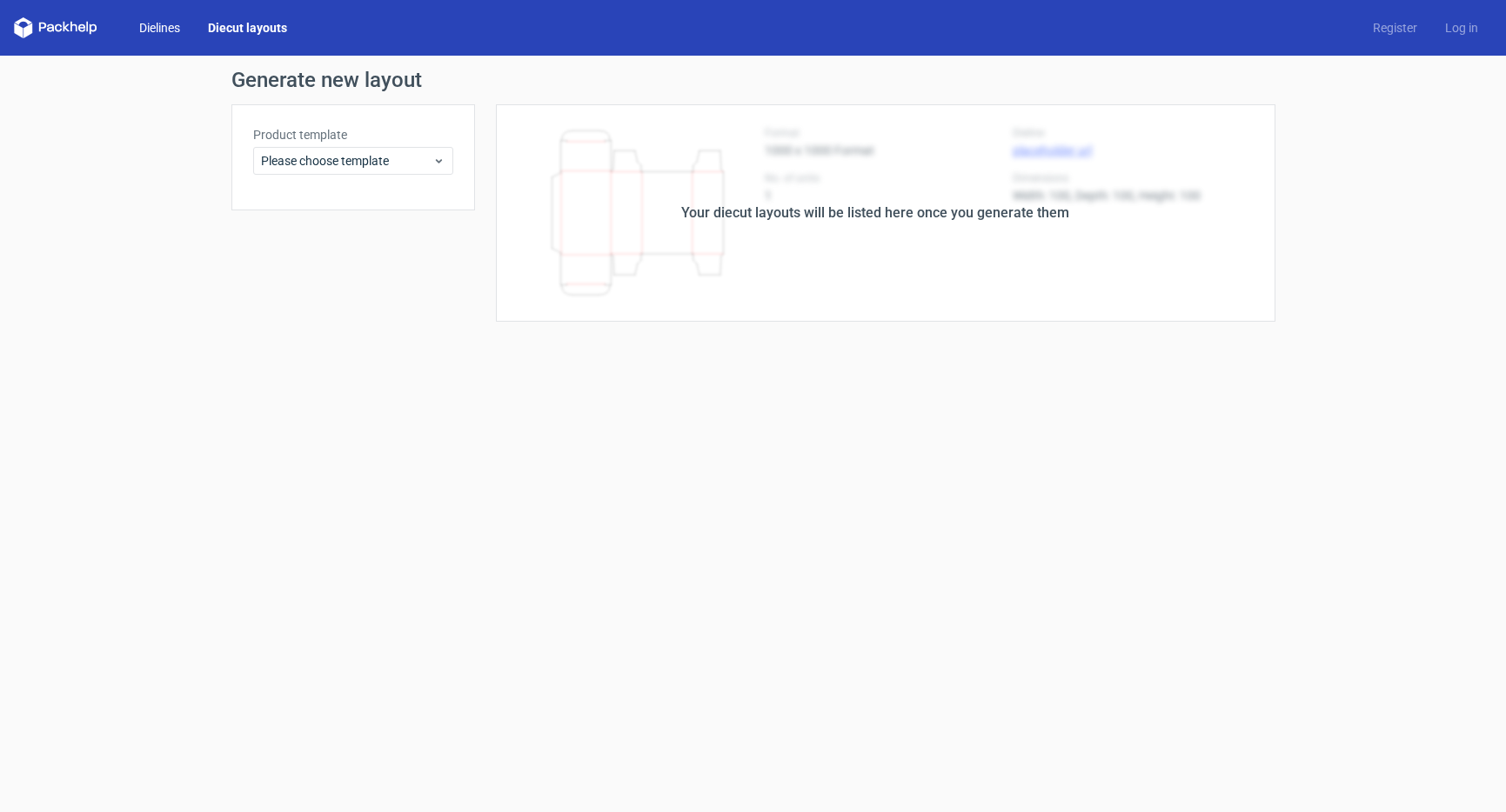
click at [180, 23] on link "Dielines" at bounding box center [159, 27] width 69 height 17
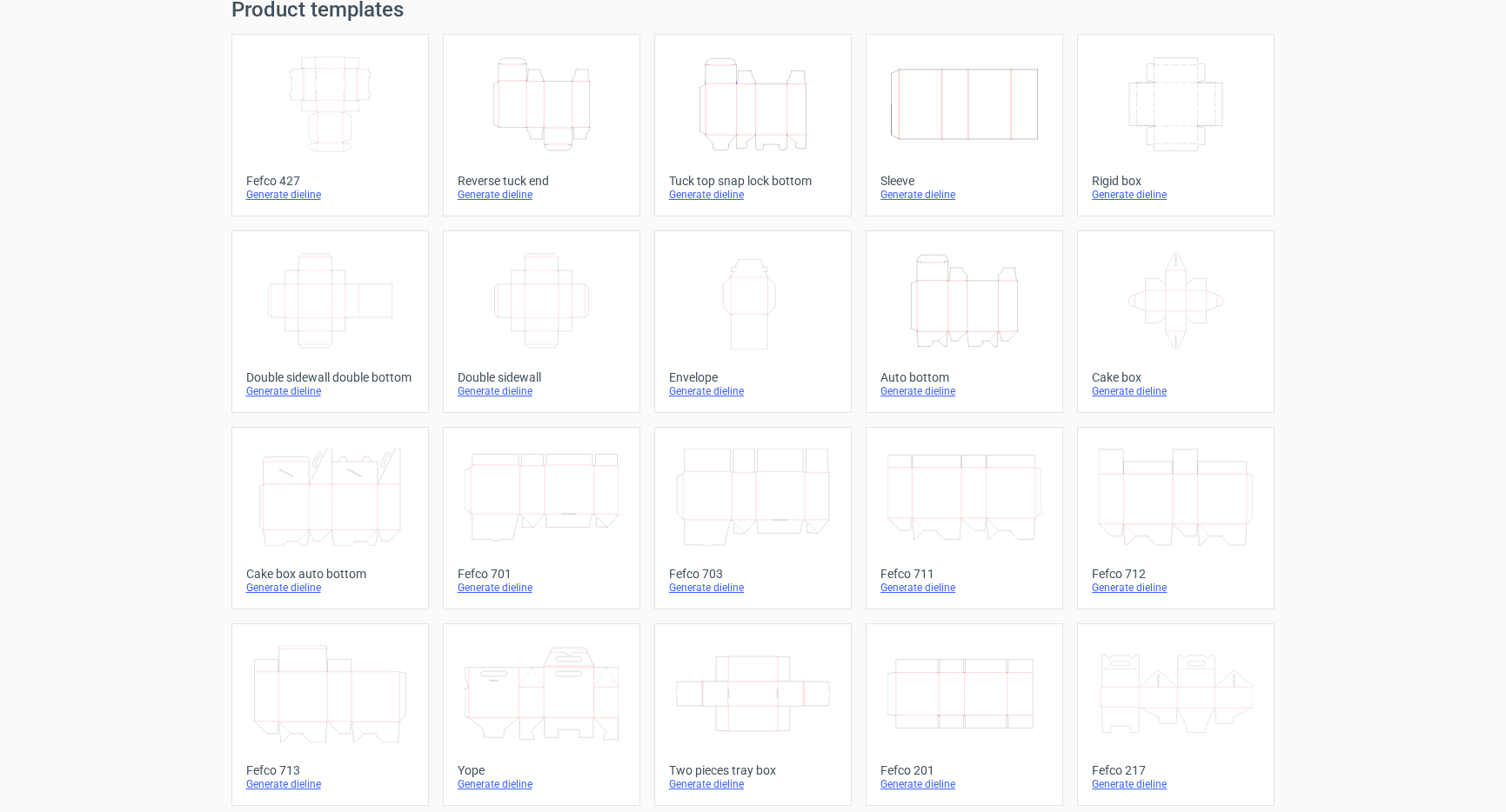
scroll to position [107, 0]
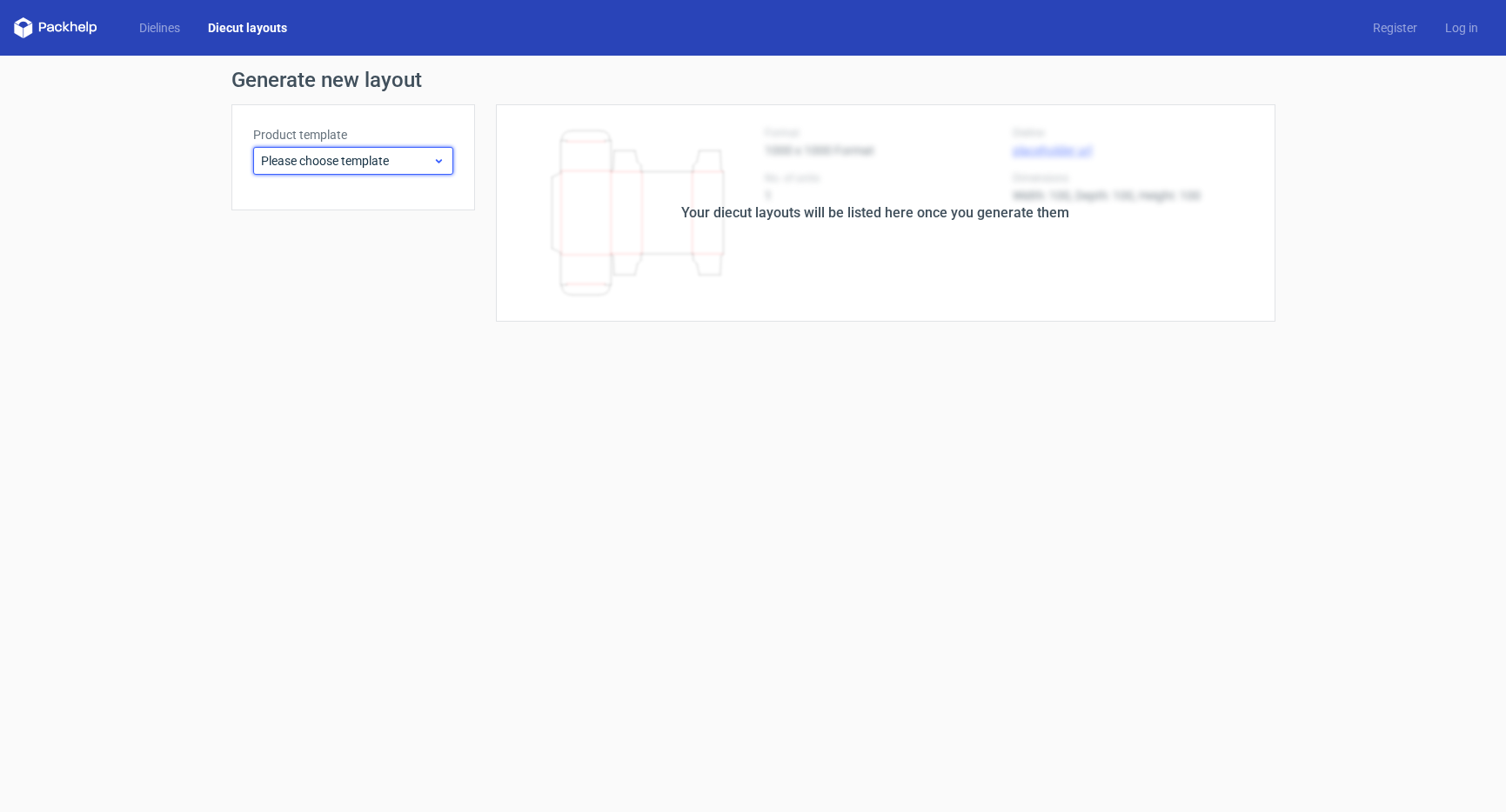
click at [397, 163] on span "Please choose template" at bounding box center [346, 160] width 171 height 17
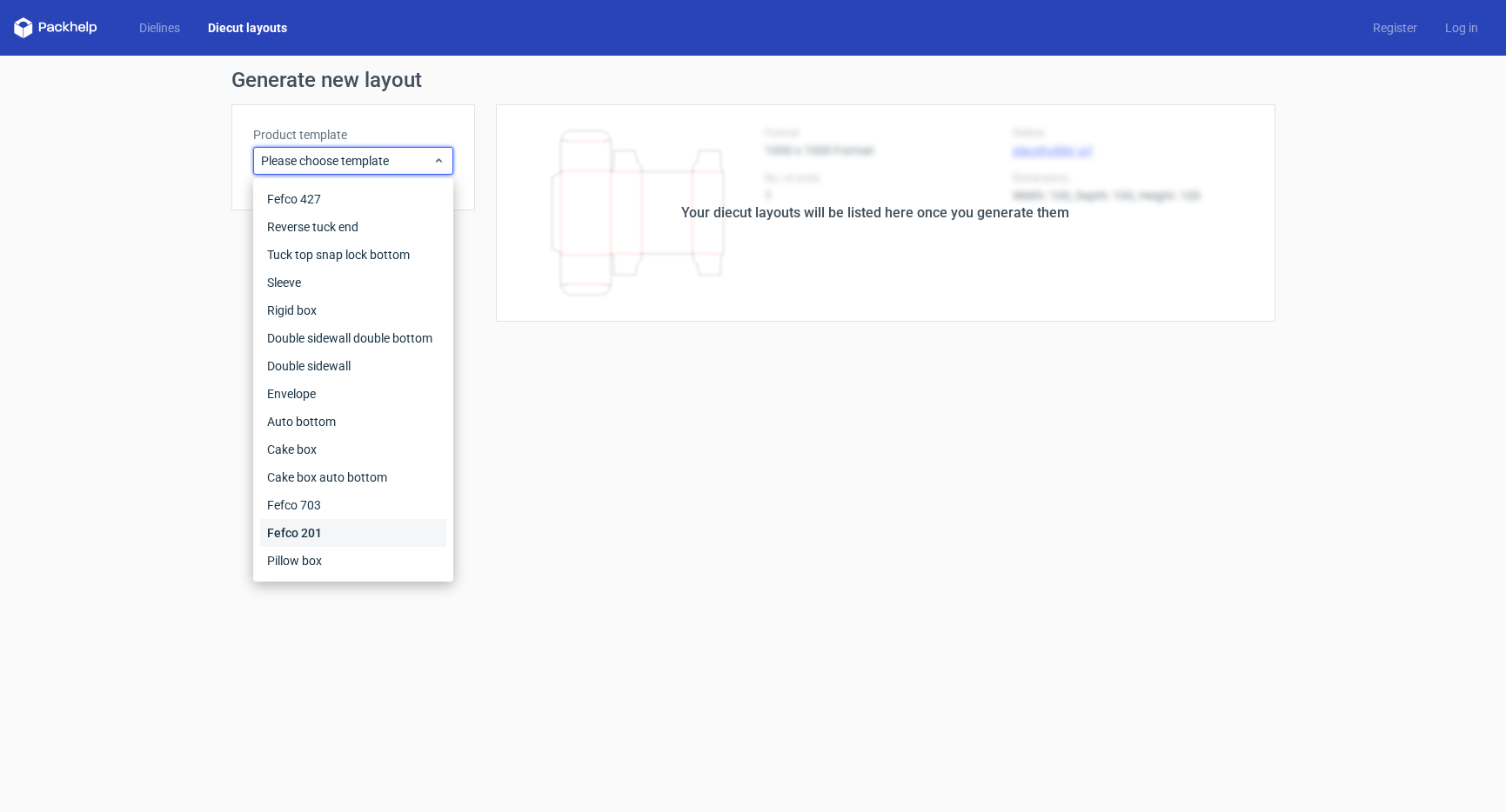
click at [346, 533] on div "Fefco 201" at bounding box center [353, 533] width 186 height 28
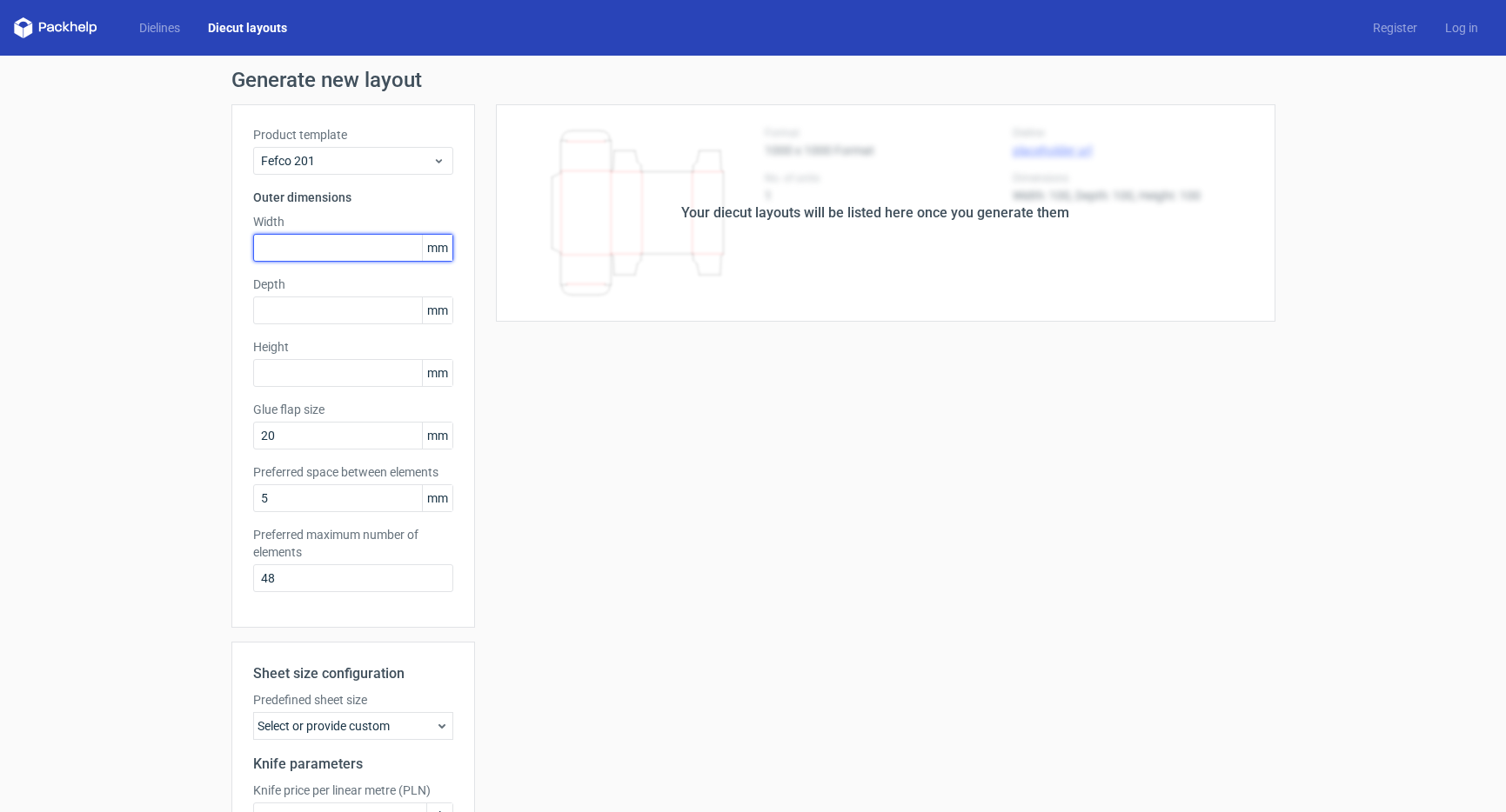
click at [335, 248] on input "text" at bounding box center [353, 248] width 200 height 28
type input "220"
type input "173"
type input "160"
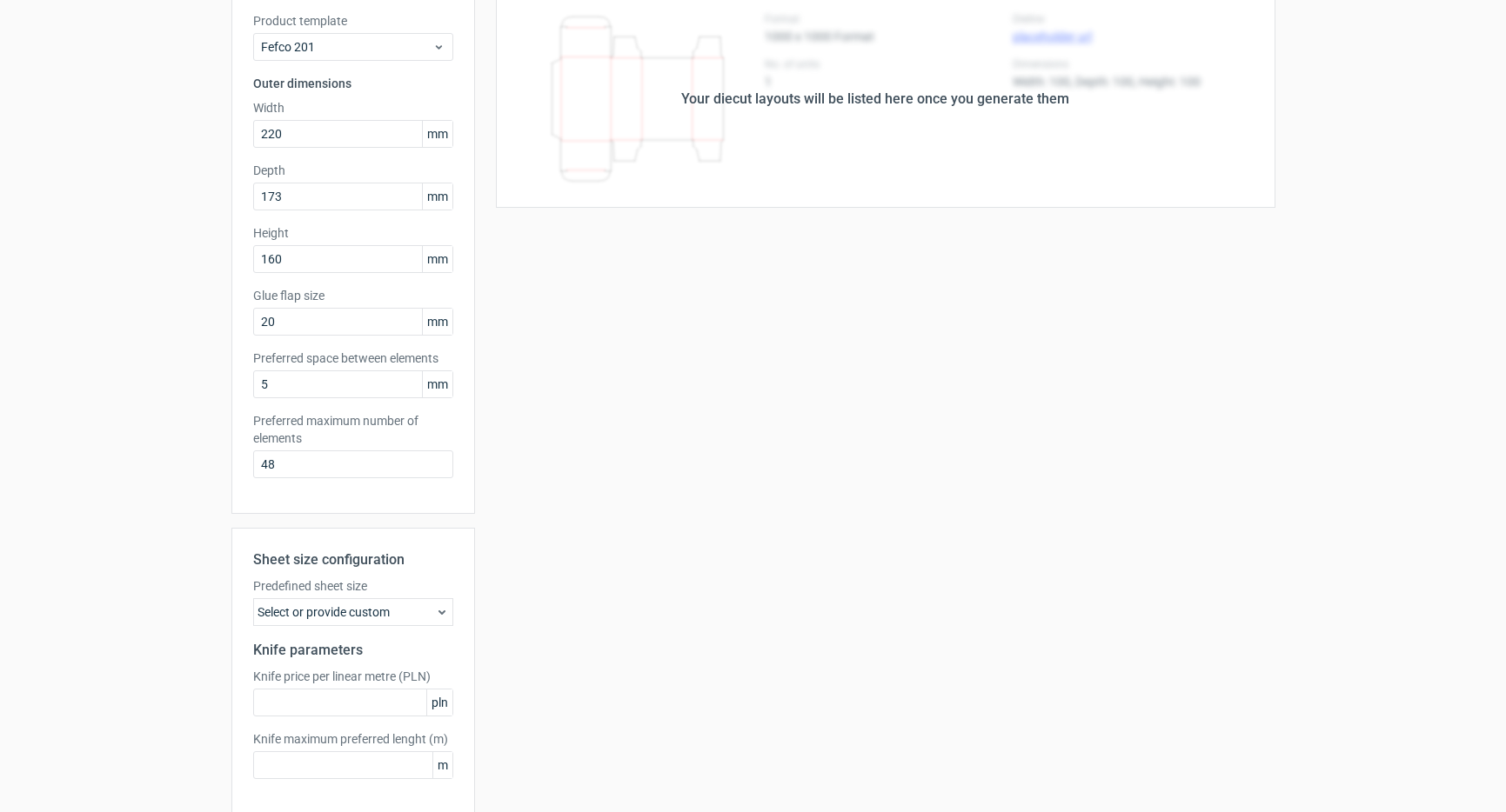
click at [386, 609] on div "Select or provide custom" at bounding box center [353, 612] width 200 height 28
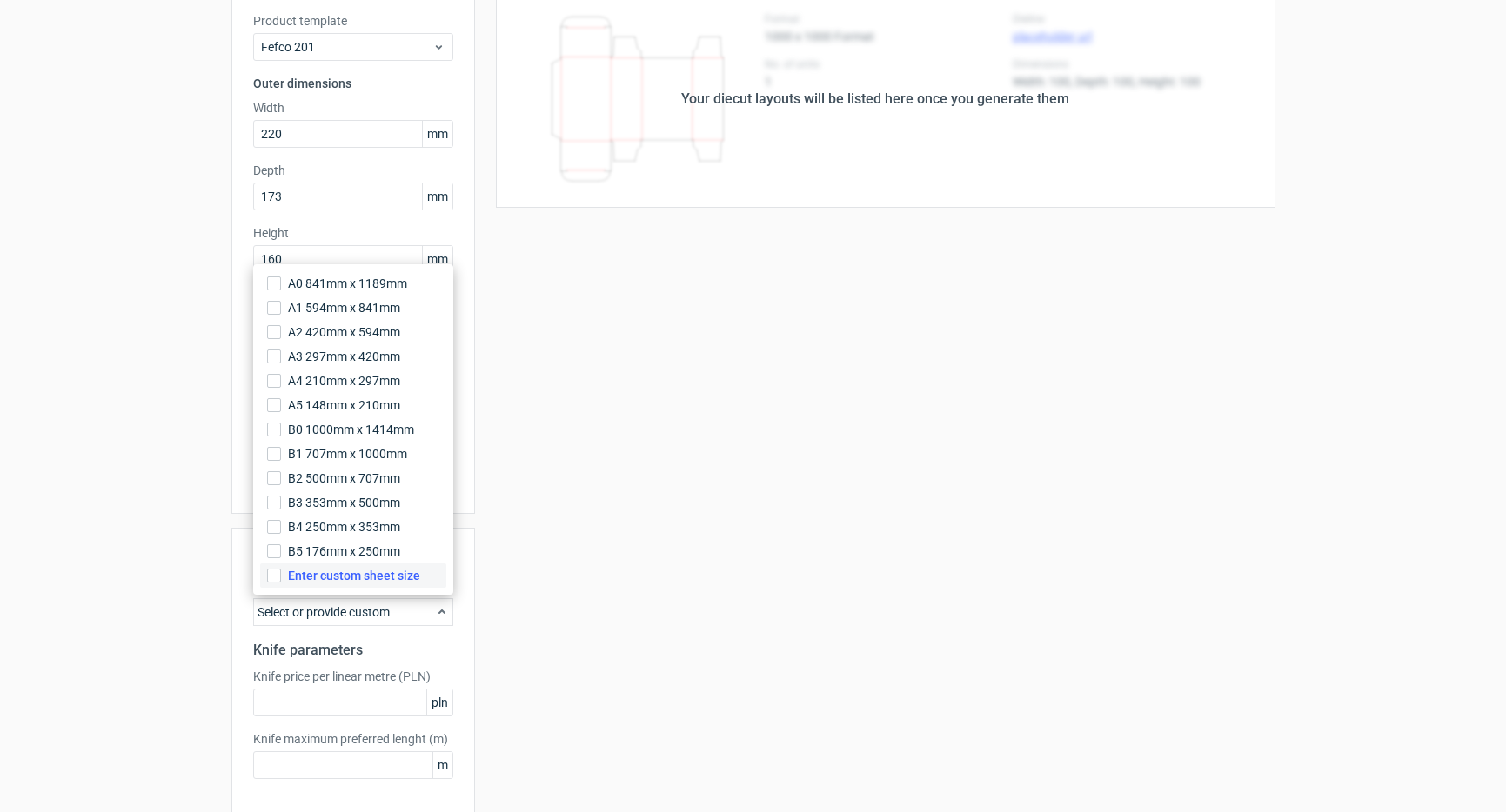
click at [384, 579] on span "Enter custom sheet size" at bounding box center [354, 575] width 132 height 17
click at [281, 579] on input "Enter custom sheet size" at bounding box center [274, 576] width 14 height 14
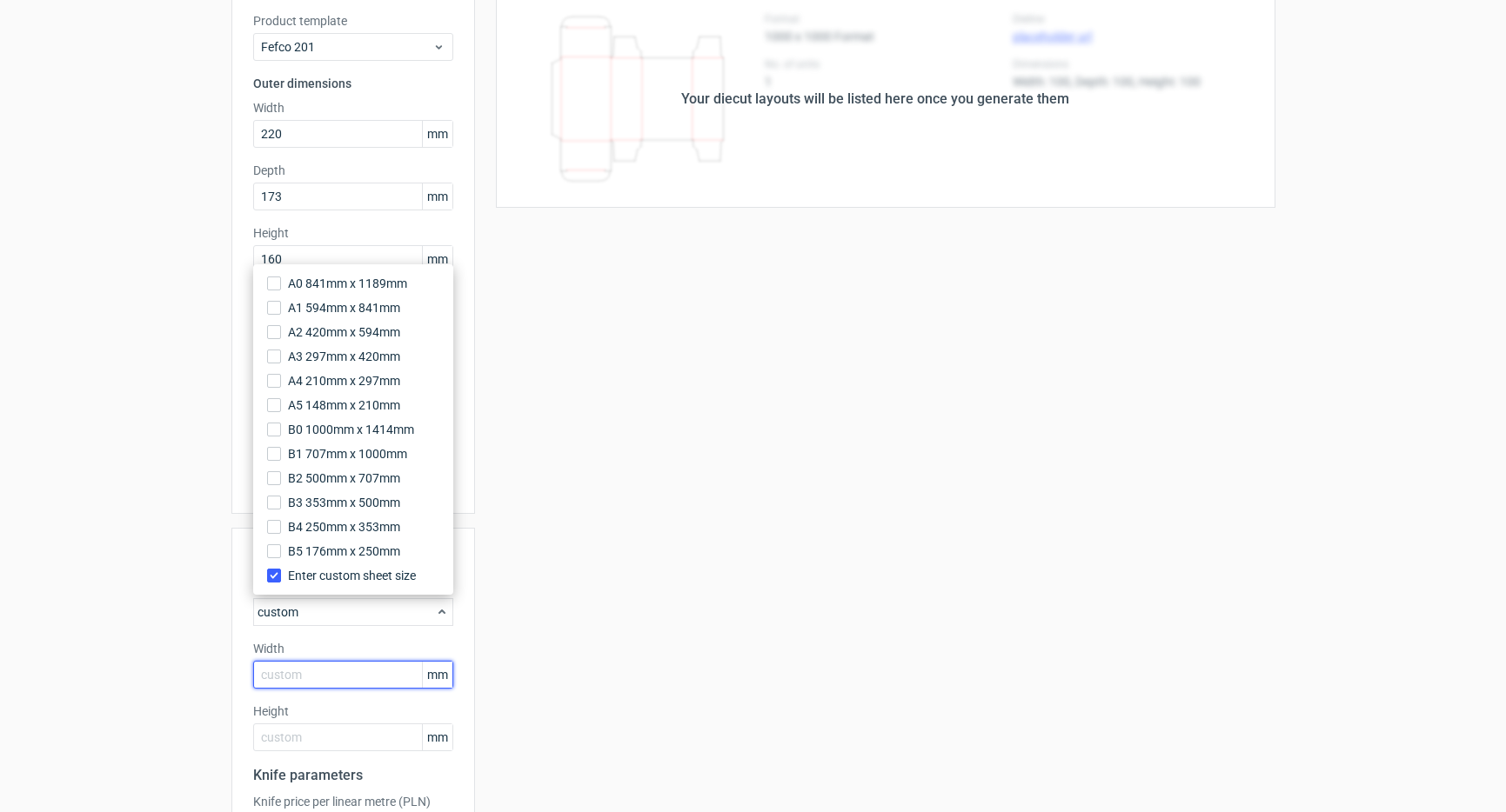
click at [336, 671] on input "text" at bounding box center [353, 675] width 200 height 28
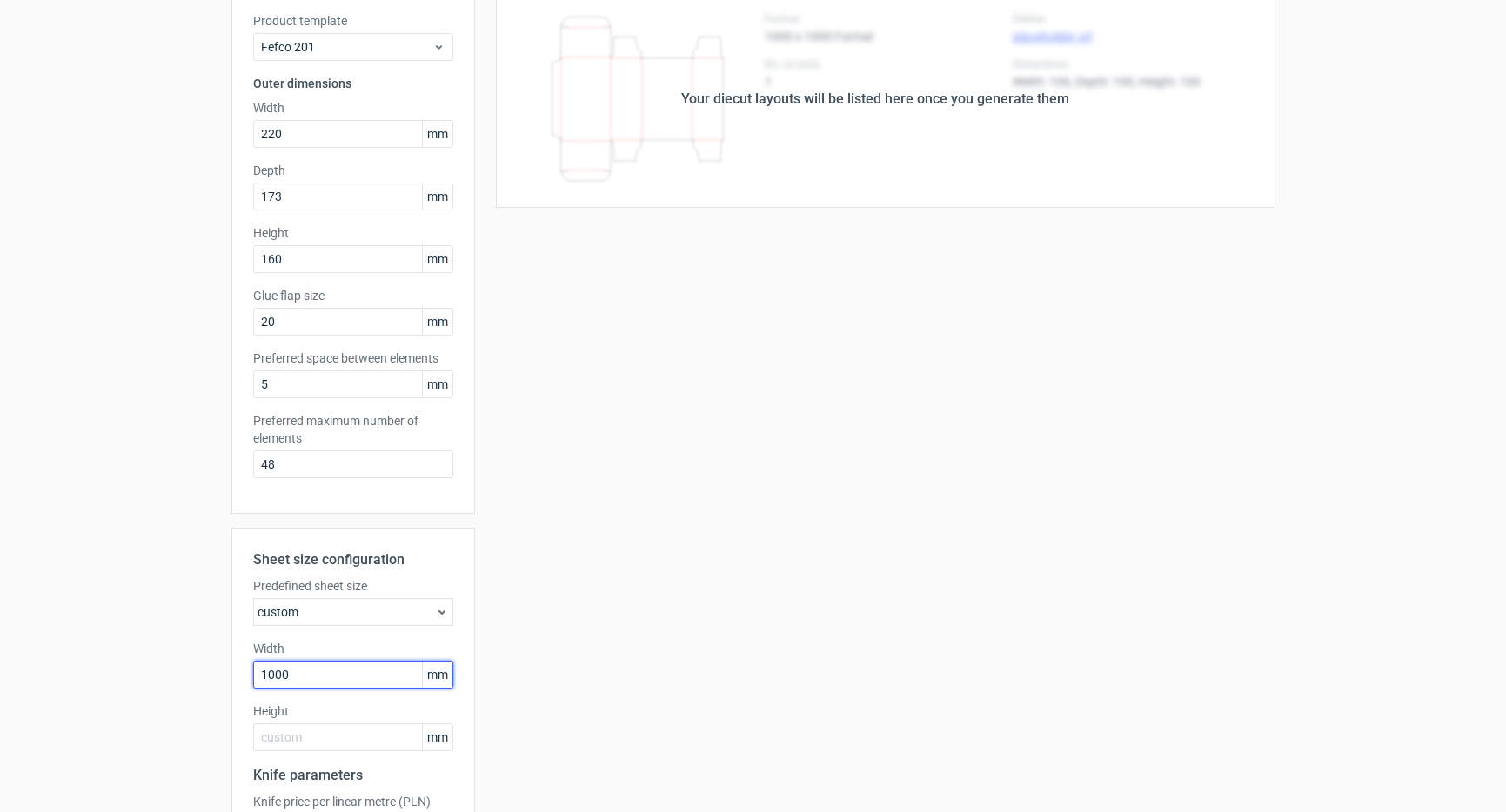
type input "1000"
type input "700"
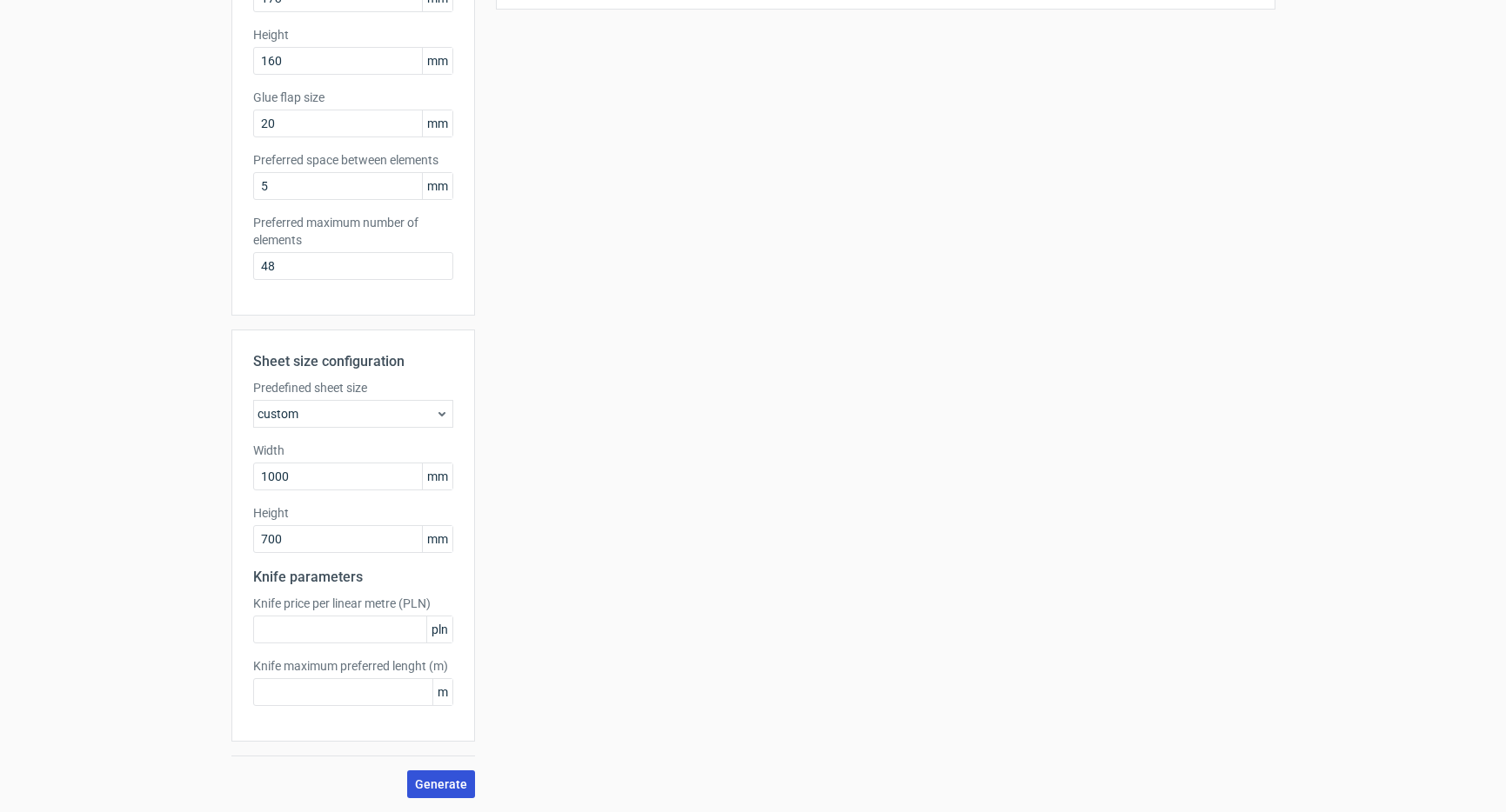
click at [442, 784] on span "Generate" at bounding box center [441, 784] width 52 height 12
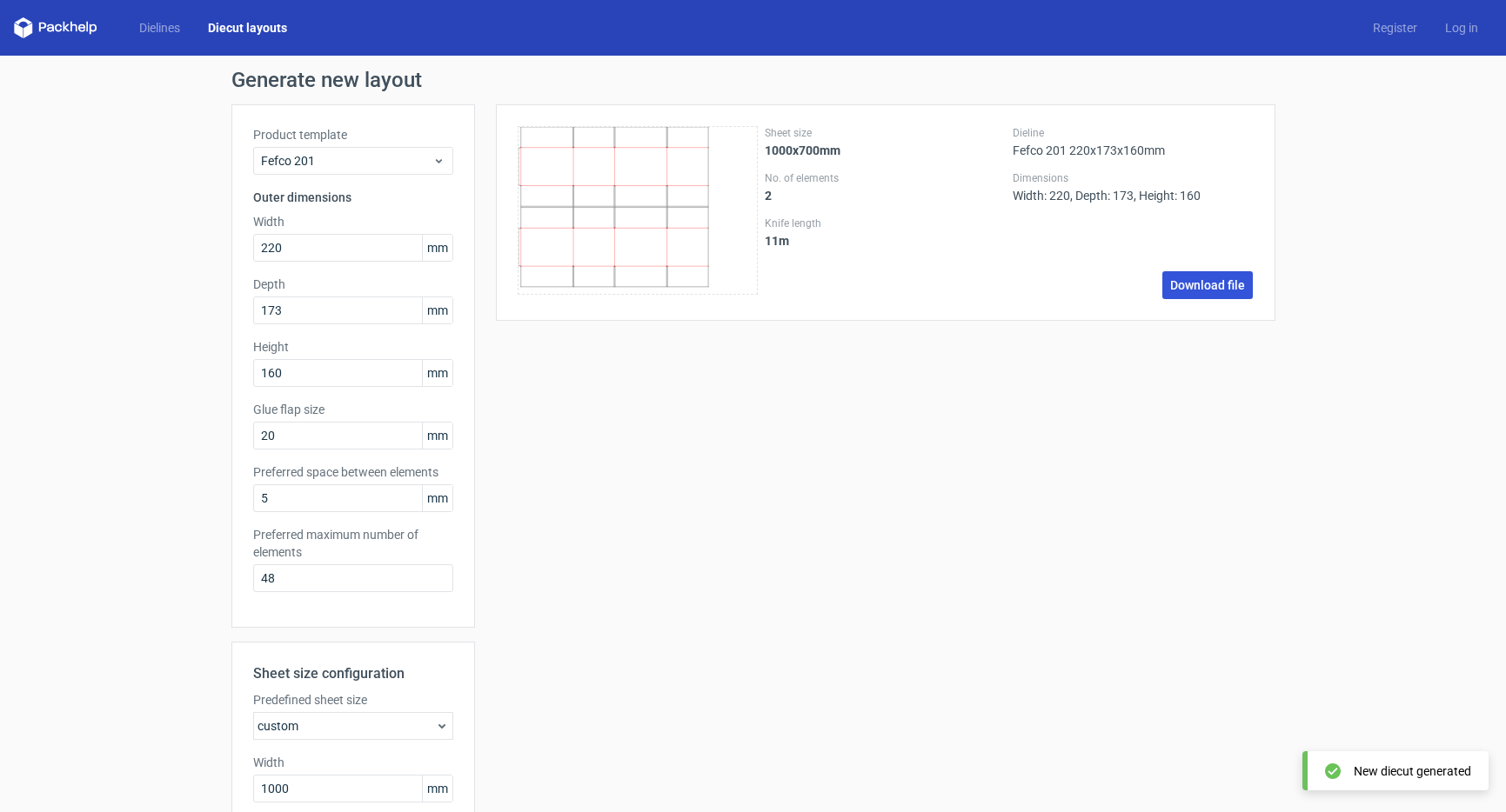
click at [1211, 285] on link "Download file" at bounding box center [1207, 285] width 90 height 28
click at [785, 351] on div "Sheet size 1000x700mm No. of elements 2 Knife length 11 m Dieline Fefco 201 220…" at bounding box center [875, 607] width 800 height 1006
